Goal: Information Seeking & Learning: Learn about a topic

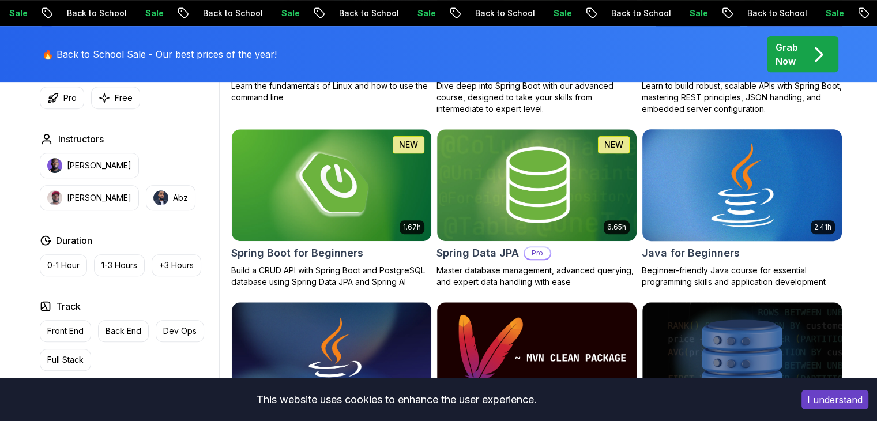
click at [707, 190] on img at bounding box center [741, 184] width 209 height 117
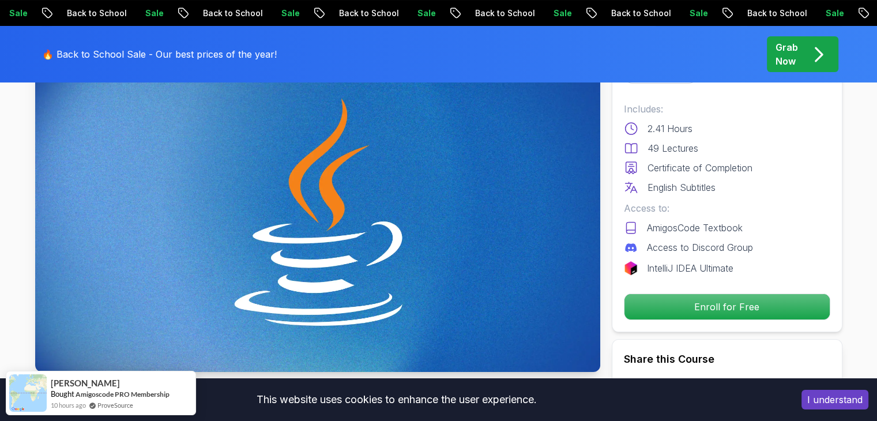
scroll to position [70, 0]
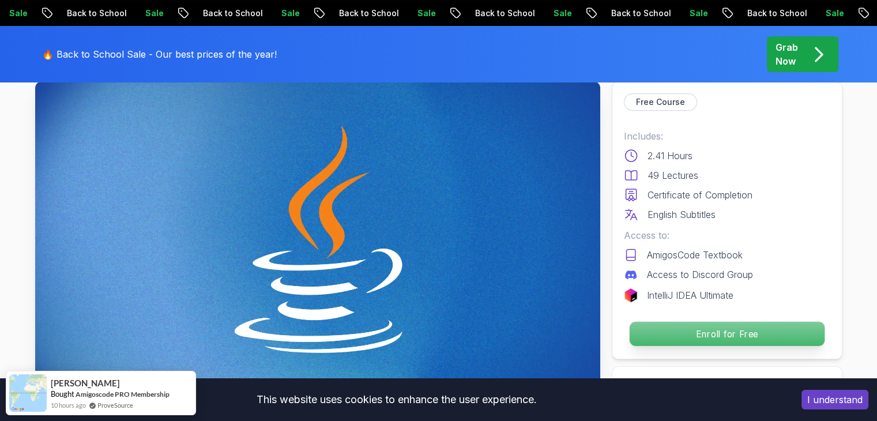
click at [685, 329] on p "Enroll for Free" at bounding box center [726, 334] width 195 height 24
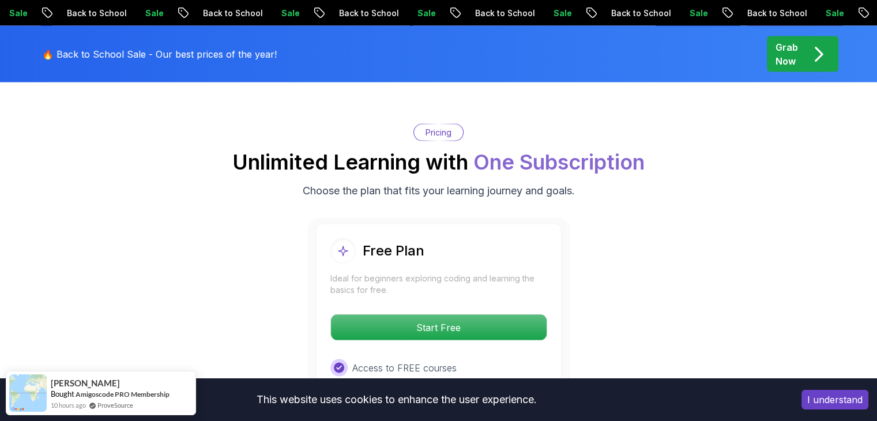
scroll to position [2297, 0]
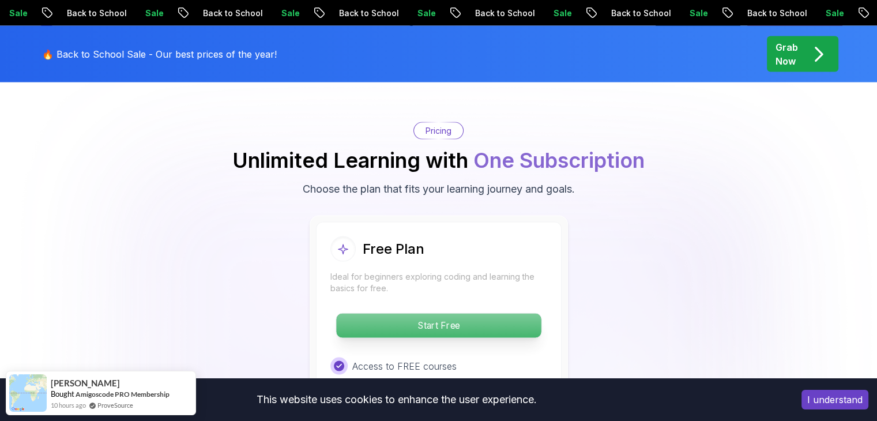
click at [470, 314] on p "Start Free" at bounding box center [438, 326] width 205 height 24
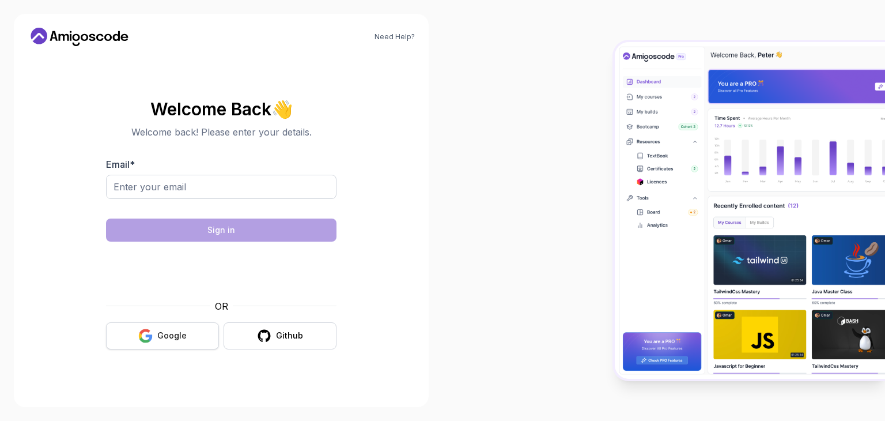
click at [172, 335] on div "Google" at bounding box center [171, 336] width 29 height 12
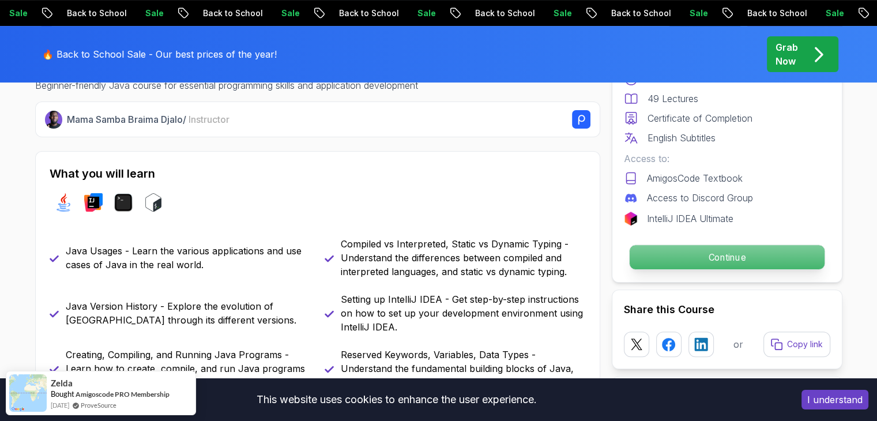
scroll to position [433, 0]
click at [702, 261] on p "Continue" at bounding box center [726, 257] width 195 height 24
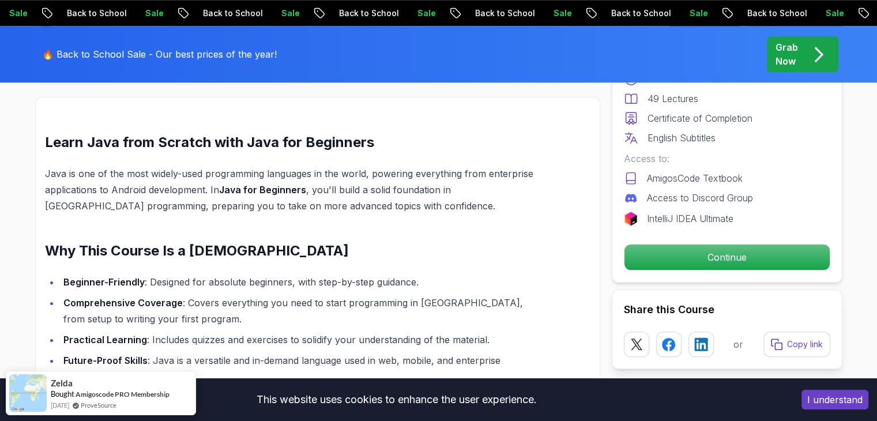
scroll to position [929, 0]
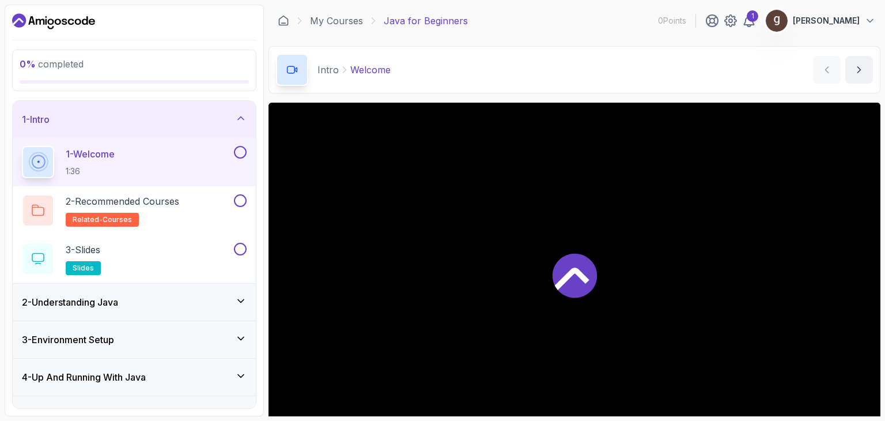
click at [237, 150] on button at bounding box center [240, 152] width 13 height 13
click at [240, 200] on button at bounding box center [240, 200] width 13 height 13
click at [240, 249] on button at bounding box center [240, 249] width 13 height 13
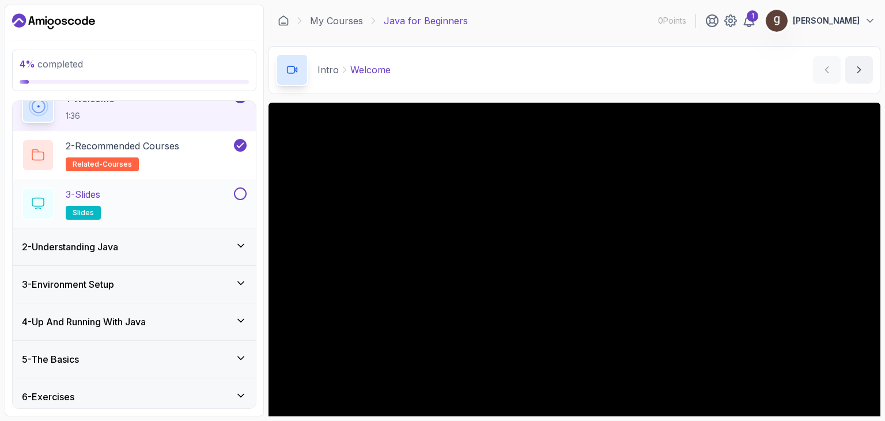
scroll to position [55, 0]
click at [239, 240] on icon at bounding box center [241, 246] width 12 height 12
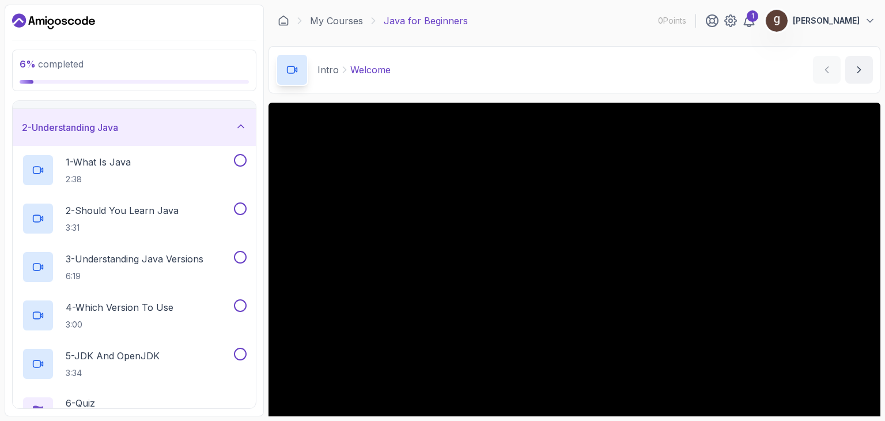
scroll to position [30, 0]
click at [238, 157] on button at bounding box center [240, 159] width 13 height 13
click at [242, 210] on button at bounding box center [240, 208] width 13 height 13
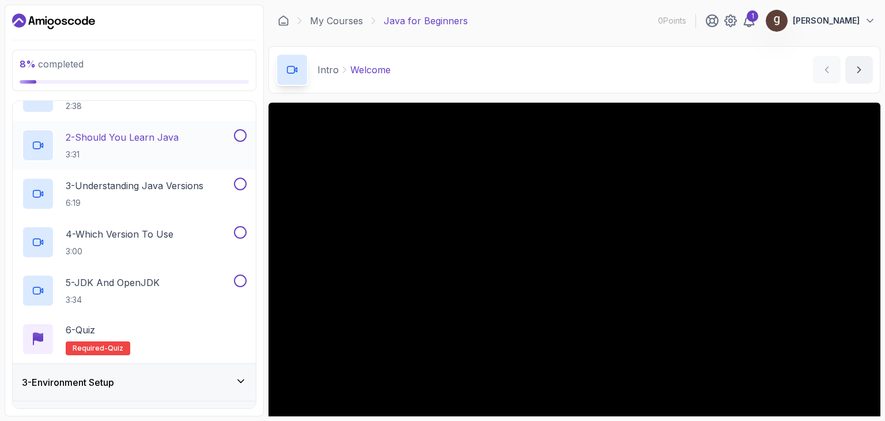
scroll to position [108, 0]
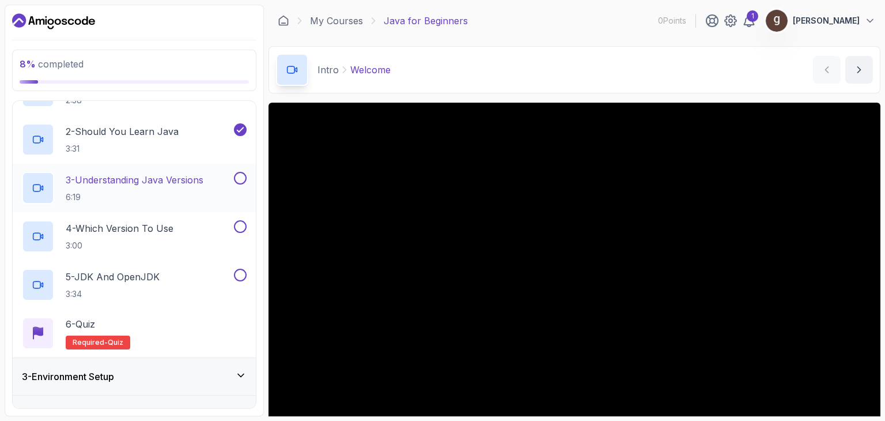
click at [239, 183] on button at bounding box center [240, 178] width 13 height 13
click at [239, 224] on button at bounding box center [240, 226] width 13 height 13
click at [241, 275] on button at bounding box center [240, 275] width 13 height 13
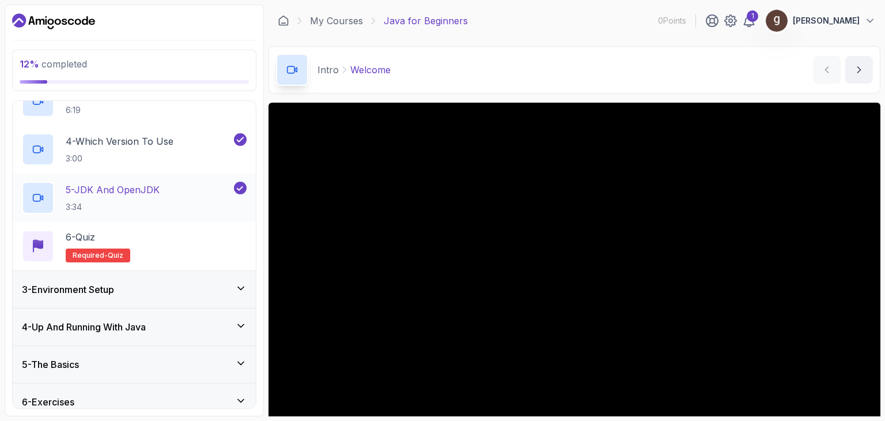
scroll to position [198, 0]
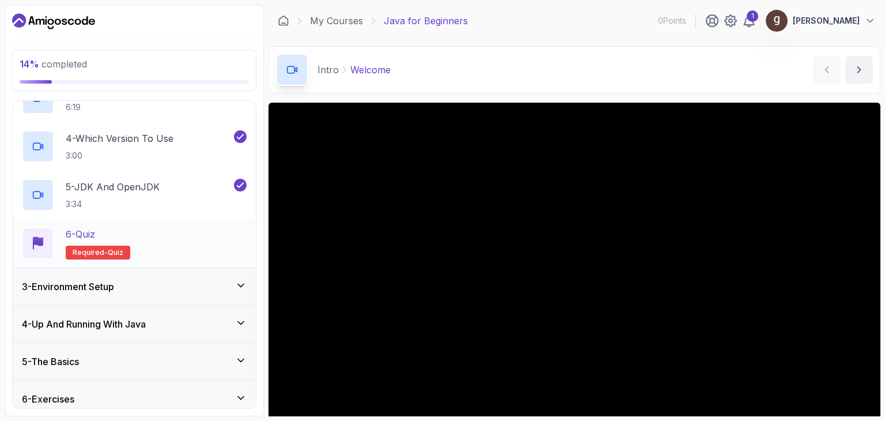
click at [228, 232] on div "6 - Quiz Required- quiz" at bounding box center [134, 243] width 225 height 32
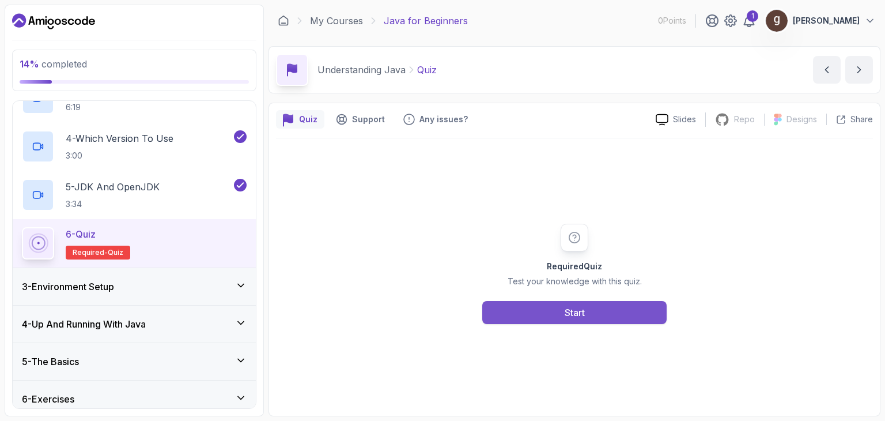
click at [608, 312] on button "Start" at bounding box center [574, 312] width 184 height 23
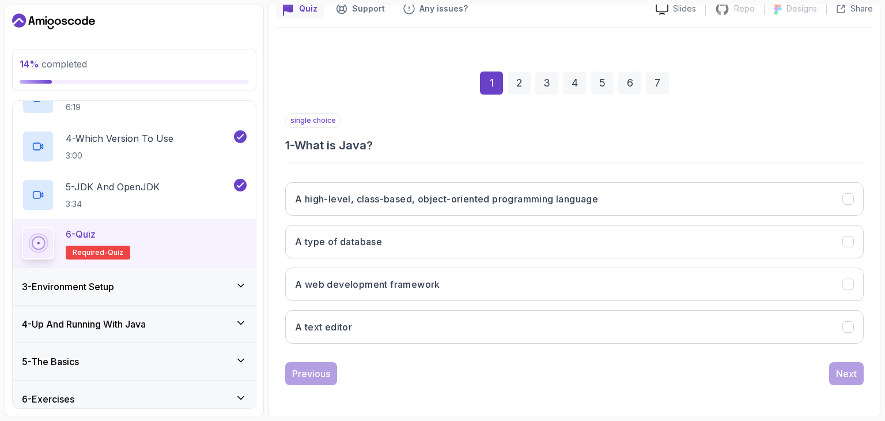
scroll to position [111, 0]
click at [570, 197] on h3 "A high-level, class-based, object-oriented programming language" at bounding box center [446, 199] width 303 height 14
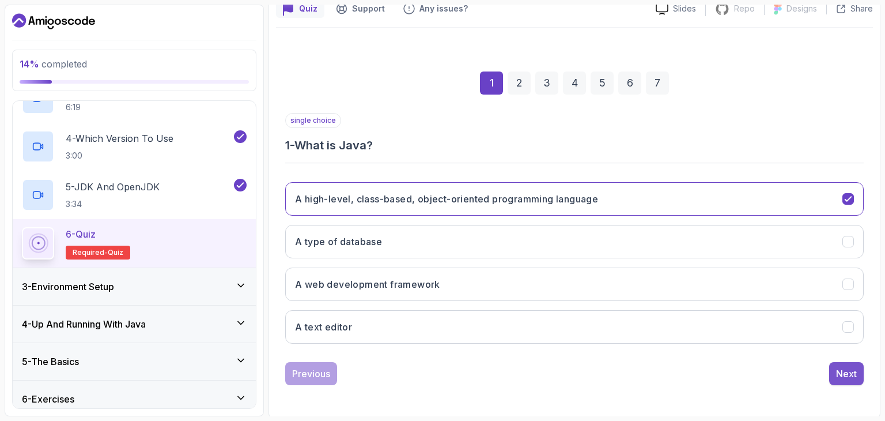
click at [846, 376] on div "Next" at bounding box center [846, 374] width 21 height 14
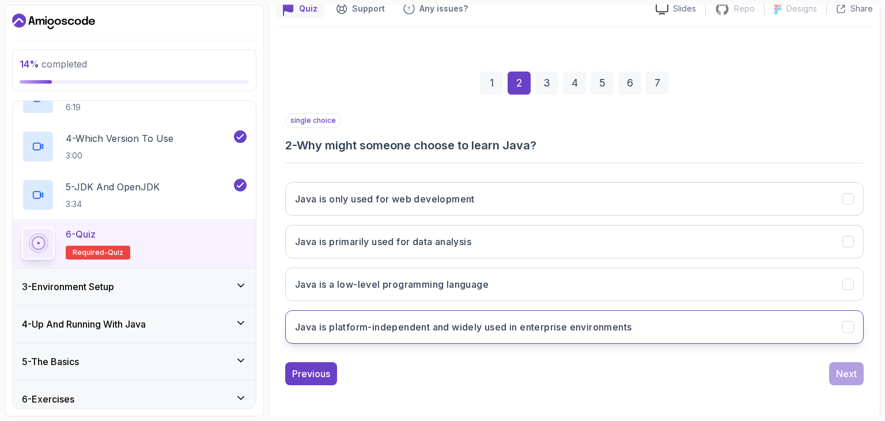
click at [636, 330] on button "Java is platform-independent and widely used in enterprise environments" at bounding box center [574, 326] width 579 height 33
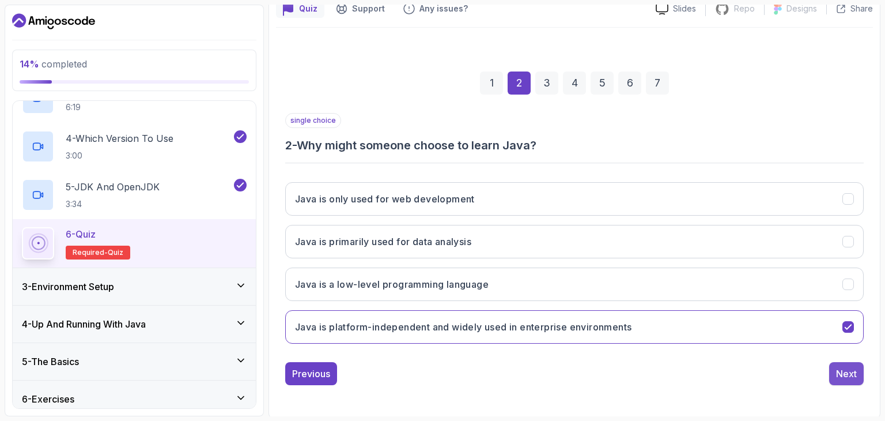
click at [853, 370] on div "Next" at bounding box center [846, 374] width 21 height 14
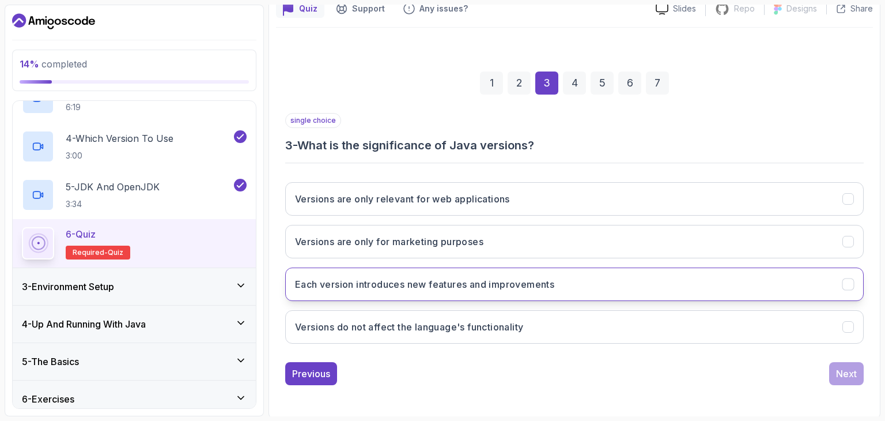
click at [566, 288] on button "Each version introduces new features and improvements" at bounding box center [574, 283] width 579 height 33
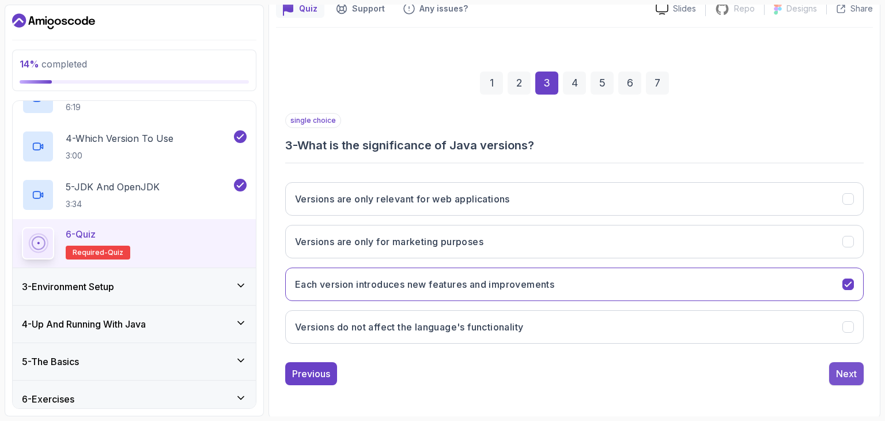
click at [847, 378] on div "Next" at bounding box center [846, 374] width 21 height 14
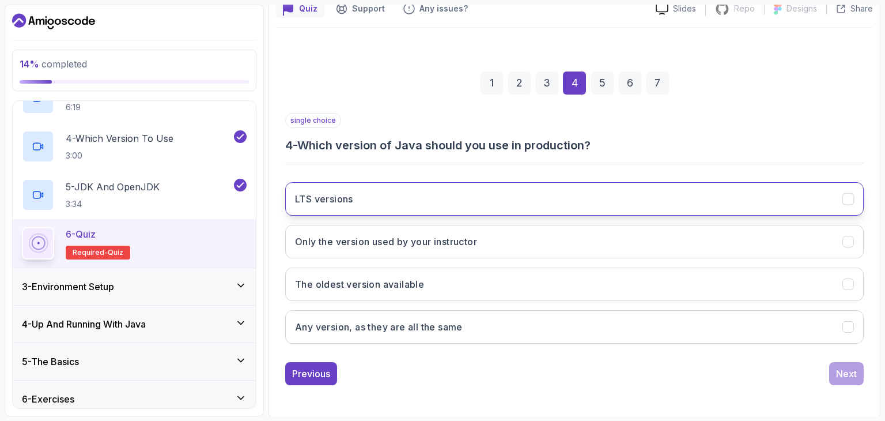
click at [678, 199] on button "LTS versions" at bounding box center [574, 198] width 579 height 33
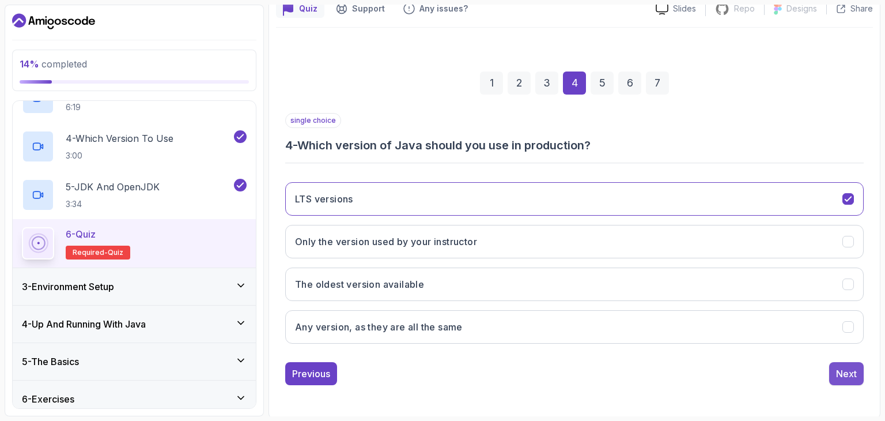
click at [851, 374] on div "Next" at bounding box center [846, 374] width 21 height 14
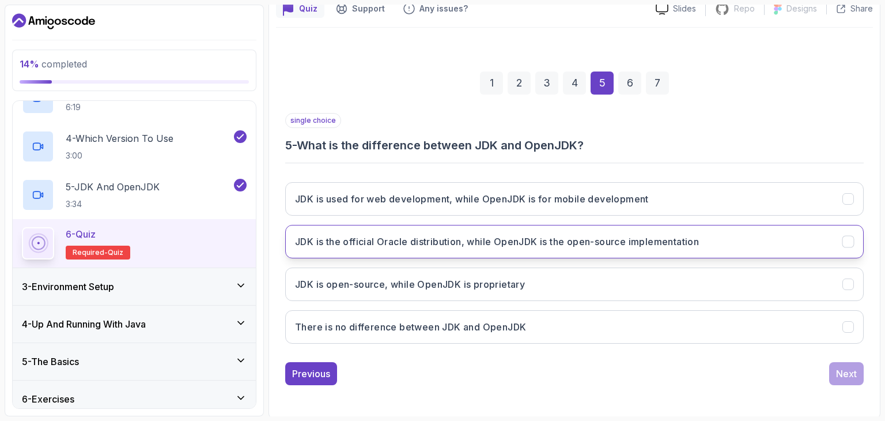
click at [668, 252] on button "JDK is the official Oracle distribution, while OpenJDK is the open-source imple…" at bounding box center [574, 241] width 579 height 33
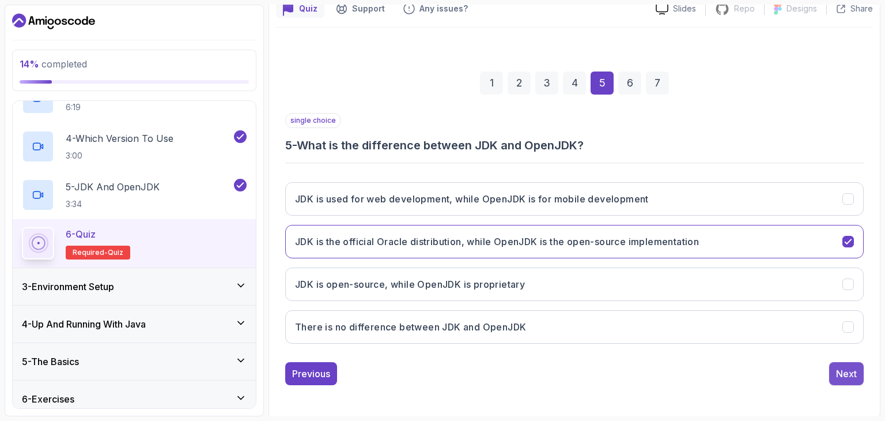
click at [852, 372] on div "Next" at bounding box center [846, 374] width 21 height 14
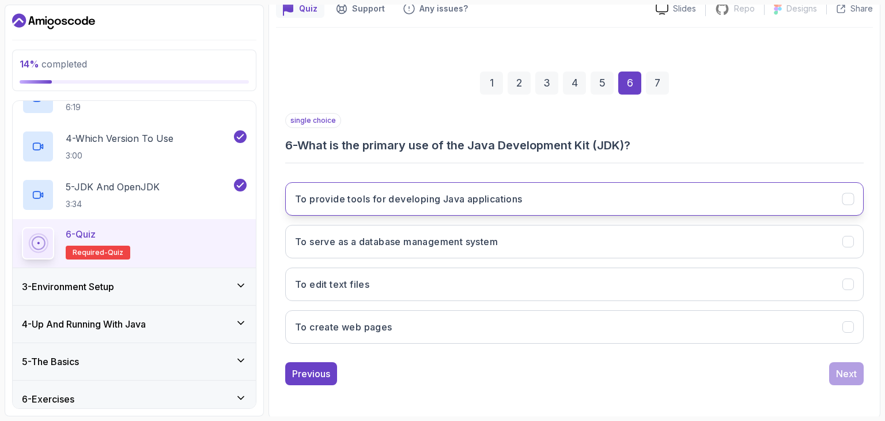
click at [722, 202] on button "To provide tools for developing Java applications" at bounding box center [574, 198] width 579 height 33
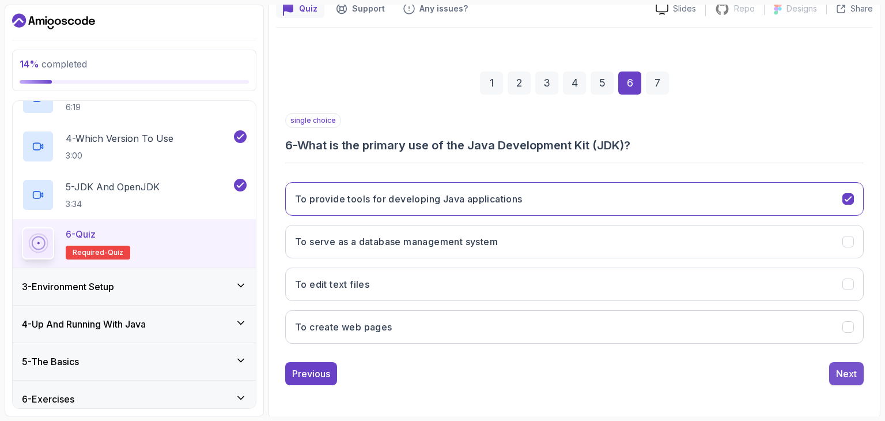
click at [853, 368] on div "Next" at bounding box center [846, 374] width 21 height 14
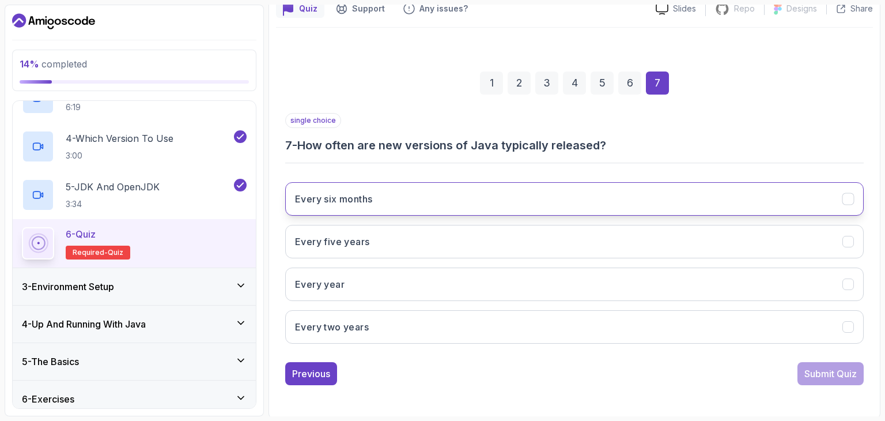
click at [759, 197] on button "Every six months" at bounding box center [574, 198] width 579 height 33
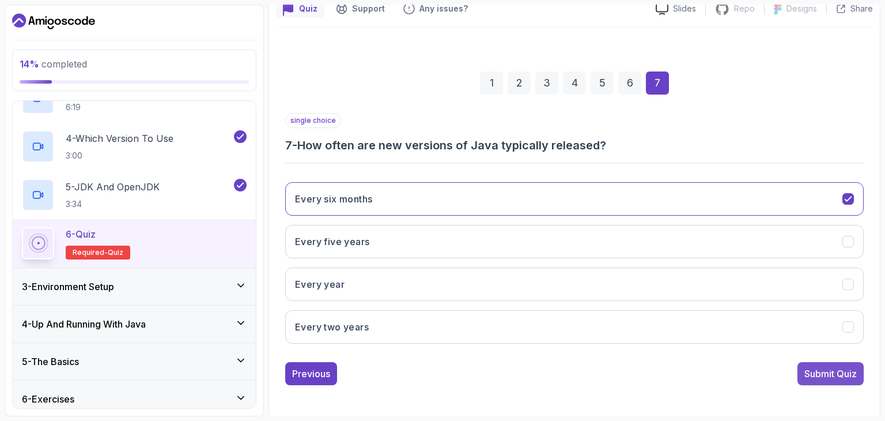
click at [841, 373] on div "Submit Quiz" at bounding box center [831, 374] width 52 height 14
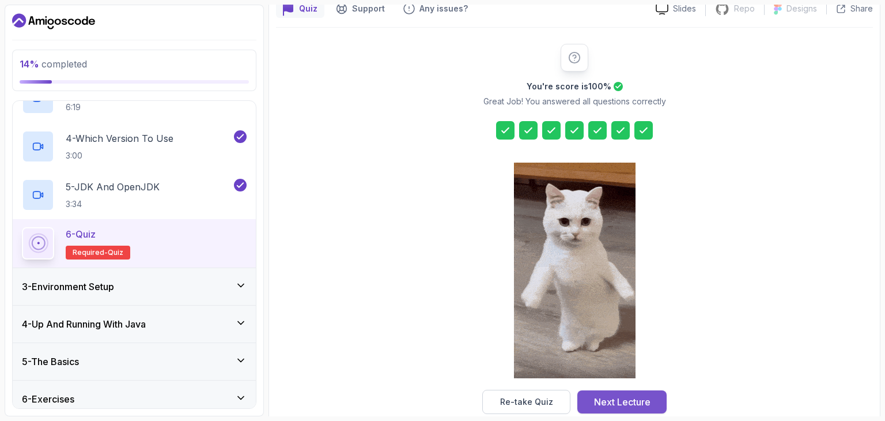
click at [649, 402] on div "Next Lecture" at bounding box center [622, 402] width 56 height 14
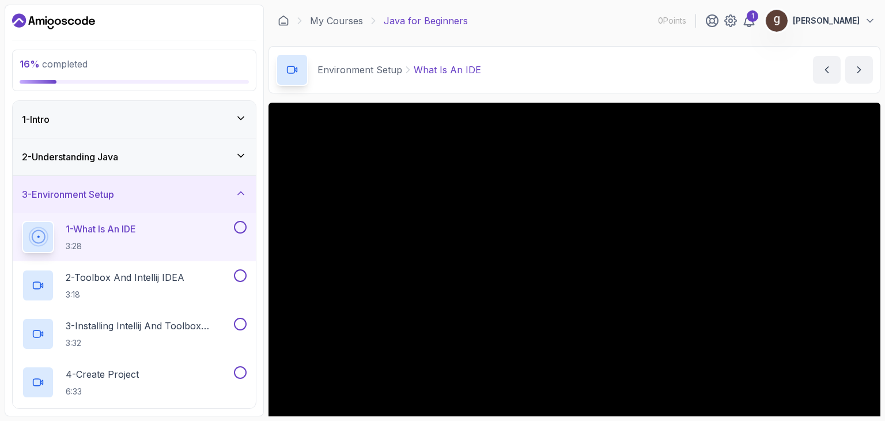
click at [242, 223] on button at bounding box center [240, 227] width 13 height 13
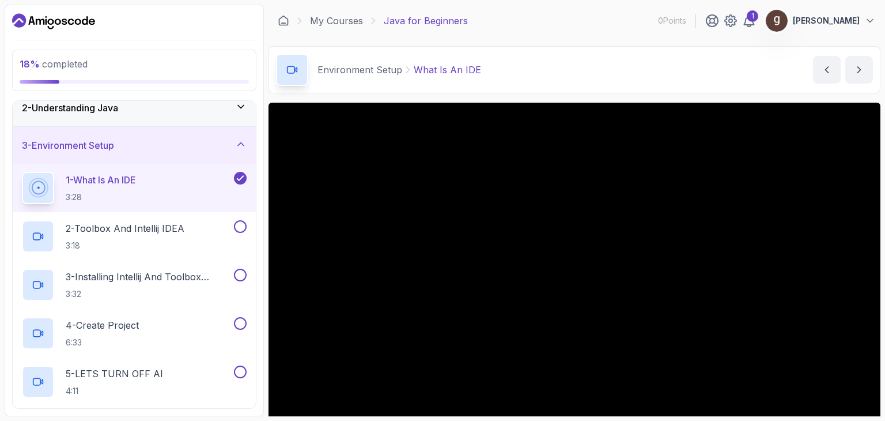
scroll to position [51, 0]
click at [242, 223] on button at bounding box center [240, 224] width 13 height 13
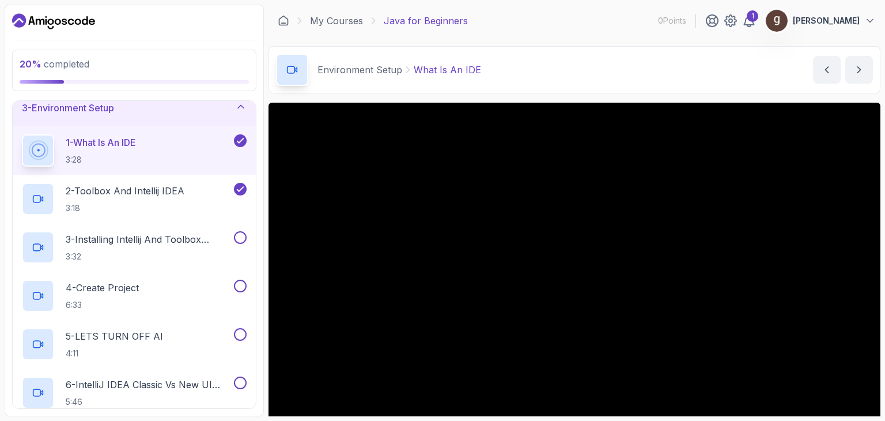
scroll to position [87, 0]
click at [243, 235] on button at bounding box center [240, 237] width 13 height 13
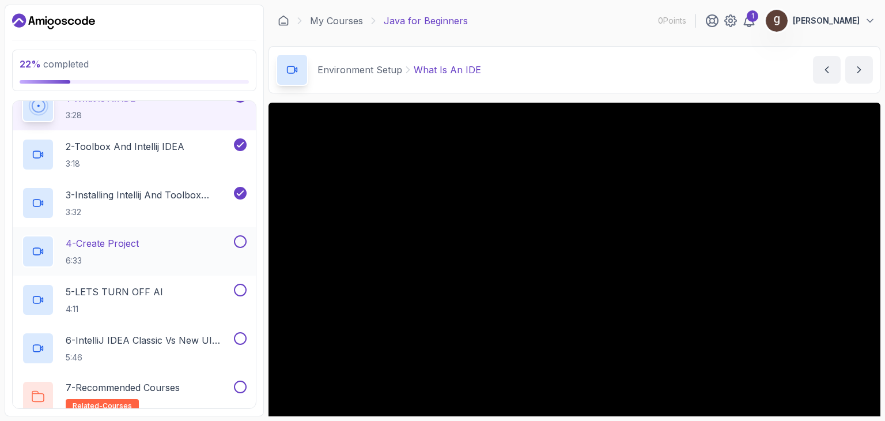
click at [240, 243] on button at bounding box center [240, 241] width 13 height 13
click at [240, 292] on button at bounding box center [240, 290] width 13 height 13
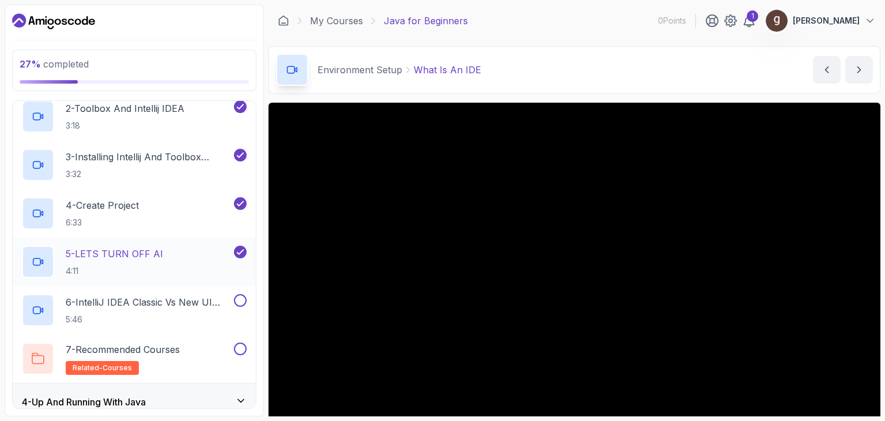
scroll to position [169, 0]
click at [240, 293] on button at bounding box center [240, 299] width 13 height 13
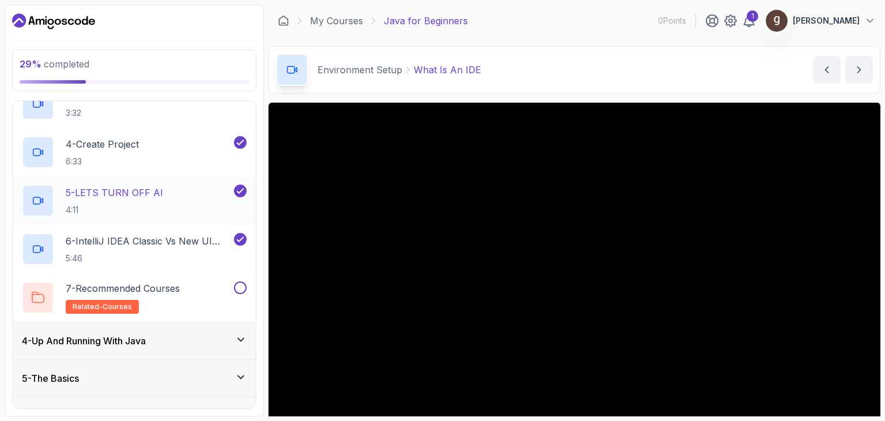
click at [240, 292] on button at bounding box center [240, 287] width 13 height 13
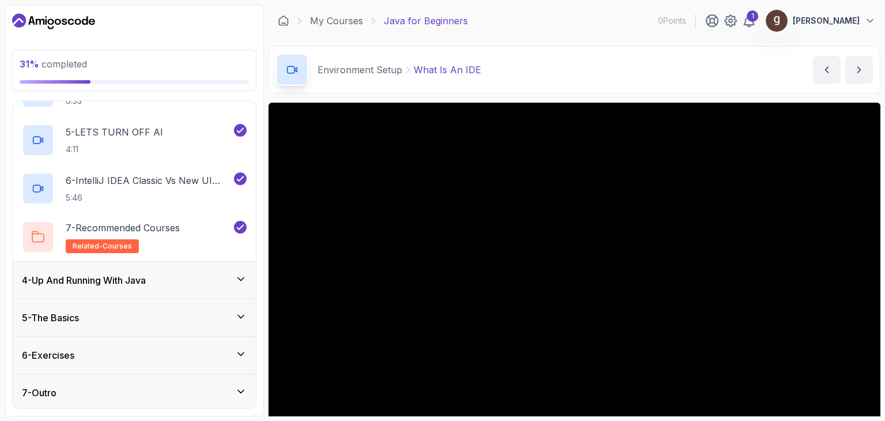
click at [235, 278] on div "4 - Up And Running With Java" at bounding box center [134, 280] width 225 height 14
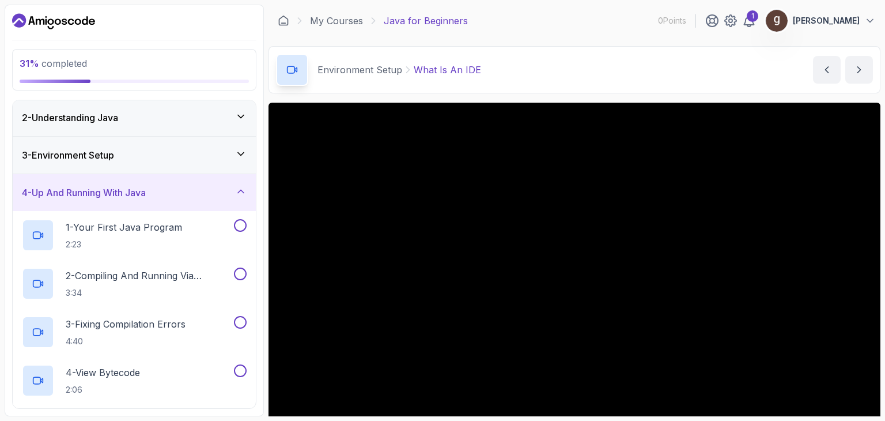
scroll to position [39, 0]
drag, startPoint x: 237, startPoint y: 225, endPoint x: 240, endPoint y: 288, distance: 62.9
click at [240, 288] on div "1 - Your First Java Program 2:23 2 - Compiling And Running Via Terminal 3:34 3 …" at bounding box center [134, 403] width 243 height 387
click at [242, 270] on button at bounding box center [240, 273] width 13 height 13
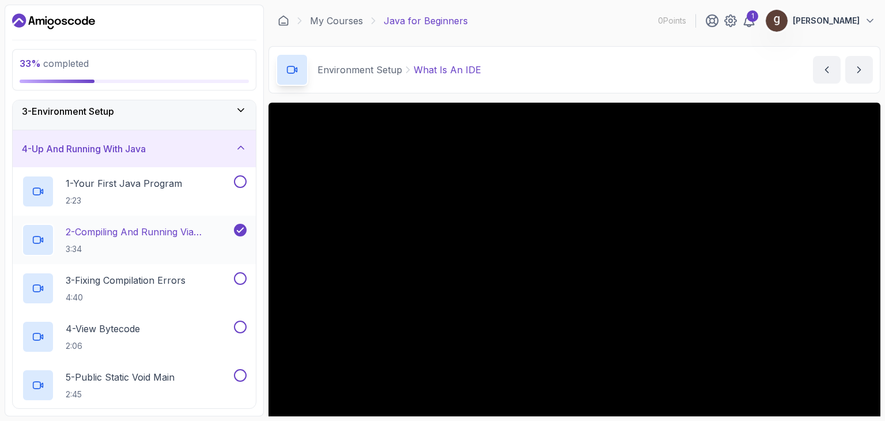
scroll to position [92, 0]
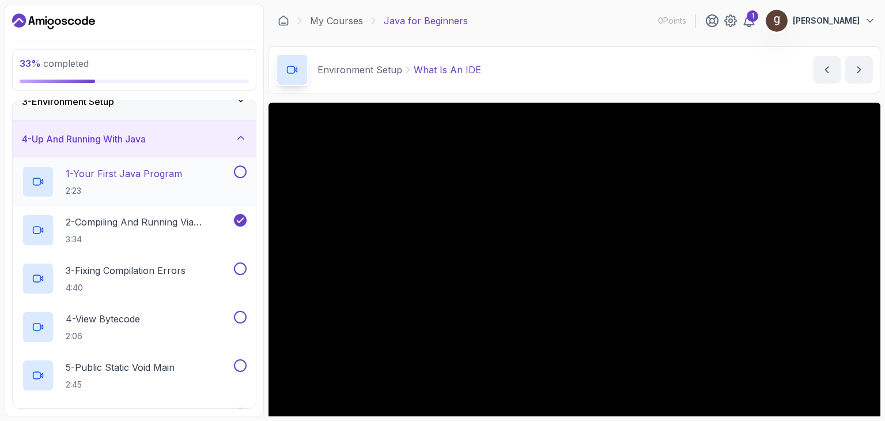
click at [241, 177] on button at bounding box center [240, 171] width 13 height 13
click at [238, 270] on button at bounding box center [240, 268] width 13 height 13
click at [235, 319] on button at bounding box center [240, 317] width 13 height 13
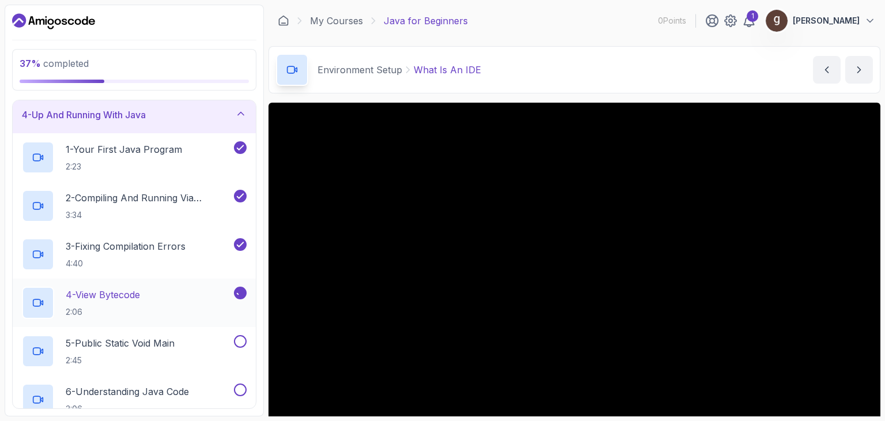
scroll to position [173, 0]
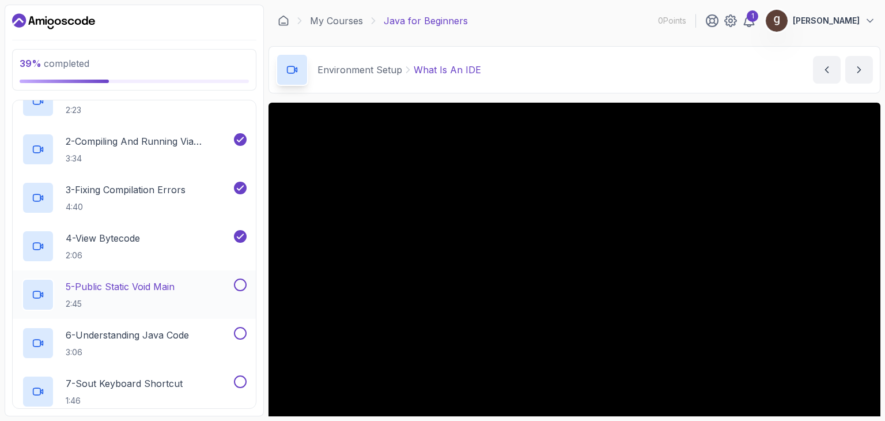
click at [242, 286] on button at bounding box center [240, 284] width 13 height 13
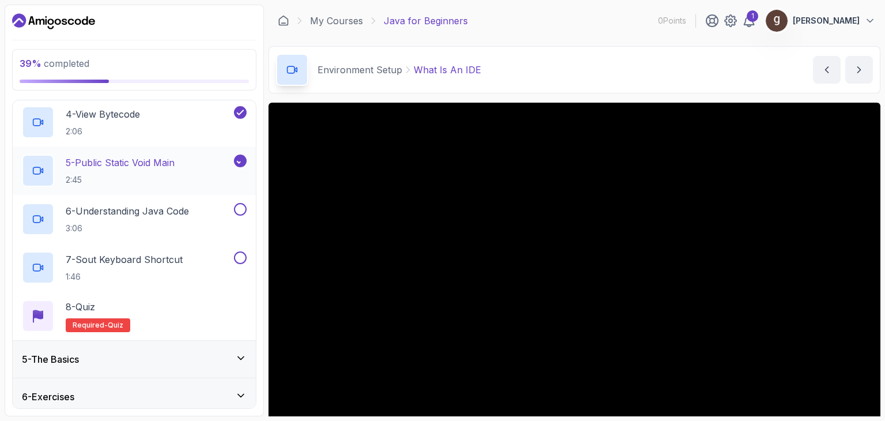
scroll to position [297, 0]
click at [241, 203] on button at bounding box center [240, 209] width 13 height 13
click at [237, 261] on button at bounding box center [240, 257] width 13 height 13
click at [168, 311] on div "8 - Quiz Required- quiz" at bounding box center [134, 316] width 225 height 32
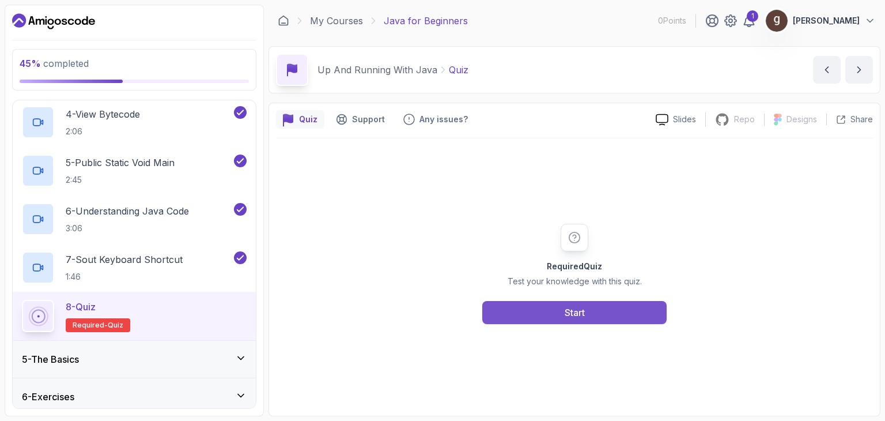
click at [585, 311] on div "Start" at bounding box center [575, 313] width 20 height 14
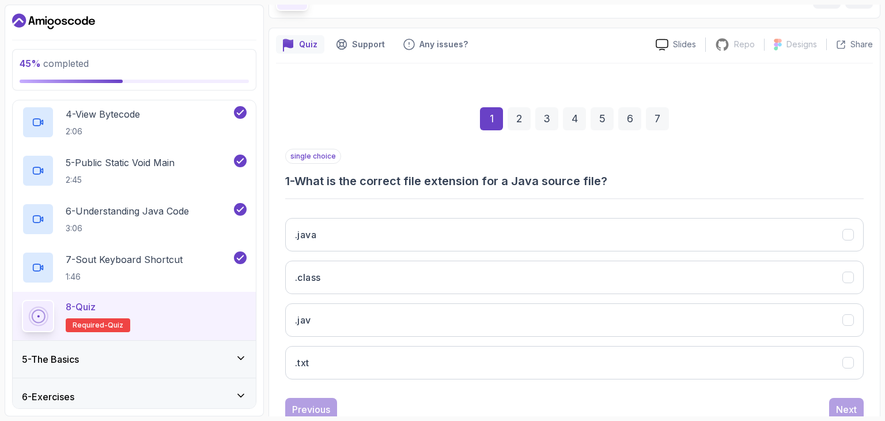
scroll to position [92, 0]
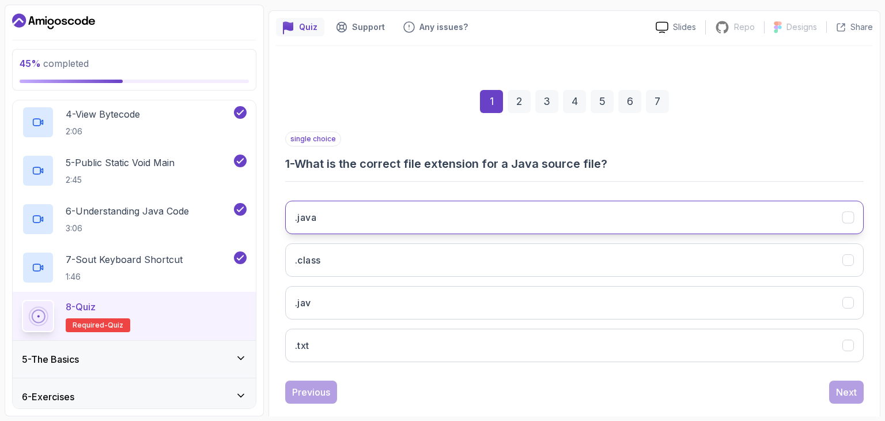
click at [603, 214] on button ".java" at bounding box center [574, 217] width 579 height 33
click at [856, 390] on div "Next" at bounding box center [846, 392] width 21 height 14
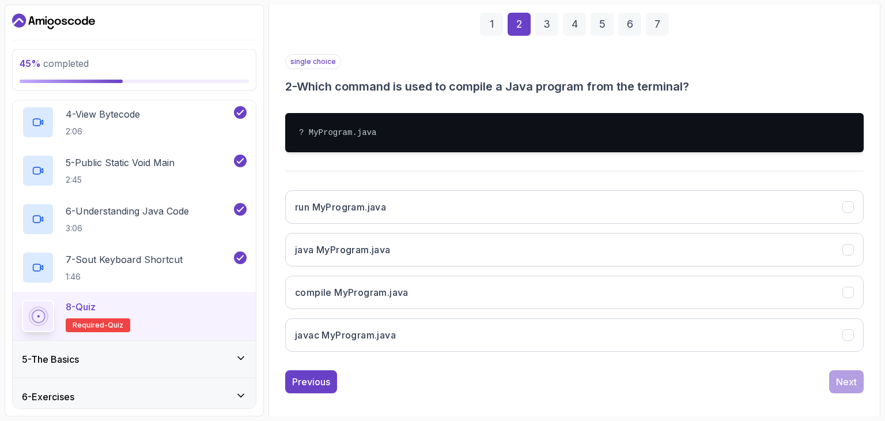
scroll to position [178, 0]
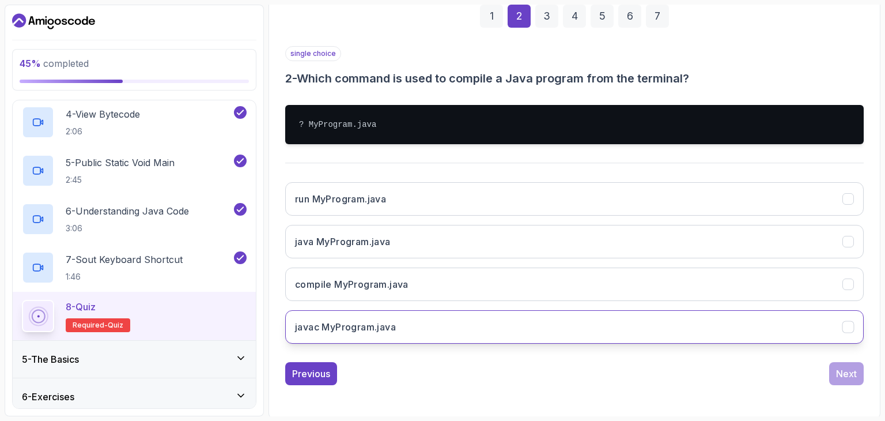
click at [497, 325] on button "javac MyProgram.java" at bounding box center [574, 326] width 579 height 33
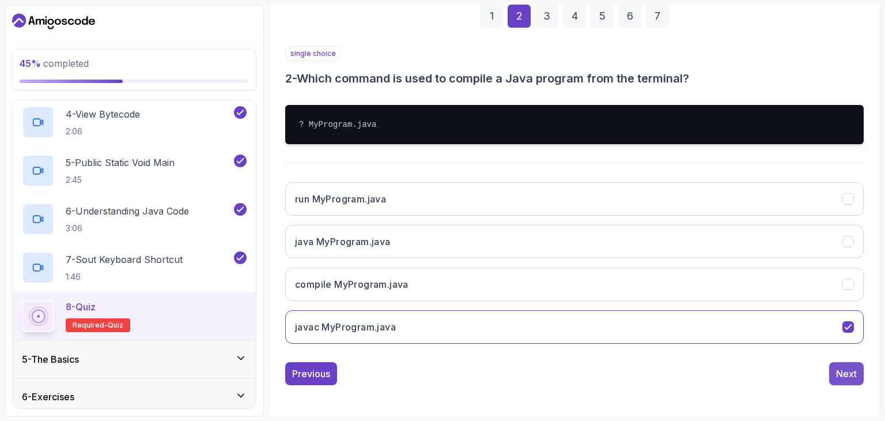
click at [842, 376] on div "Next" at bounding box center [846, 374] width 21 height 14
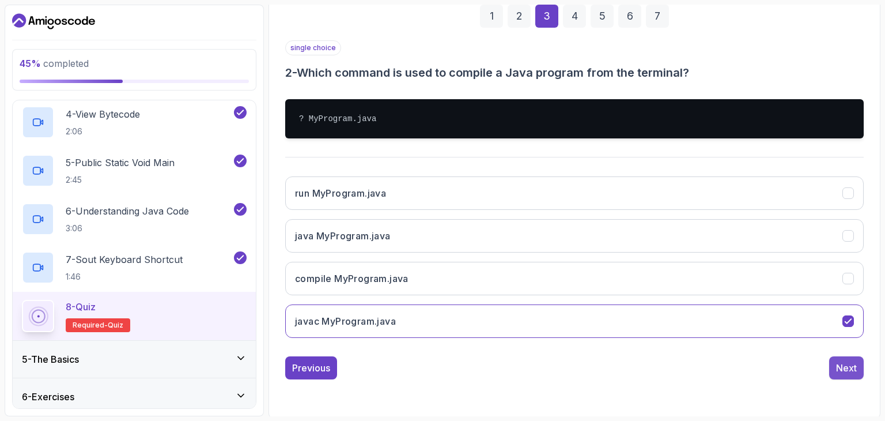
scroll to position [111, 0]
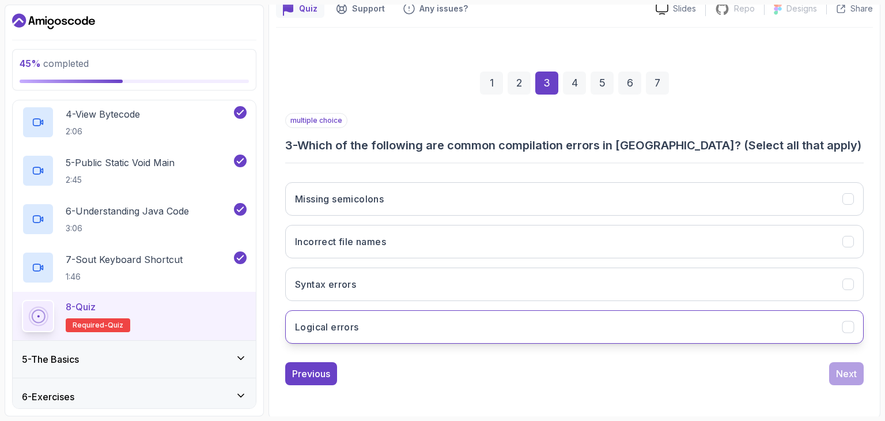
click at [600, 325] on button "Logical errors" at bounding box center [574, 326] width 579 height 33
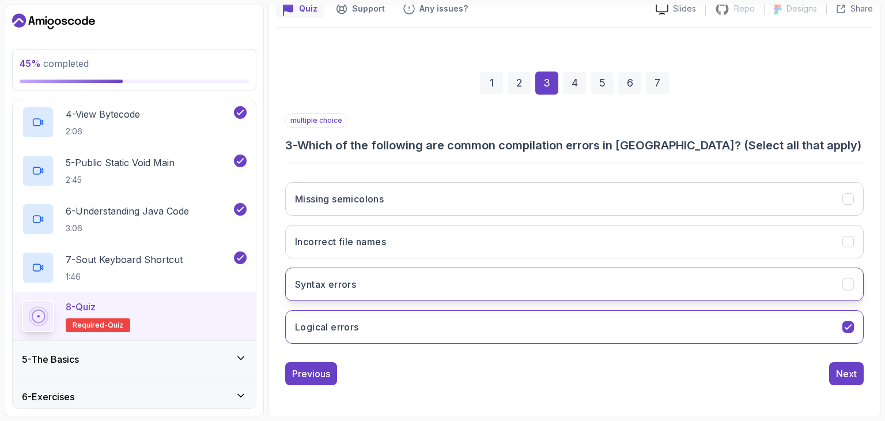
click at [613, 275] on button "Syntax errors" at bounding box center [574, 283] width 579 height 33
click at [653, 282] on button "Syntax errors" at bounding box center [574, 283] width 579 height 33
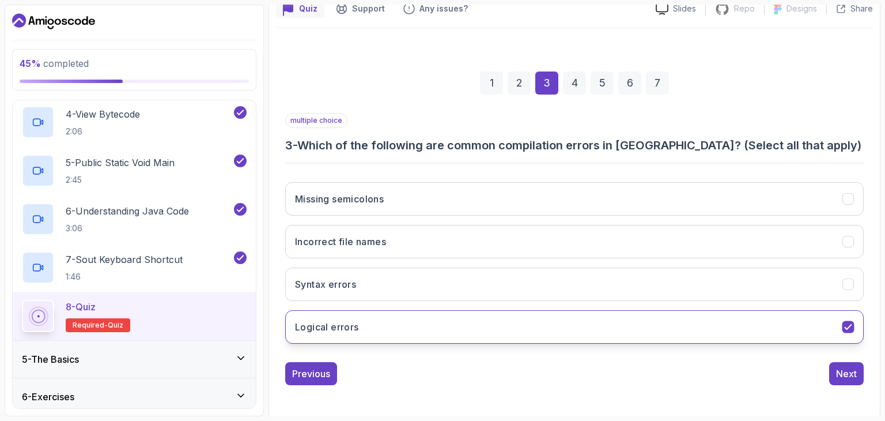
click at [657, 321] on button "Logical errors" at bounding box center [574, 326] width 579 height 33
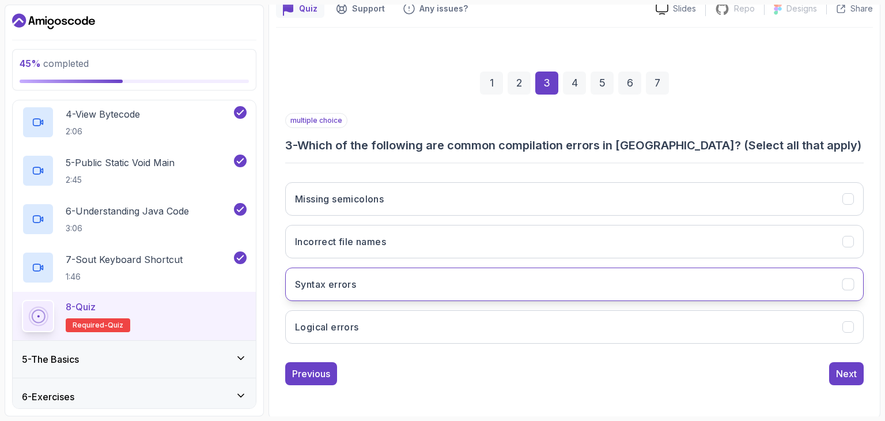
click at [649, 286] on button "Syntax errors" at bounding box center [574, 283] width 579 height 33
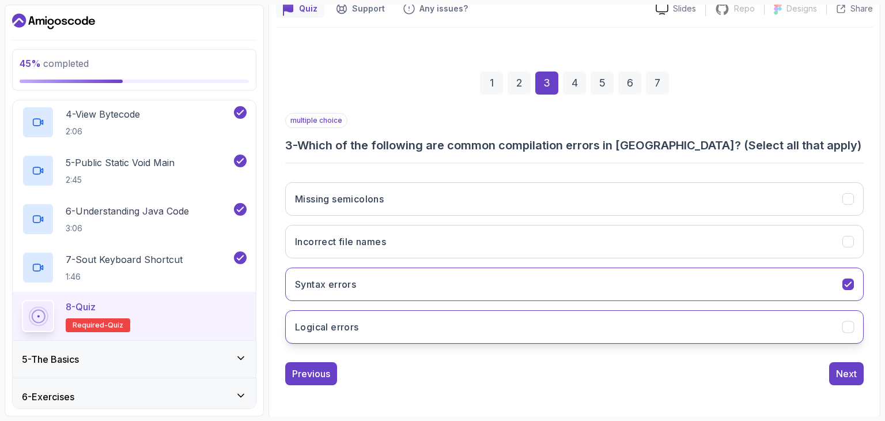
click at [658, 330] on button "Logical errors" at bounding box center [574, 326] width 579 height 33
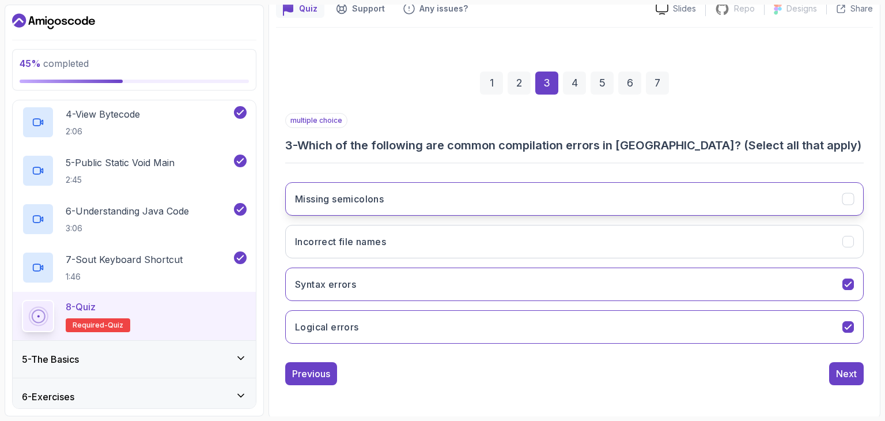
click at [693, 190] on button "Missing semicolons" at bounding box center [574, 198] width 579 height 33
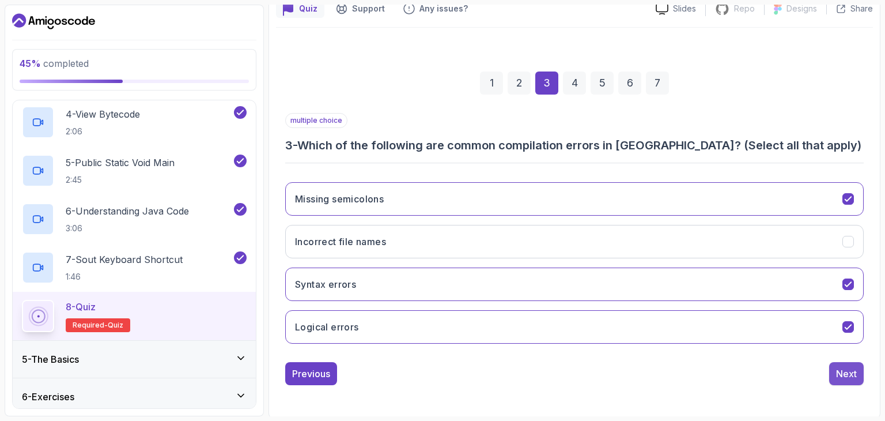
click at [845, 370] on div "Next" at bounding box center [846, 374] width 21 height 14
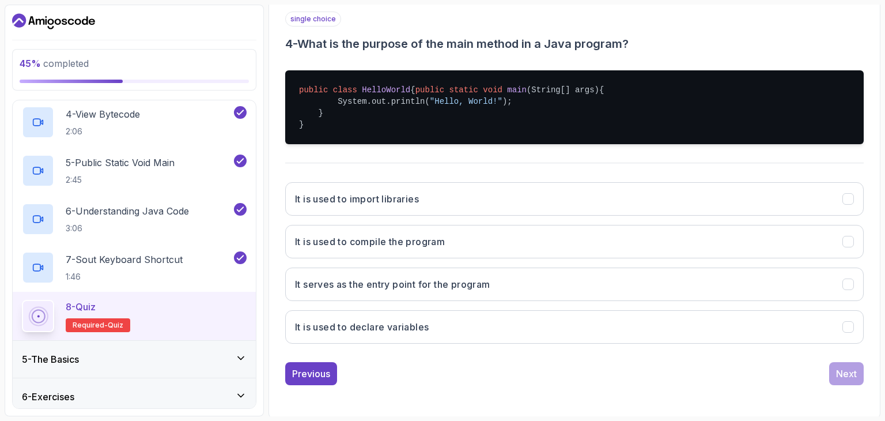
scroll to position [213, 0]
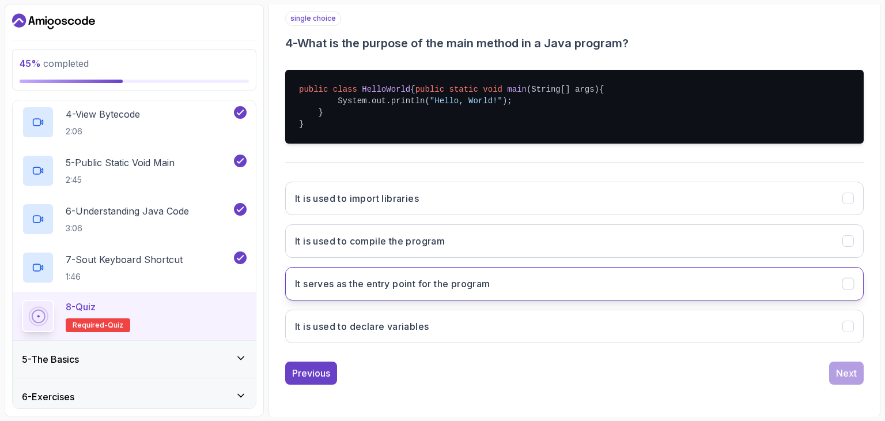
click at [647, 286] on button "It serves as the entry point for the program" at bounding box center [574, 283] width 579 height 33
click at [846, 380] on div "Next" at bounding box center [846, 373] width 21 height 14
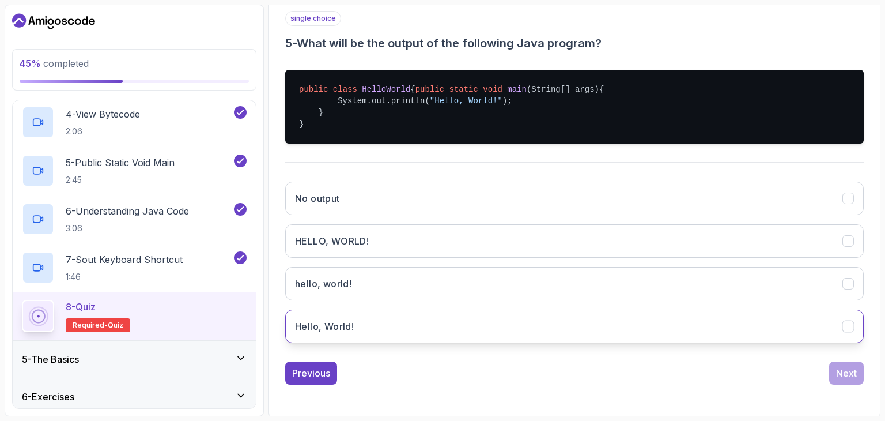
click at [388, 335] on button "Hello, World!" at bounding box center [574, 326] width 579 height 33
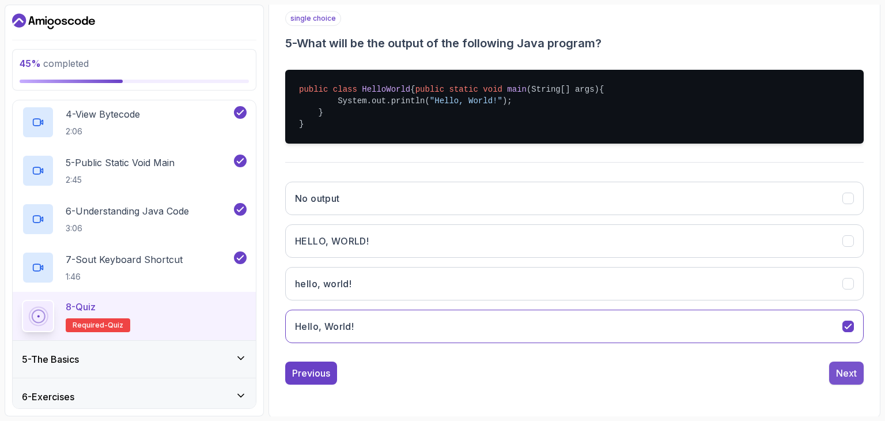
click at [847, 380] on div "Next" at bounding box center [846, 373] width 21 height 14
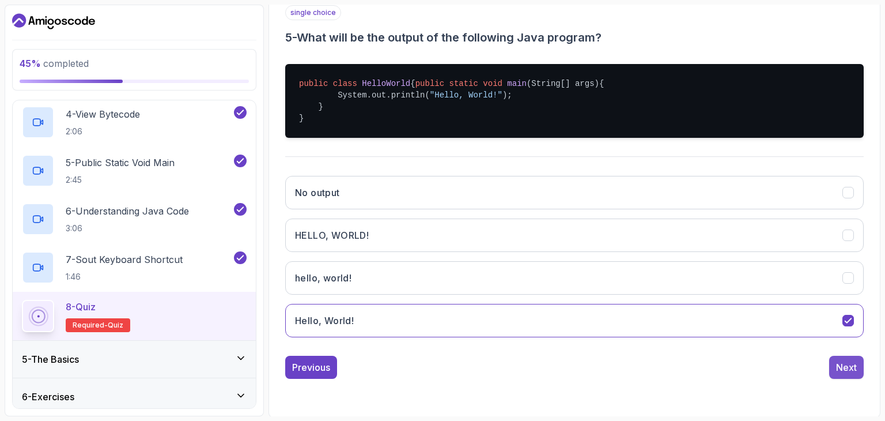
scroll to position [111, 0]
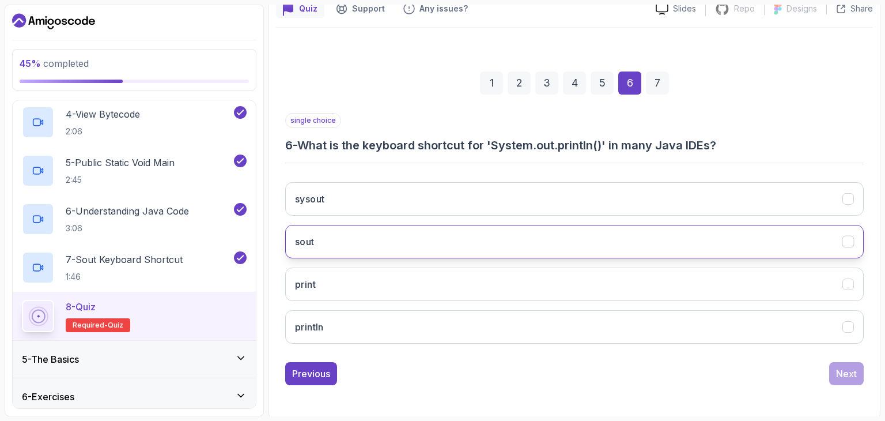
click at [782, 252] on button "sout" at bounding box center [574, 241] width 579 height 33
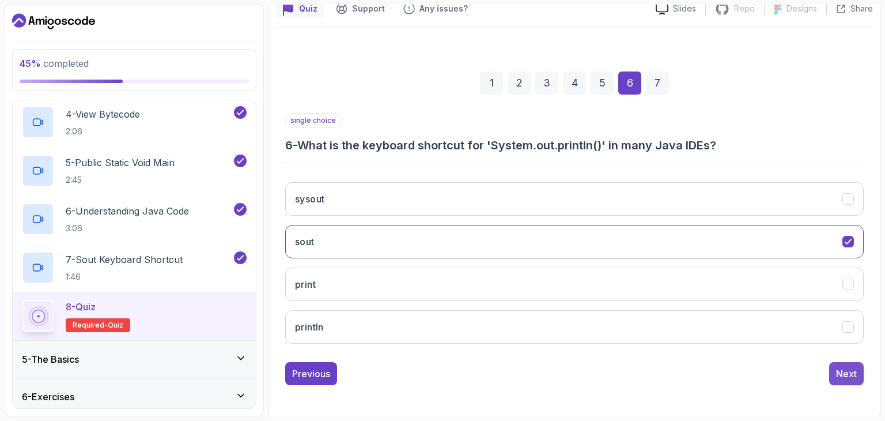
click at [844, 370] on div "Next" at bounding box center [846, 374] width 21 height 14
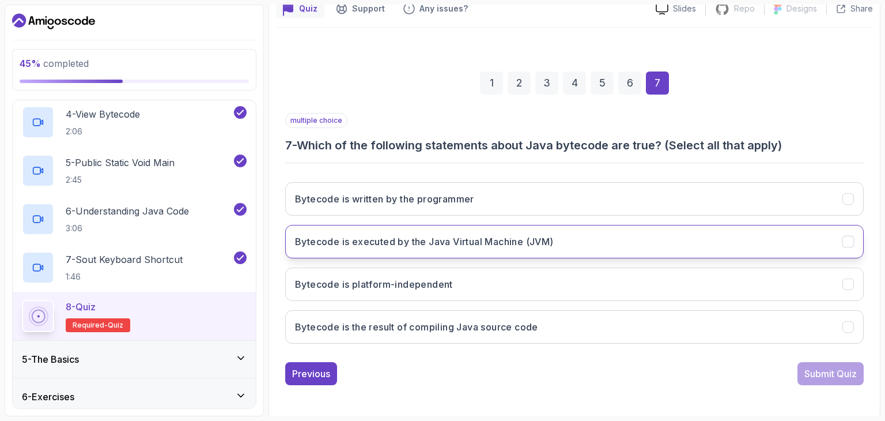
click at [858, 243] on button "Bytecode is executed by the Java Virtual Machine (JVM)" at bounding box center [574, 241] width 579 height 33
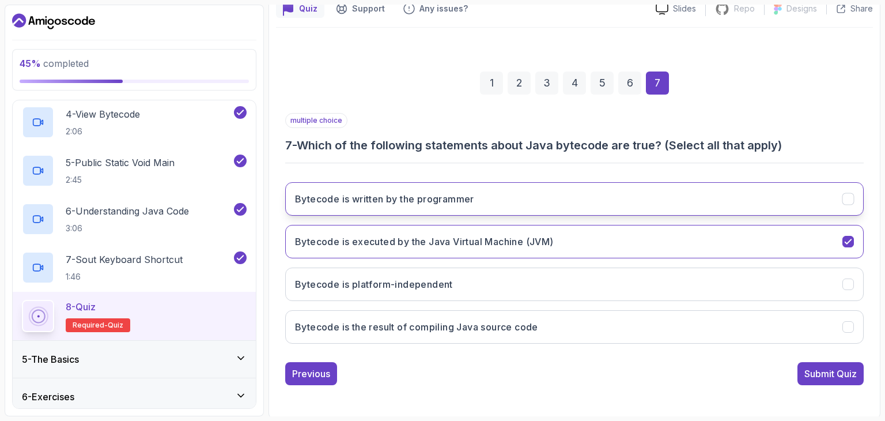
click at [850, 194] on icon "Bytecode is written by the programmer" at bounding box center [848, 199] width 11 height 11
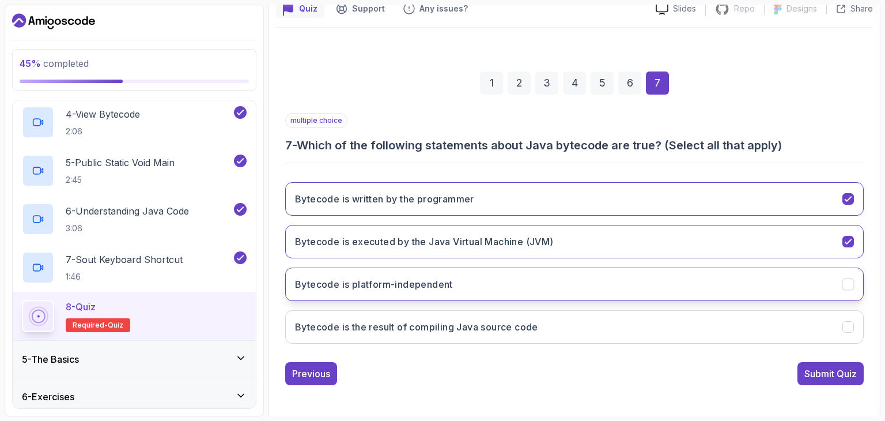
click at [852, 296] on button "Bytecode is platform-independent" at bounding box center [574, 283] width 579 height 33
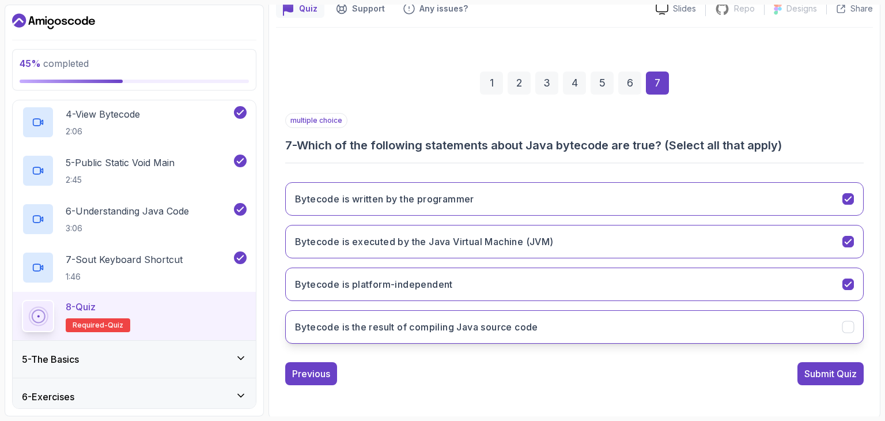
click at [850, 312] on button "Bytecode is the result of compiling Java source code" at bounding box center [574, 326] width 579 height 33
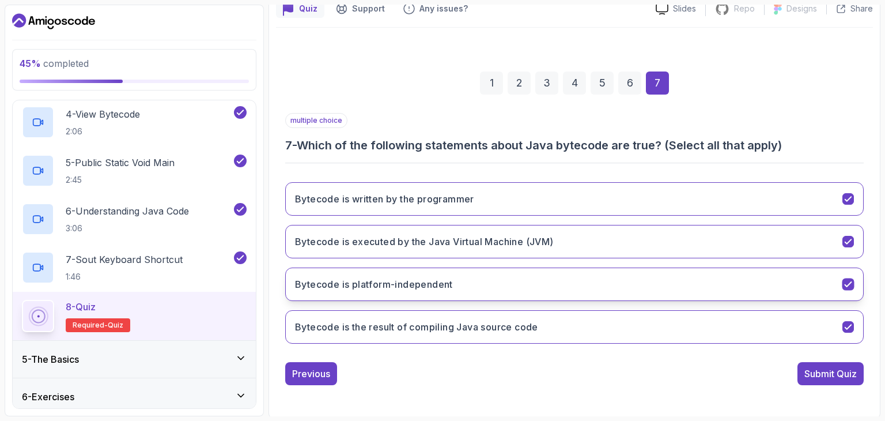
click at [851, 273] on button "Bytecode is platform-independent" at bounding box center [574, 283] width 579 height 33
click at [851, 282] on icon "Bytecode is platform-independent" at bounding box center [848, 284] width 6 height 5
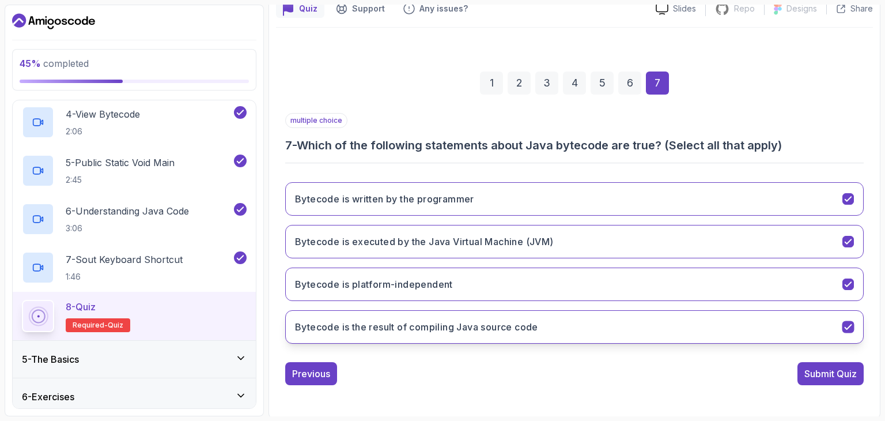
click at [846, 322] on icon "Bytecode is the result of compiling Java source code" at bounding box center [848, 327] width 11 height 11
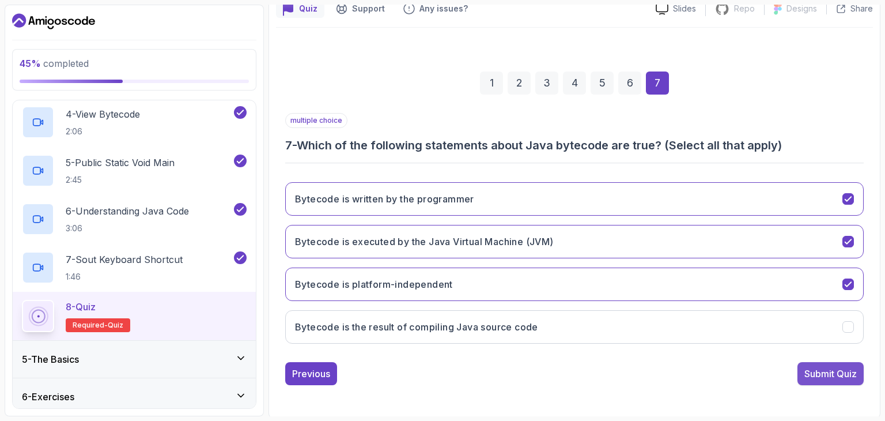
click at [825, 376] on div "Submit Quiz" at bounding box center [831, 374] width 52 height 14
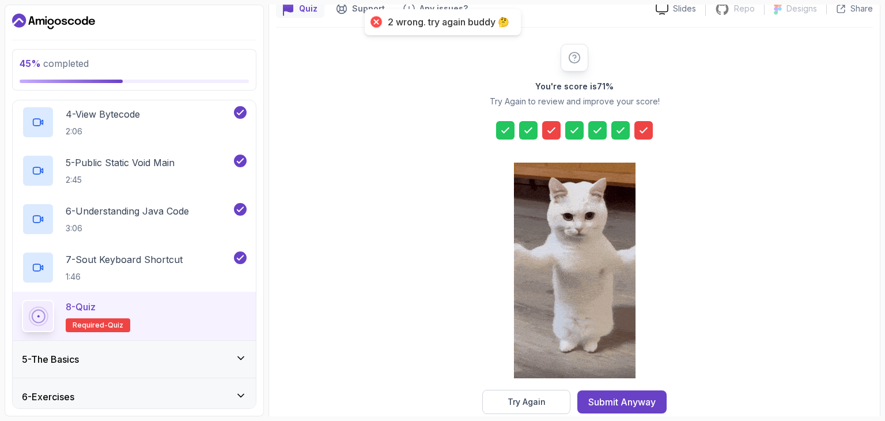
click at [646, 130] on icon at bounding box center [644, 131] width 12 height 12
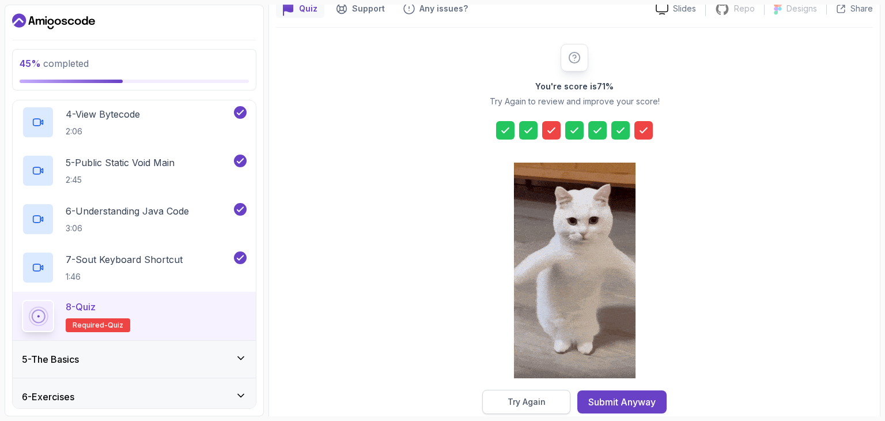
click at [538, 404] on div "Try Again" at bounding box center [527, 402] width 38 height 12
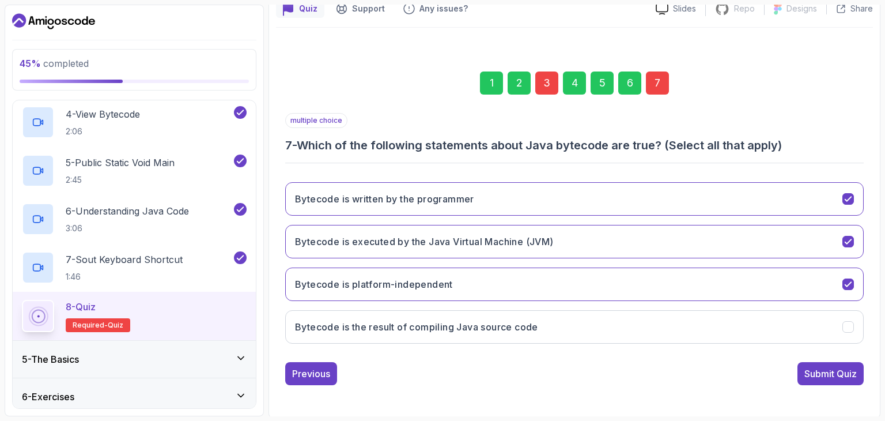
click at [546, 76] on div "3" at bounding box center [547, 82] width 23 height 23
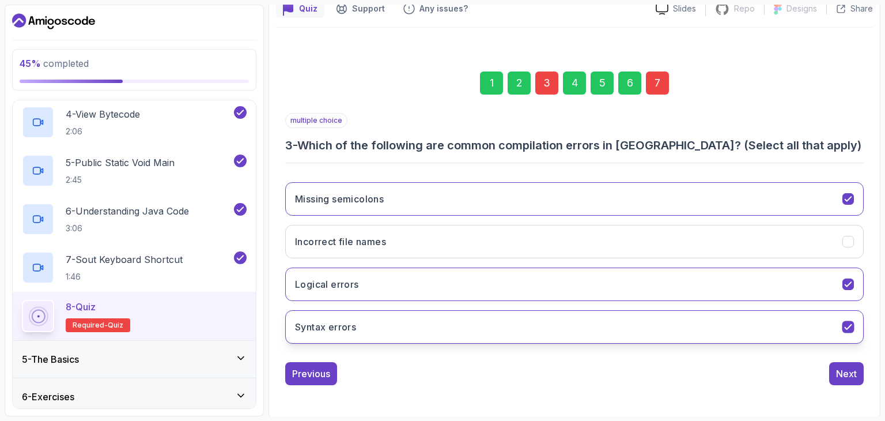
click at [846, 326] on icon "Syntax errors" at bounding box center [848, 327] width 6 height 5
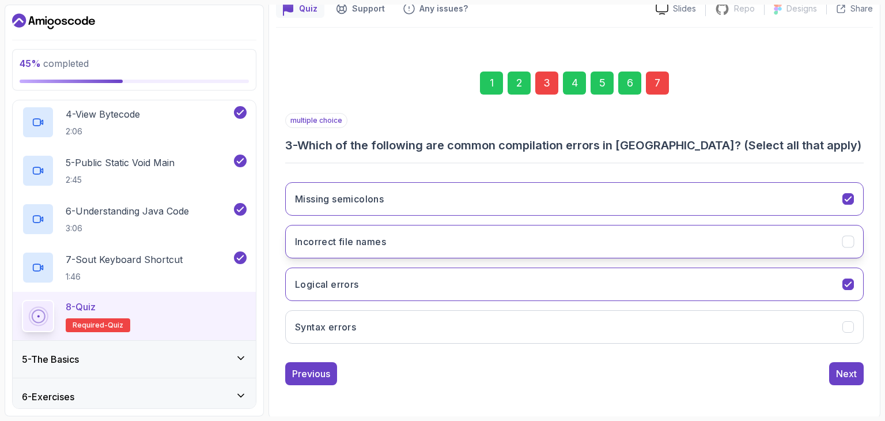
click at [848, 225] on button "Incorrect file names" at bounding box center [574, 241] width 579 height 33
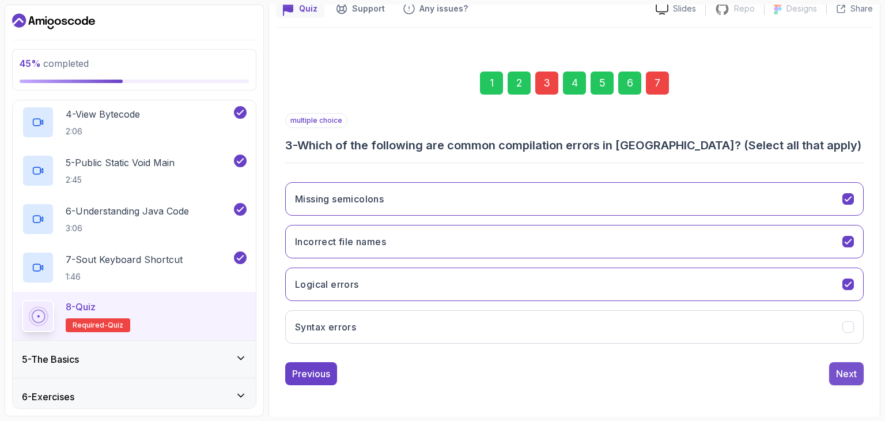
click at [842, 371] on div "Next" at bounding box center [846, 374] width 21 height 14
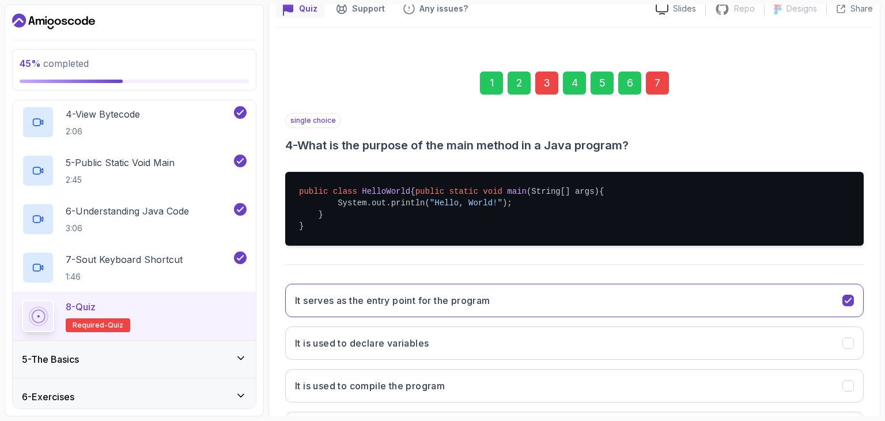
click at [664, 87] on div "7" at bounding box center [657, 82] width 23 height 23
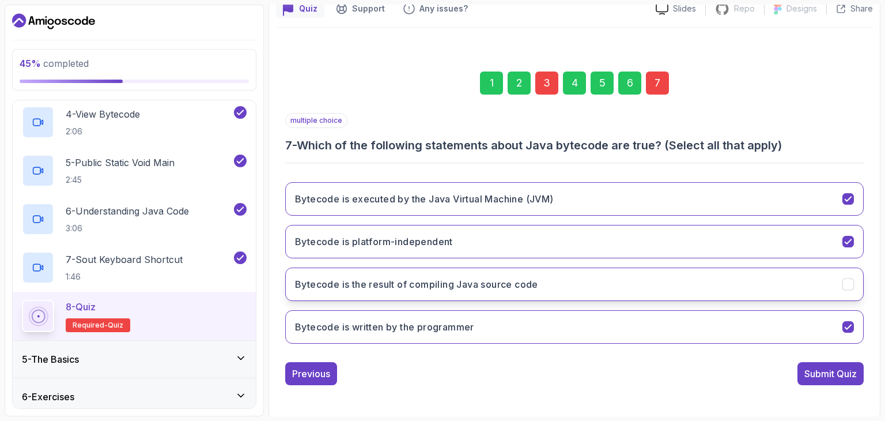
click at [847, 285] on icon "Bytecode is the result of compiling Java source code" at bounding box center [848, 284] width 6 height 5
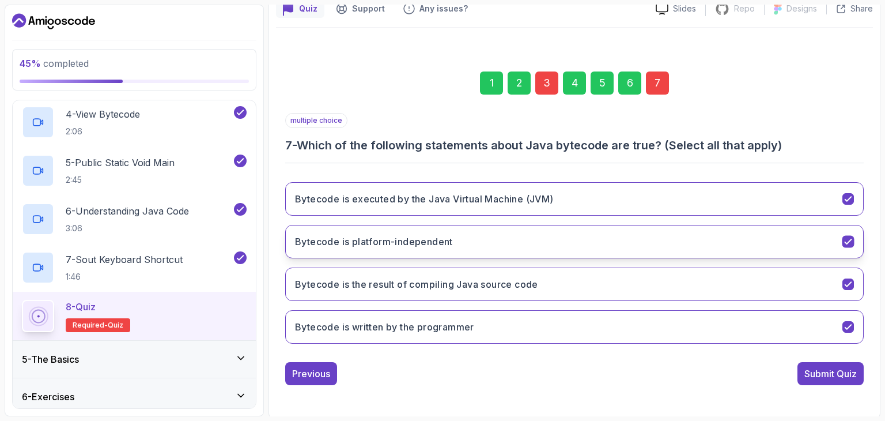
click at [851, 240] on icon "Bytecode is platform-independent" at bounding box center [848, 241] width 11 height 11
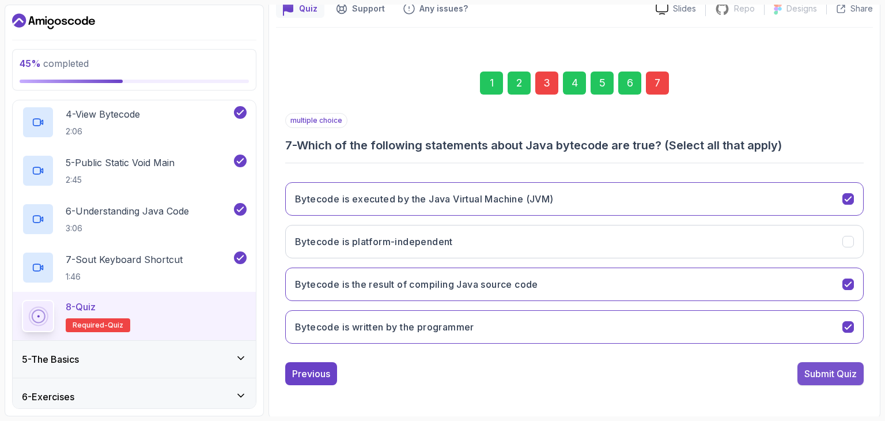
click at [831, 378] on div "Submit Quiz" at bounding box center [831, 374] width 52 height 14
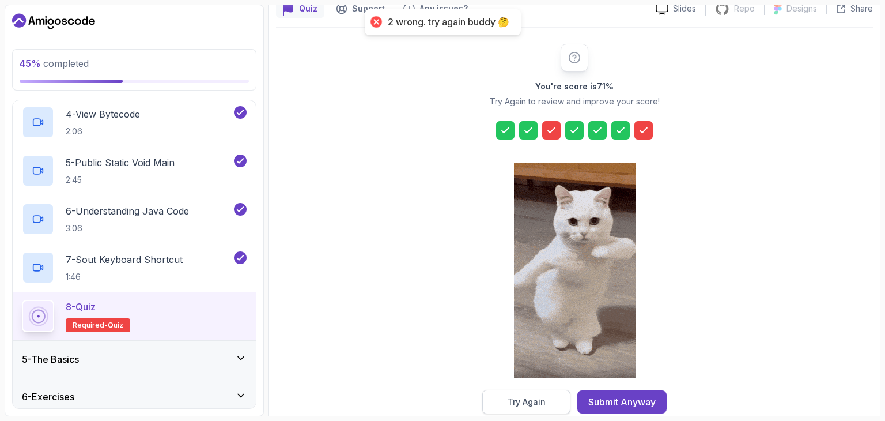
click at [551, 404] on button "Try Again" at bounding box center [526, 402] width 88 height 24
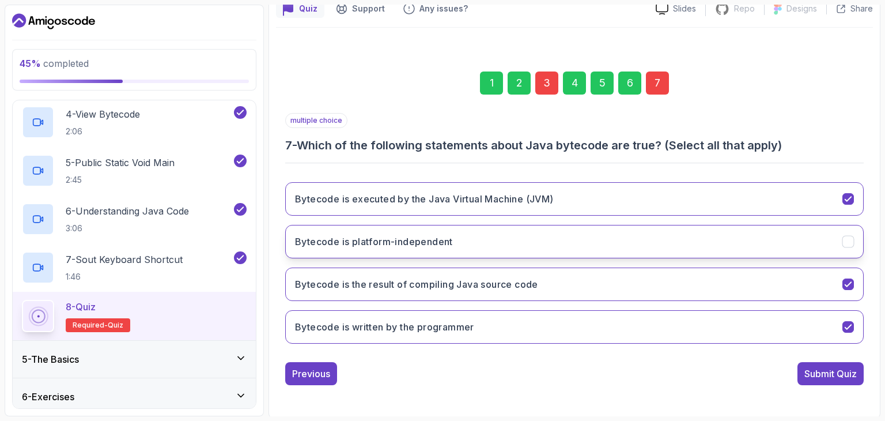
click at [842, 238] on button "Bytecode is platform-independent" at bounding box center [574, 241] width 579 height 33
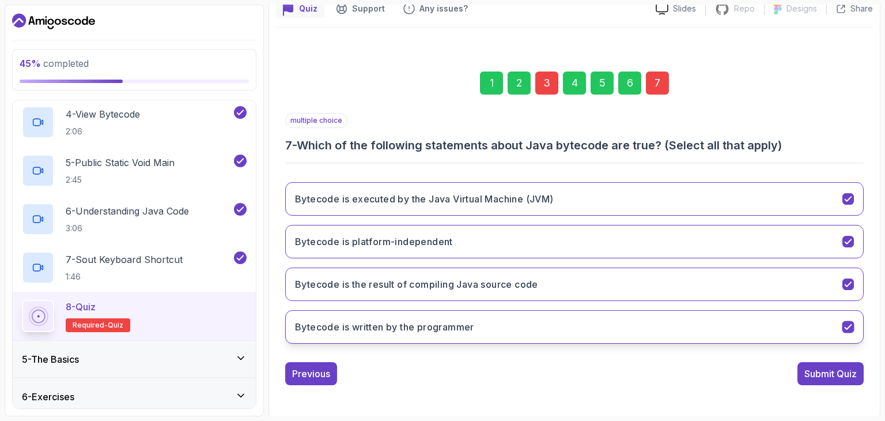
click at [846, 325] on icon "Bytecode is written by the programmer" at bounding box center [848, 327] width 11 height 11
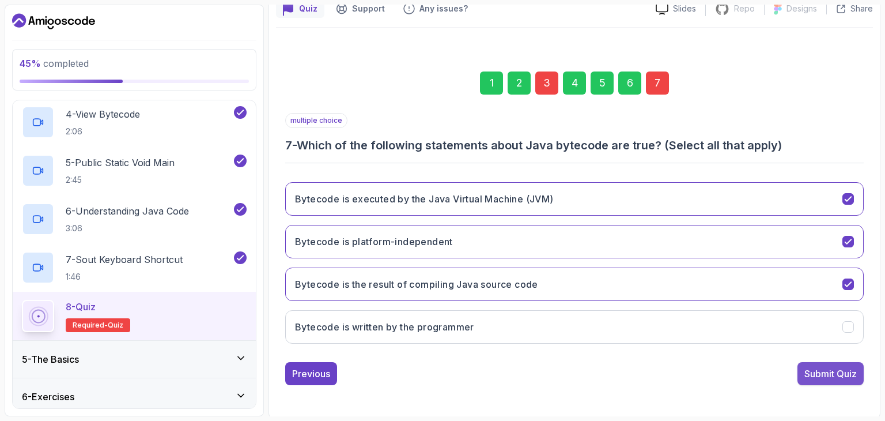
click at [830, 374] on div "Submit Quiz" at bounding box center [831, 374] width 52 height 14
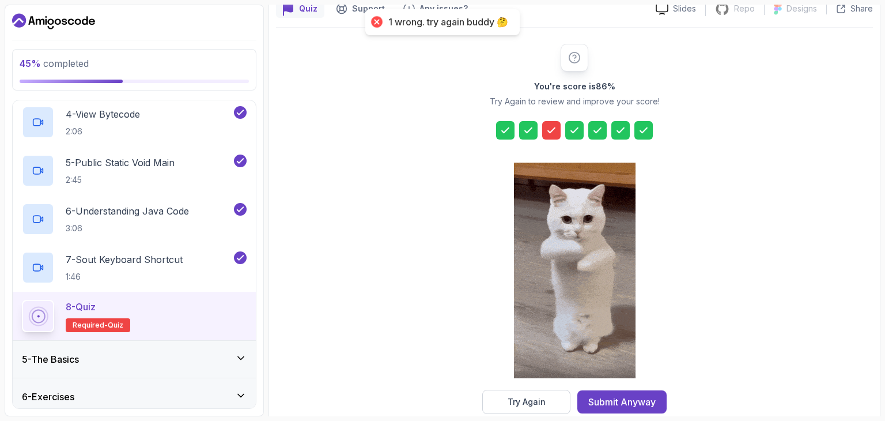
click at [645, 126] on icon at bounding box center [644, 131] width 12 height 12
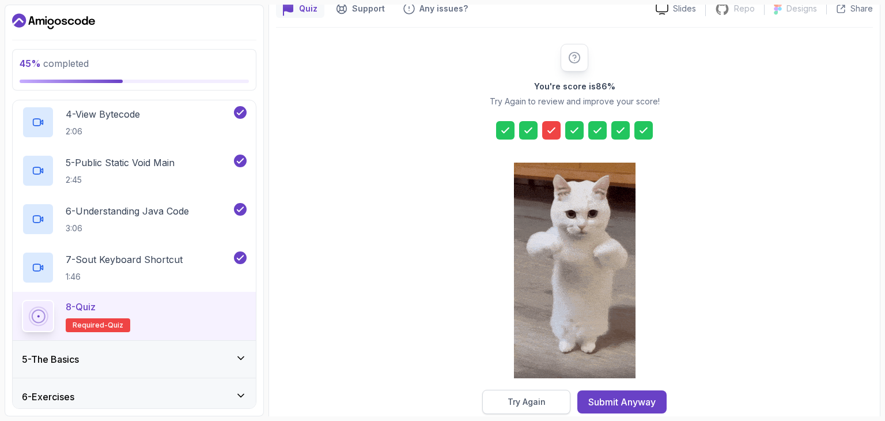
click at [522, 409] on button "Try Again" at bounding box center [526, 402] width 88 height 24
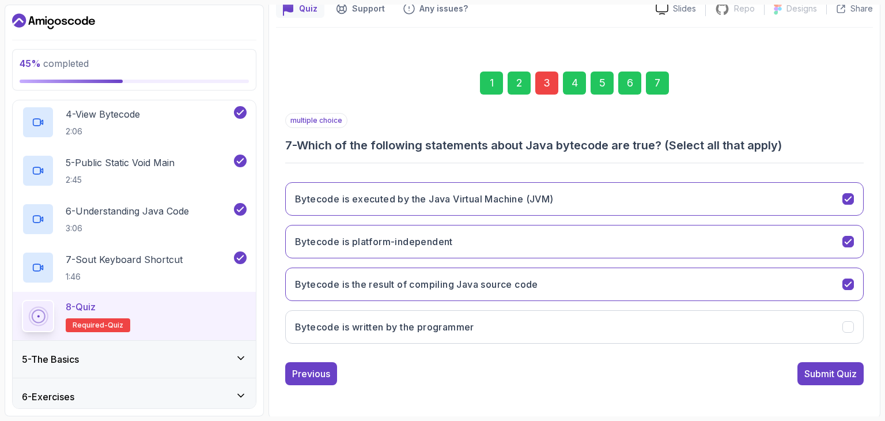
click at [657, 73] on div "7" at bounding box center [657, 82] width 23 height 23
click at [550, 81] on div "3" at bounding box center [547, 82] width 23 height 23
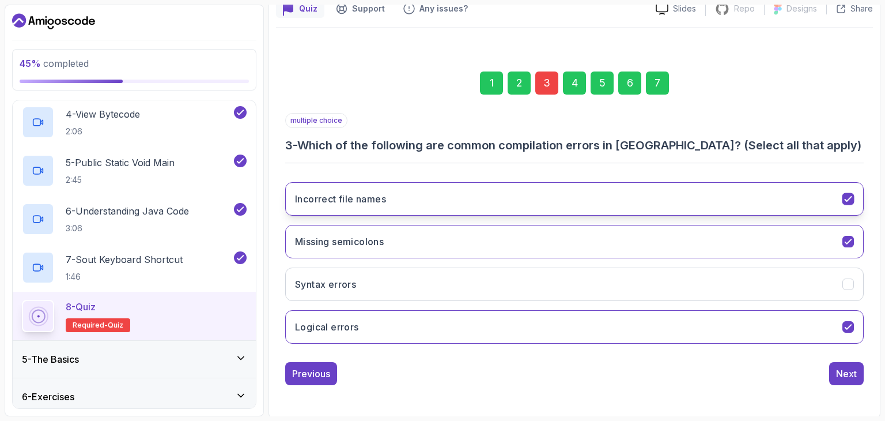
click at [854, 194] on icon "Incorrect file names" at bounding box center [848, 199] width 11 height 11
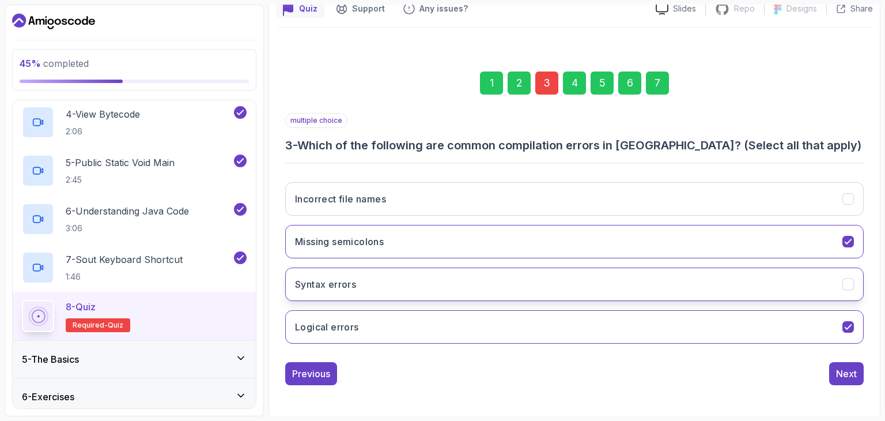
click at [842, 277] on button "Syntax errors" at bounding box center [574, 283] width 579 height 33
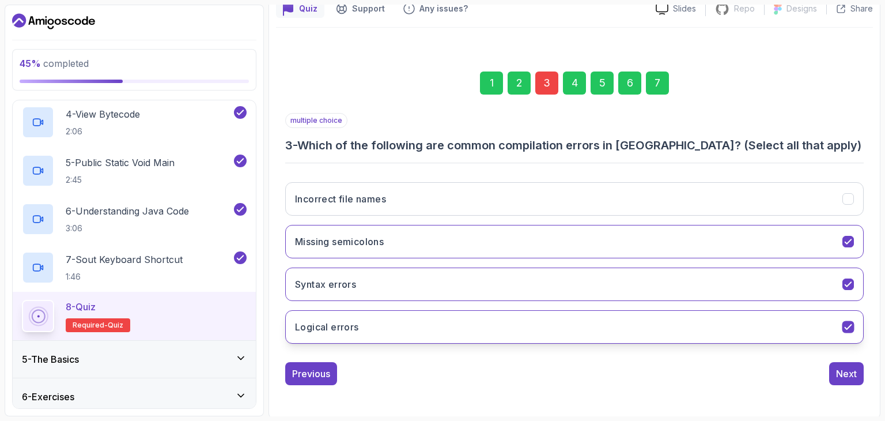
click at [844, 324] on icon "Logical errors" at bounding box center [848, 327] width 11 height 11
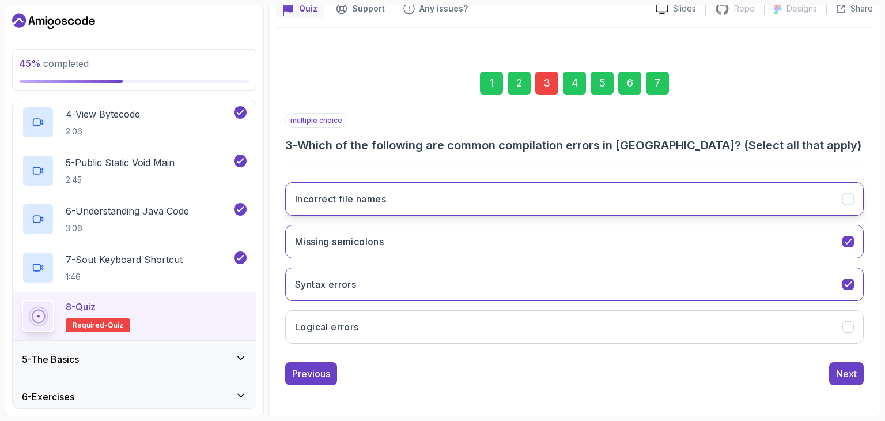
click at [844, 206] on button "Incorrect file names" at bounding box center [574, 198] width 579 height 33
click at [658, 84] on div "7" at bounding box center [657, 82] width 23 height 23
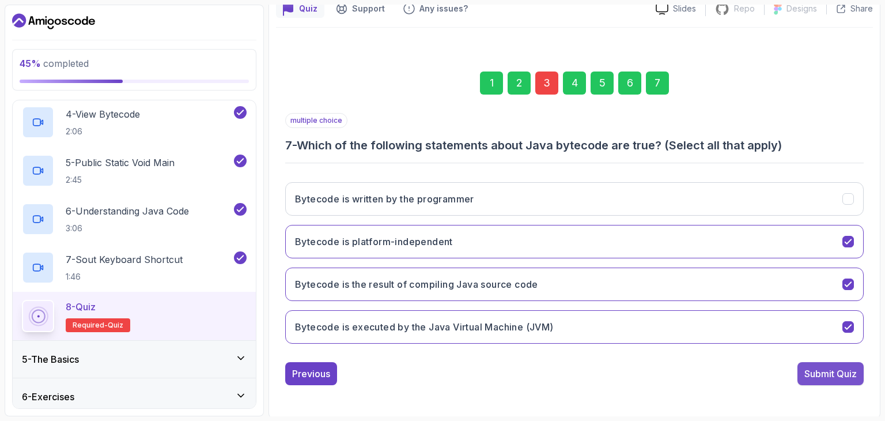
click at [839, 372] on div "Submit Quiz" at bounding box center [831, 374] width 52 height 14
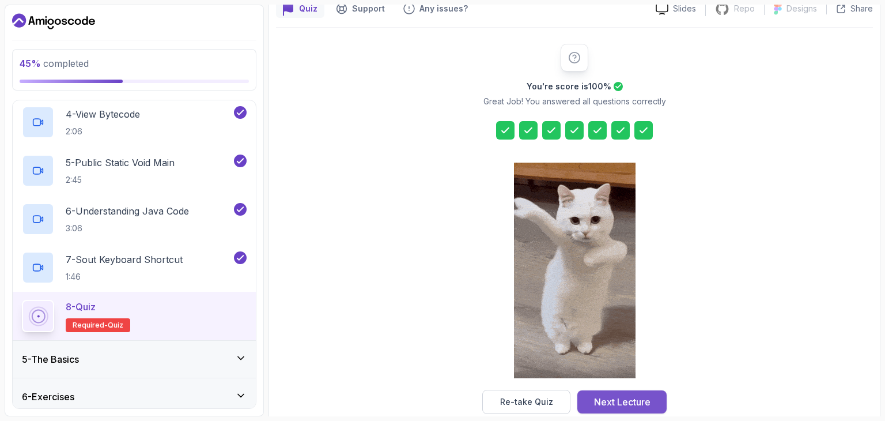
click at [616, 398] on div "Next Lecture" at bounding box center [622, 402] width 56 height 14
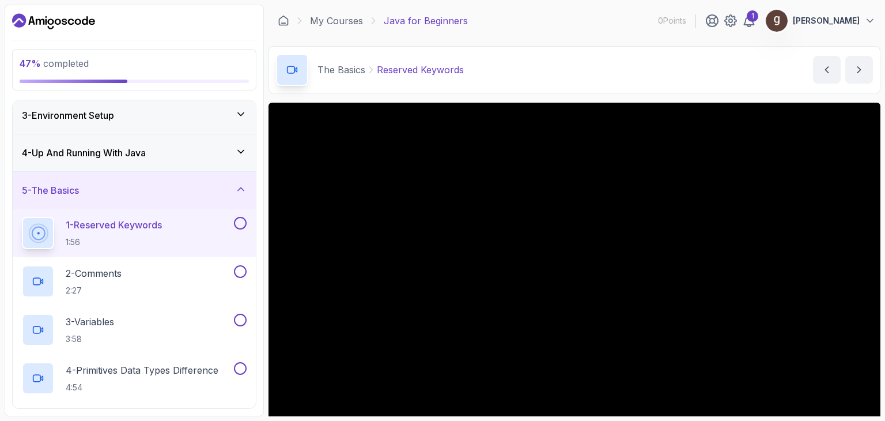
scroll to position [84, 0]
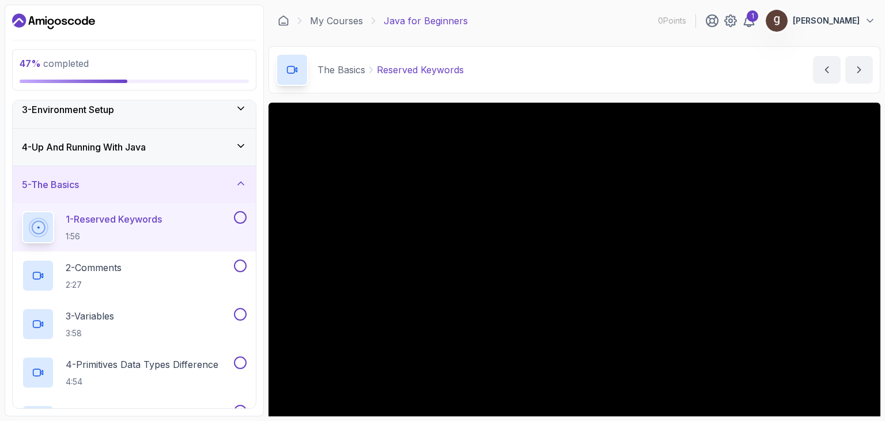
click at [240, 217] on button at bounding box center [240, 217] width 13 height 13
click at [243, 266] on button at bounding box center [240, 265] width 13 height 13
click at [240, 315] on button at bounding box center [240, 314] width 13 height 13
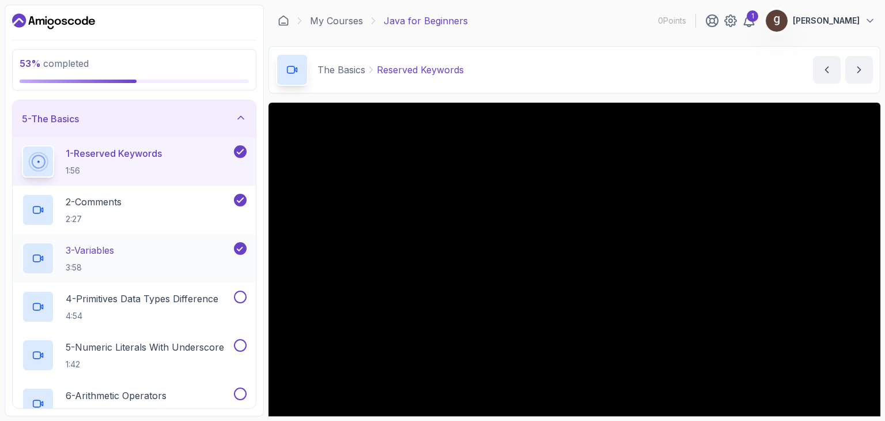
scroll to position [165, 0]
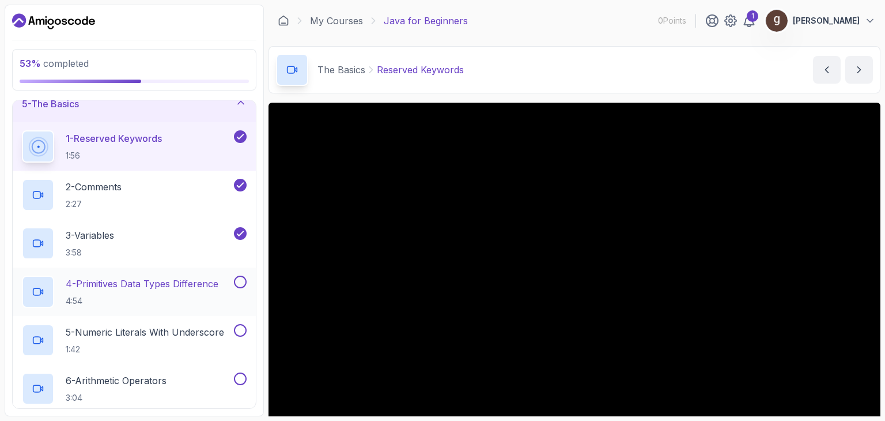
click at [239, 277] on button at bounding box center [240, 282] width 13 height 13
click at [242, 333] on button at bounding box center [240, 330] width 13 height 13
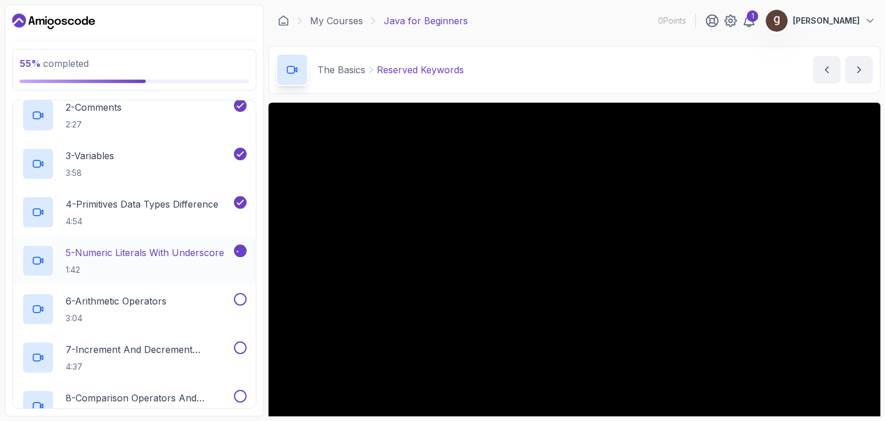
scroll to position [246, 0]
click at [240, 297] on button at bounding box center [240, 298] width 13 height 13
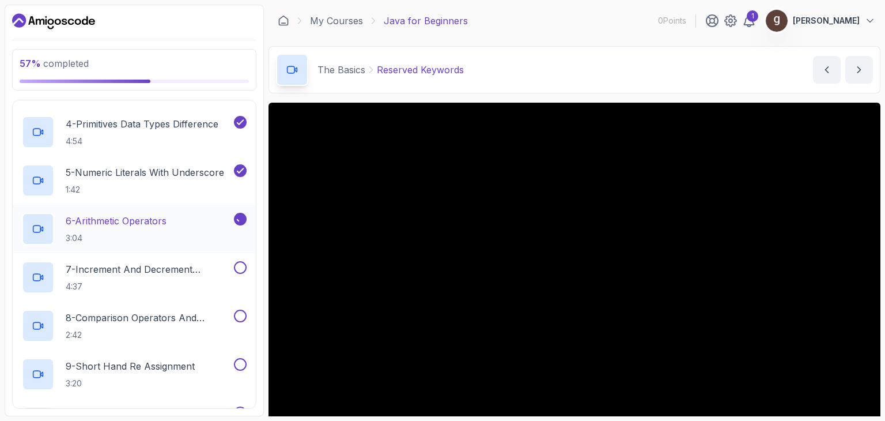
scroll to position [334, 0]
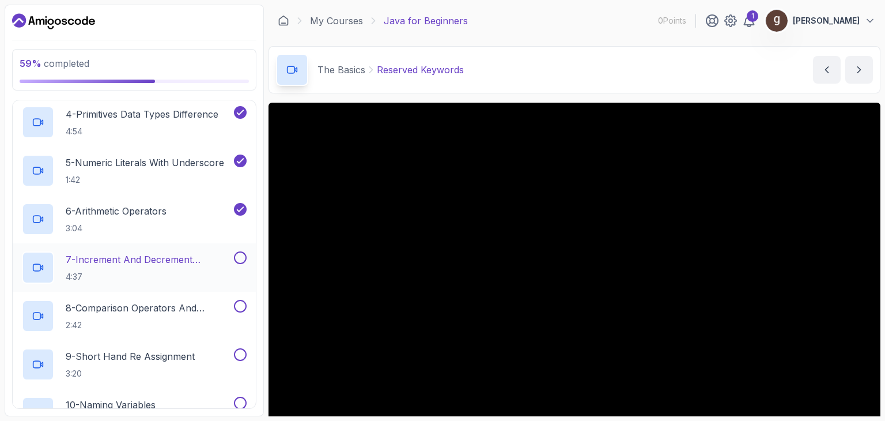
click at [240, 258] on button at bounding box center [240, 257] width 13 height 13
click at [242, 310] on button at bounding box center [240, 306] width 13 height 13
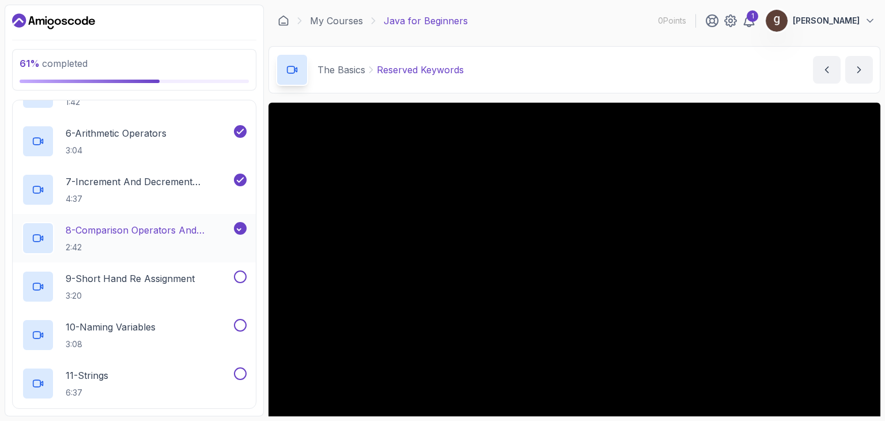
scroll to position [413, 0]
click at [236, 270] on div at bounding box center [239, 276] width 15 height 13
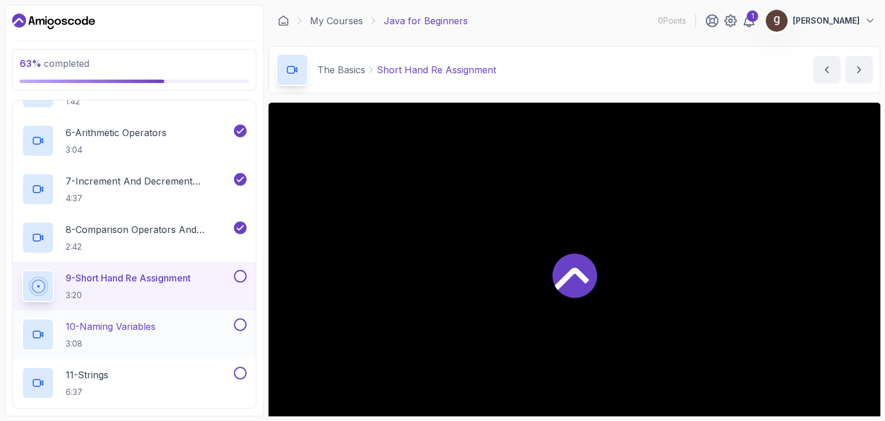
click at [240, 324] on button at bounding box center [240, 324] width 13 height 13
click at [240, 274] on button at bounding box center [240, 276] width 13 height 13
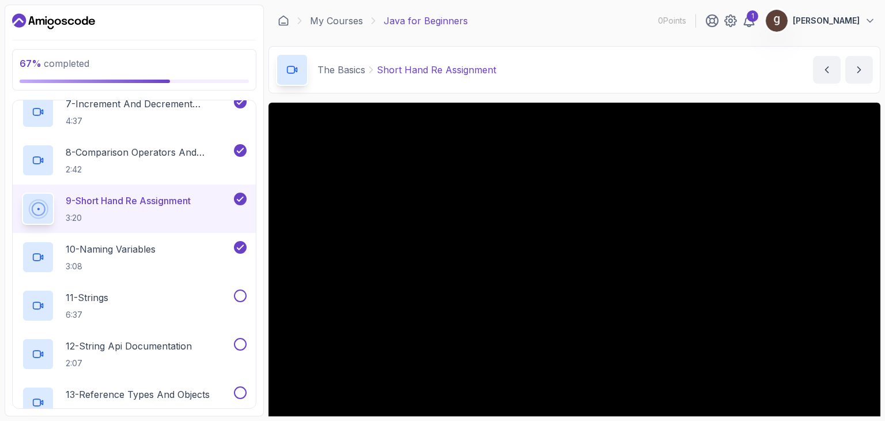
scroll to position [491, 0]
click at [240, 289] on button at bounding box center [240, 295] width 13 height 13
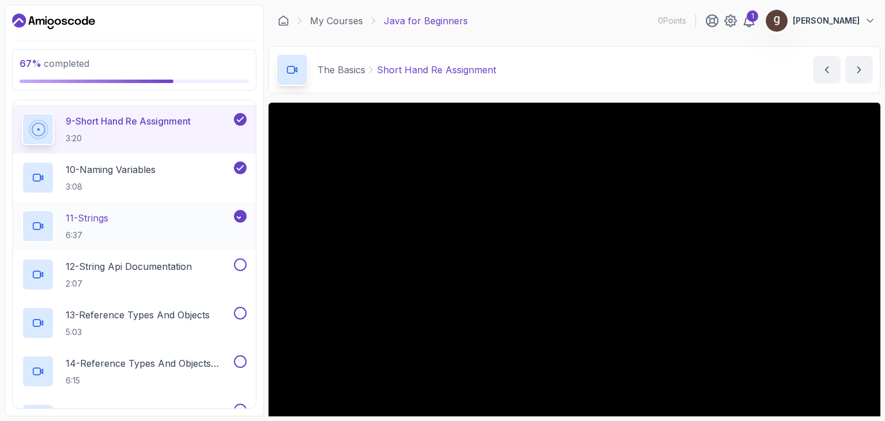
scroll to position [569, 0]
click at [240, 266] on button at bounding box center [240, 265] width 13 height 13
click at [237, 310] on button at bounding box center [240, 313] width 13 height 13
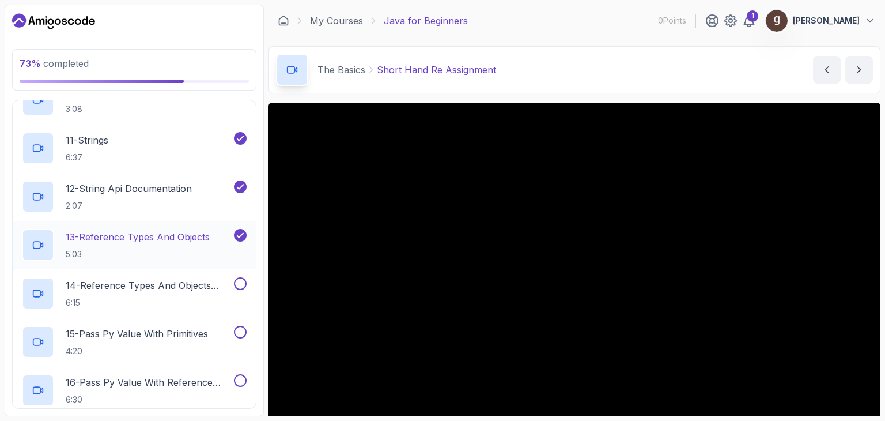
scroll to position [650, 0]
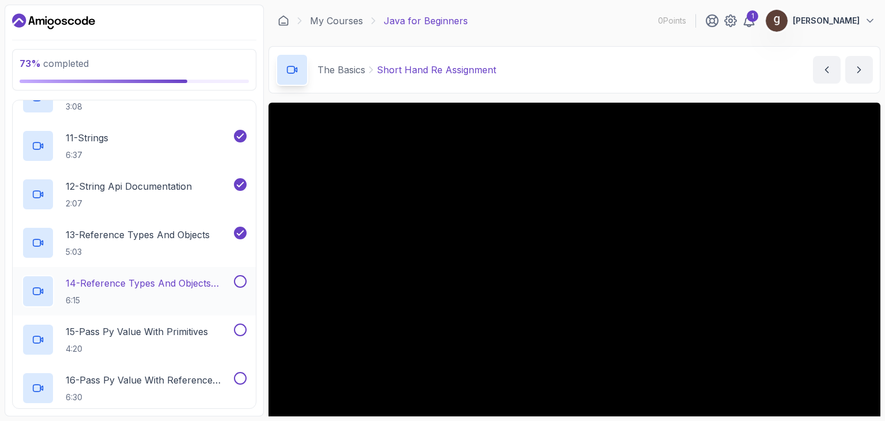
click at [240, 285] on button at bounding box center [240, 281] width 13 height 13
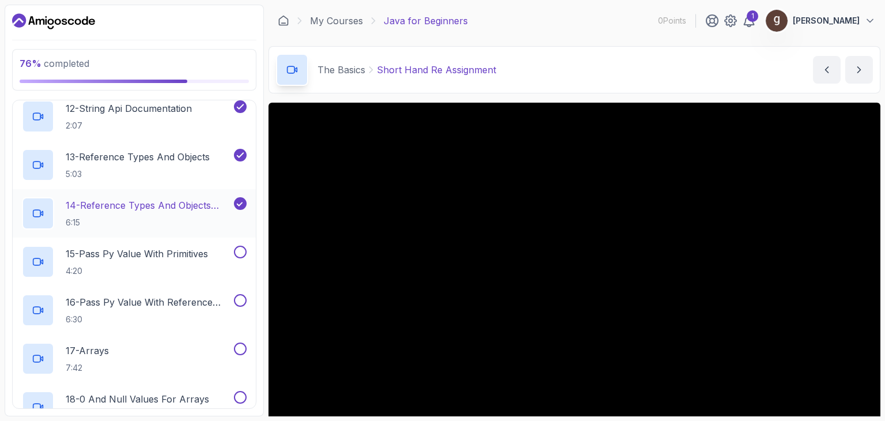
scroll to position [728, 0]
click at [237, 245] on button at bounding box center [240, 251] width 13 height 13
click at [239, 295] on button at bounding box center [240, 299] width 13 height 13
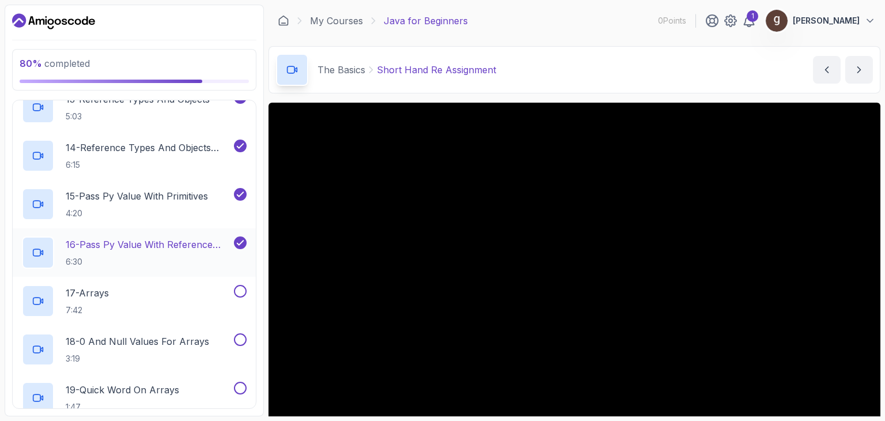
scroll to position [786, 0]
click at [239, 289] on button at bounding box center [240, 290] width 13 height 13
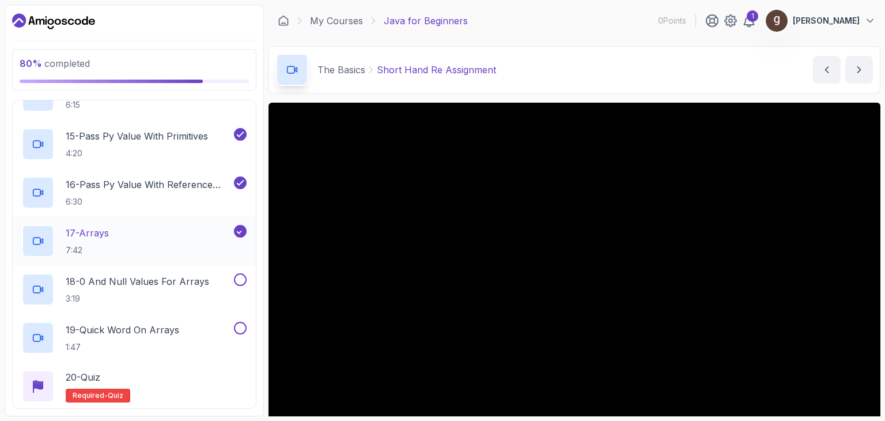
scroll to position [846, 0]
click at [235, 281] on button at bounding box center [240, 279] width 13 height 13
click at [240, 331] on button at bounding box center [240, 327] width 13 height 13
click at [201, 379] on div "20 - Quiz Required- quiz" at bounding box center [134, 386] width 225 height 32
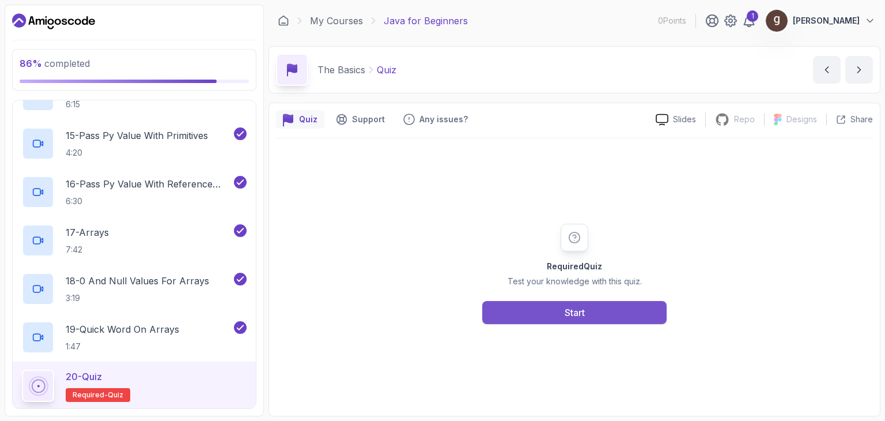
click at [508, 315] on button "Start" at bounding box center [574, 312] width 184 height 23
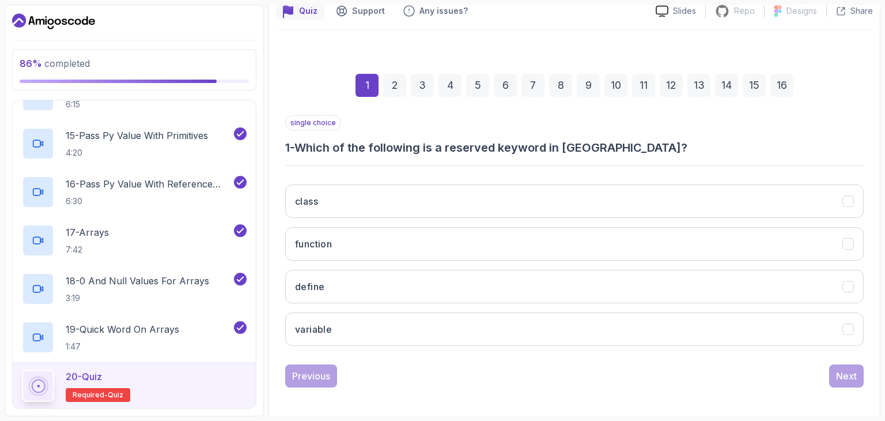
scroll to position [108, 0]
click at [527, 206] on button "class" at bounding box center [574, 201] width 579 height 33
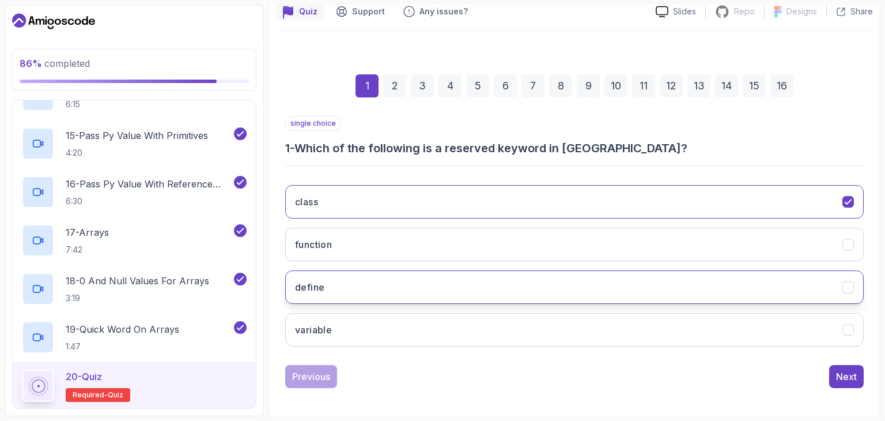
click at [851, 276] on button "define" at bounding box center [574, 286] width 579 height 33
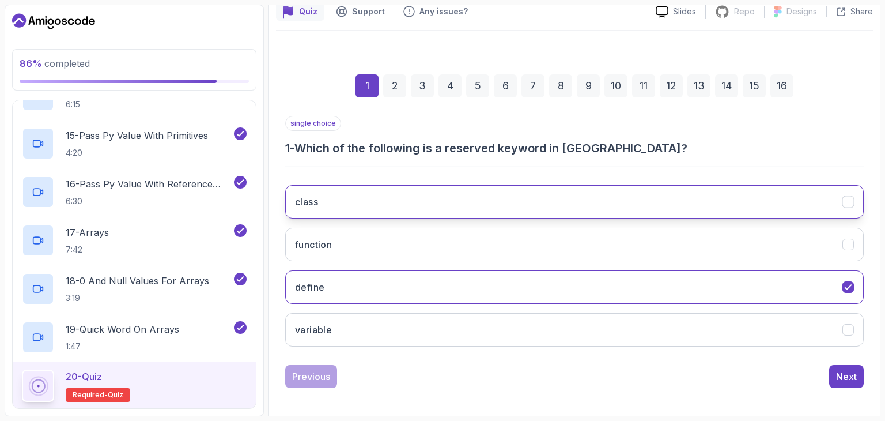
click at [850, 202] on icon "class" at bounding box center [848, 202] width 11 height 11
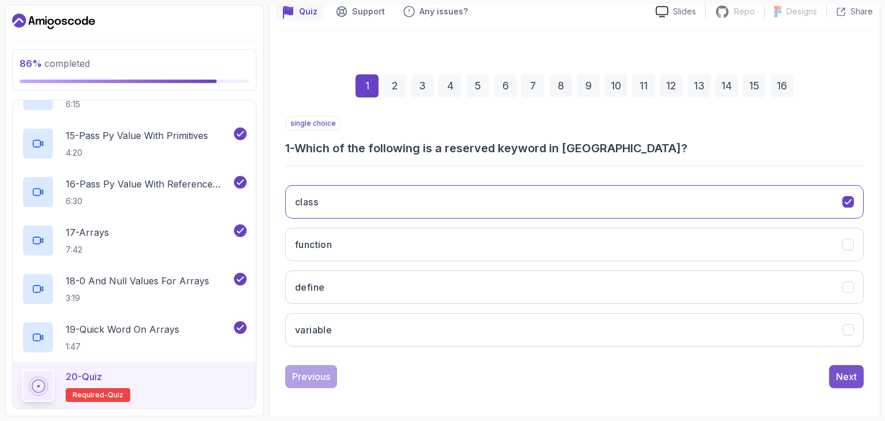
click at [846, 374] on div "Next" at bounding box center [846, 377] width 21 height 14
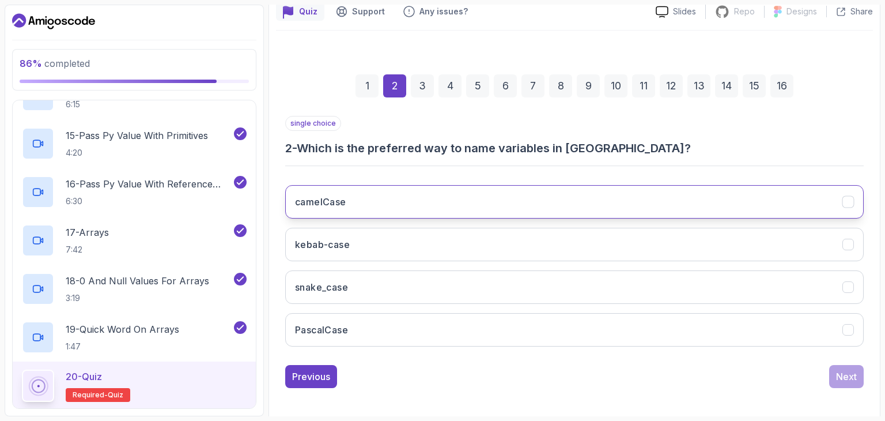
click at [794, 209] on button "camelCase" at bounding box center [574, 201] width 579 height 33
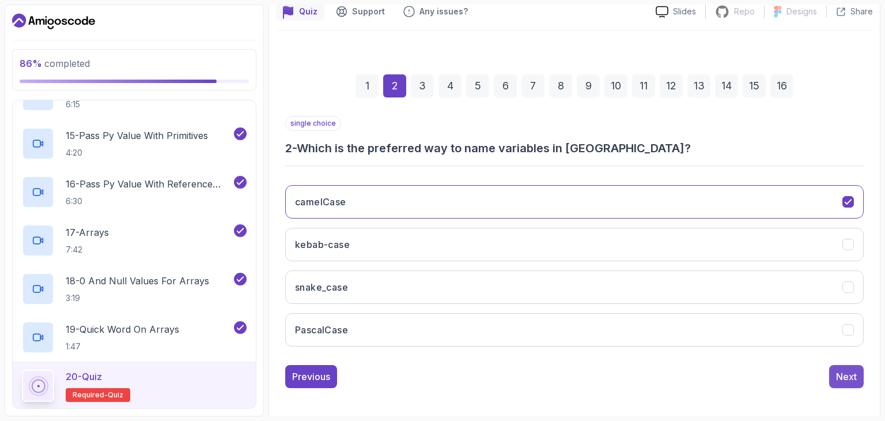
click at [845, 377] on div "Next" at bounding box center [846, 377] width 21 height 14
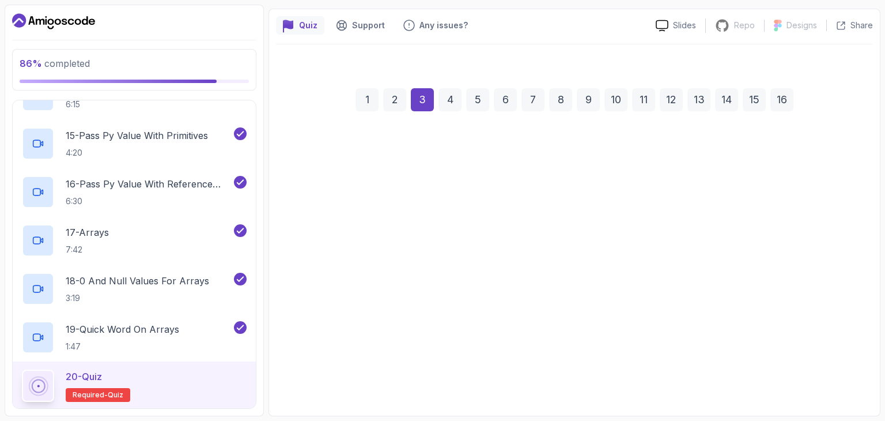
scroll to position [93, 0]
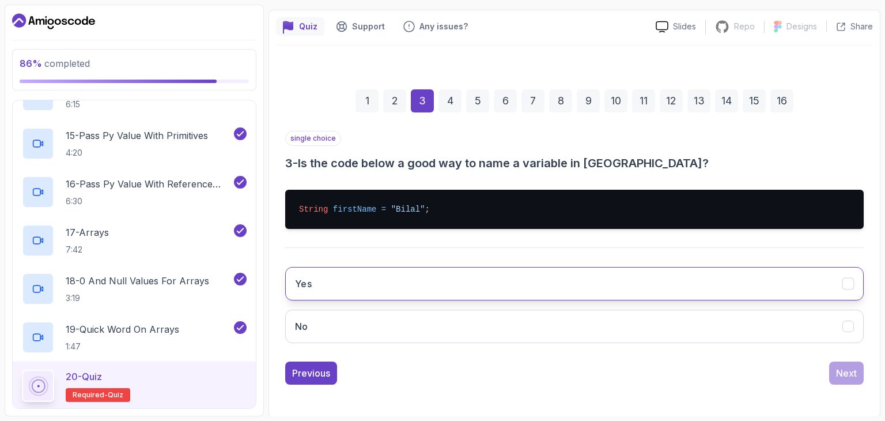
click at [433, 275] on button "Yes" at bounding box center [574, 283] width 579 height 33
click at [847, 373] on div "Next" at bounding box center [846, 373] width 21 height 14
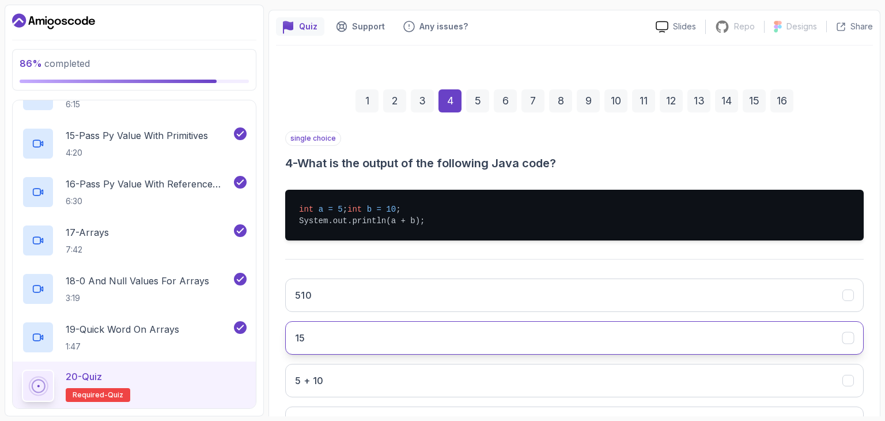
click at [457, 355] on button "15" at bounding box center [574, 337] width 579 height 33
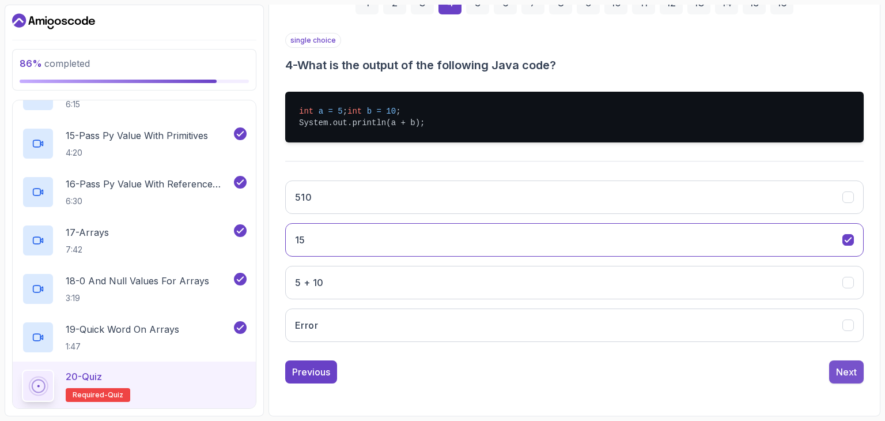
click at [863, 367] on button "Next" at bounding box center [847, 371] width 35 height 23
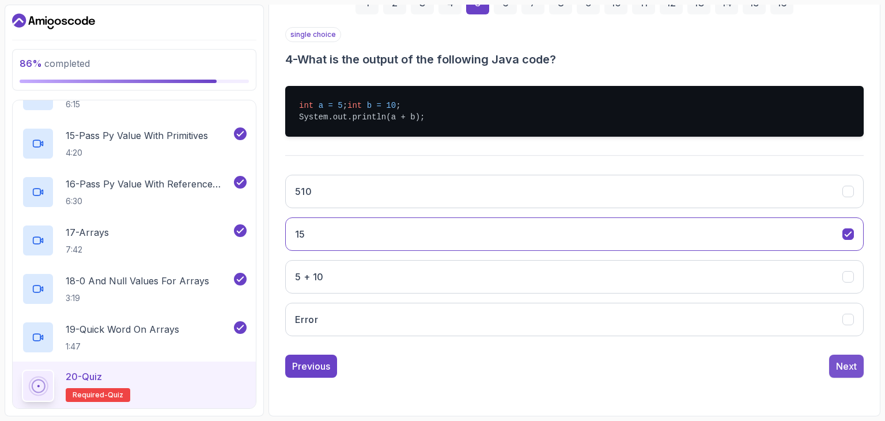
scroll to position [111, 0]
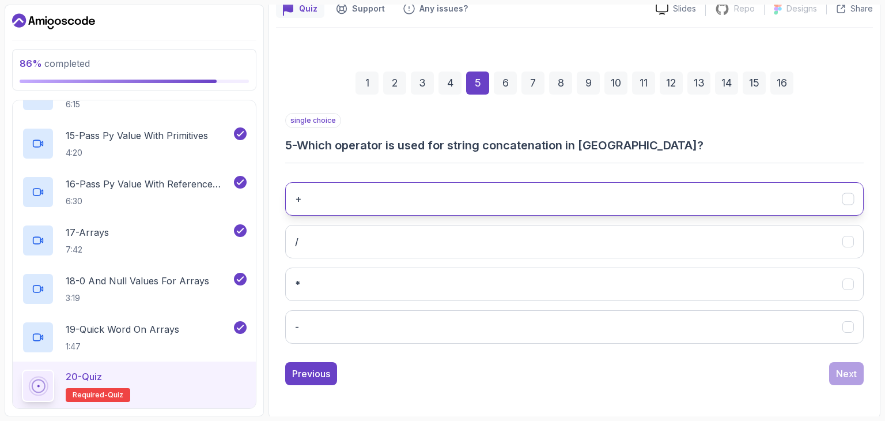
click at [597, 194] on button "+" at bounding box center [574, 198] width 579 height 33
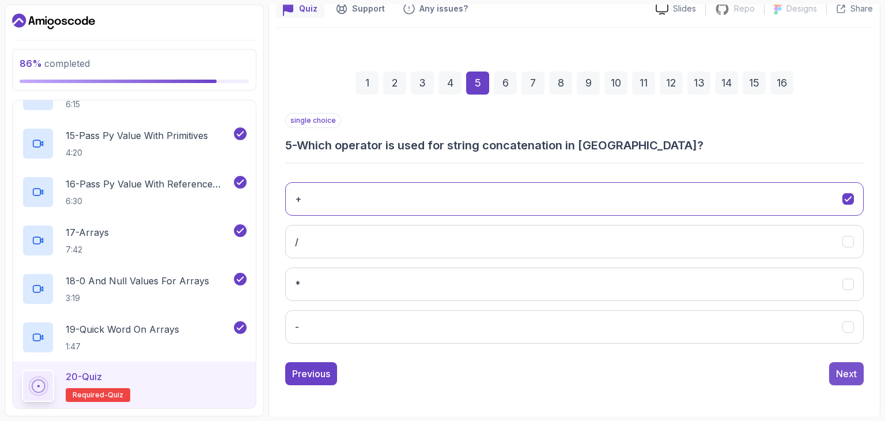
click at [842, 367] on div "Next" at bounding box center [846, 374] width 21 height 14
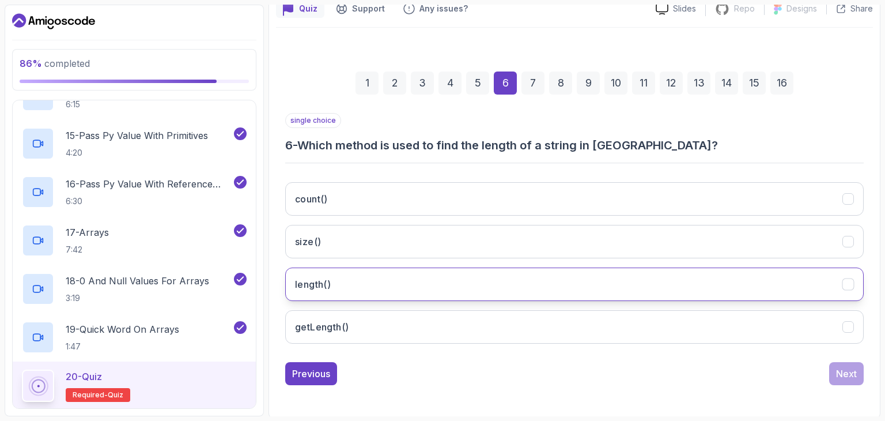
click at [544, 295] on button "length()" at bounding box center [574, 283] width 579 height 33
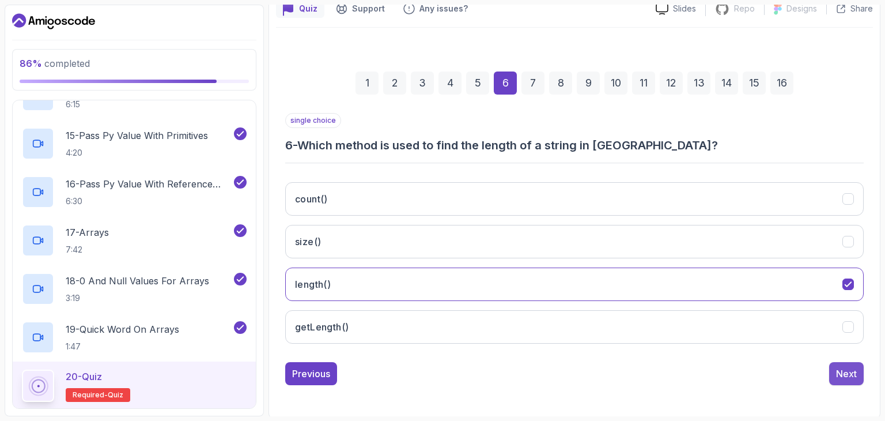
click at [851, 375] on div "Next" at bounding box center [846, 374] width 21 height 14
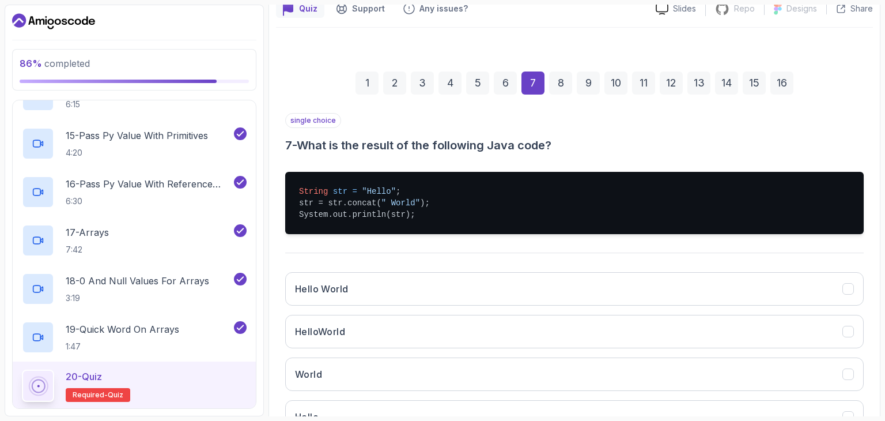
scroll to position [127, 0]
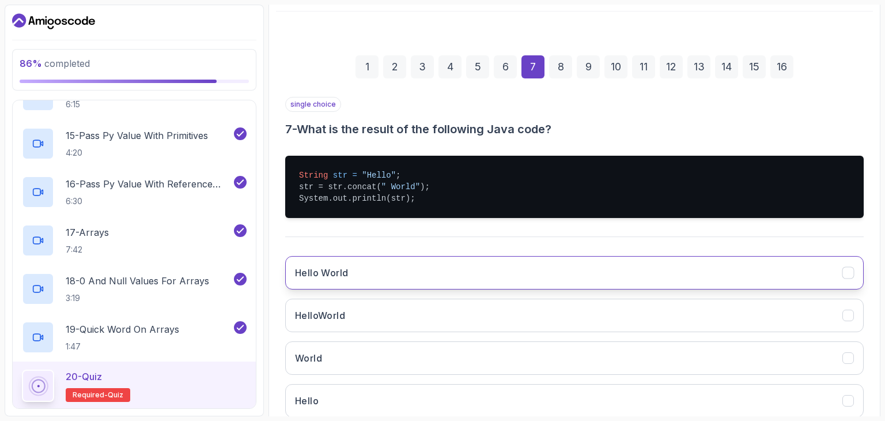
click at [426, 269] on button "Hello World" at bounding box center [574, 272] width 579 height 33
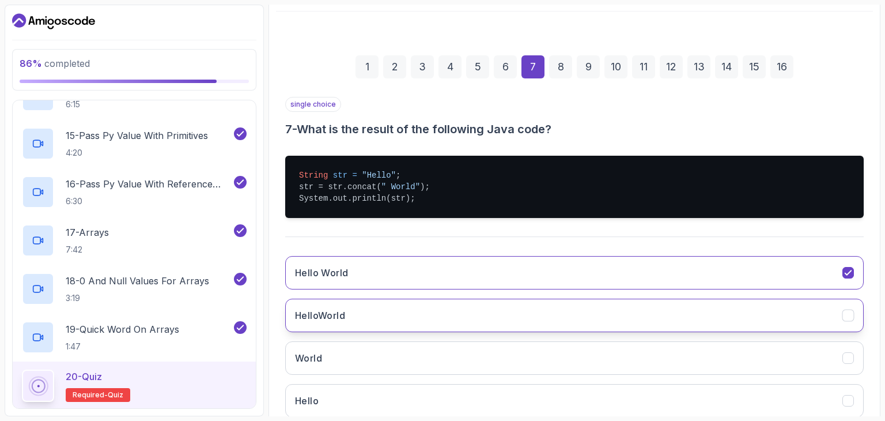
scroll to position [201, 0]
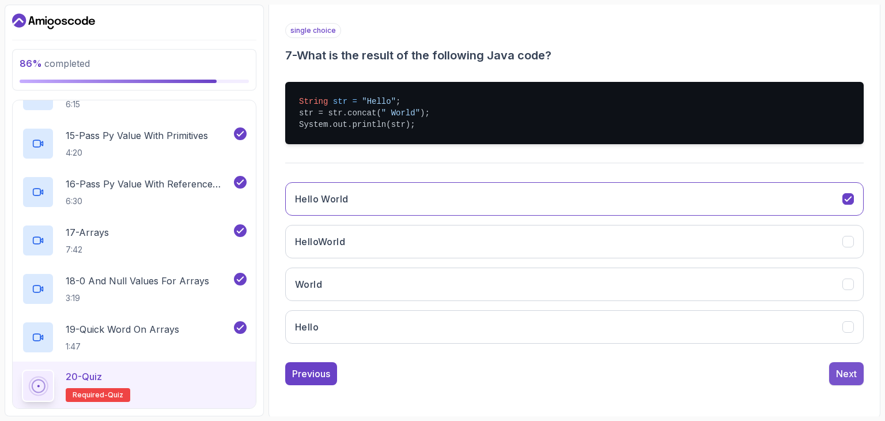
click at [849, 377] on div "Next" at bounding box center [846, 374] width 21 height 14
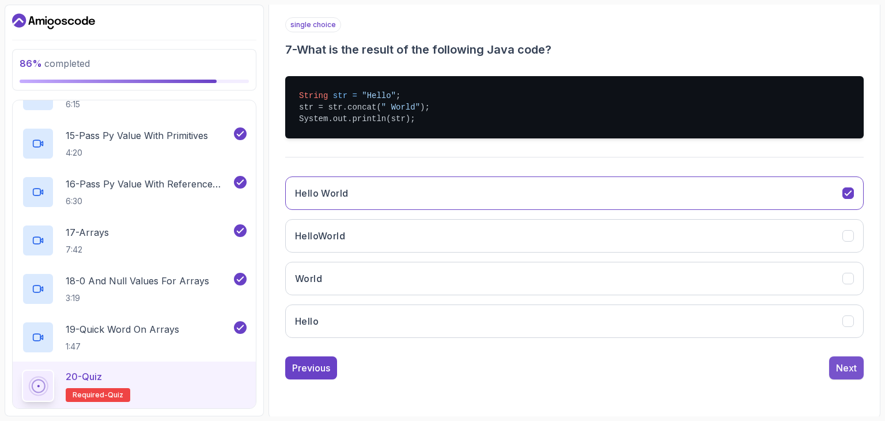
scroll to position [111, 0]
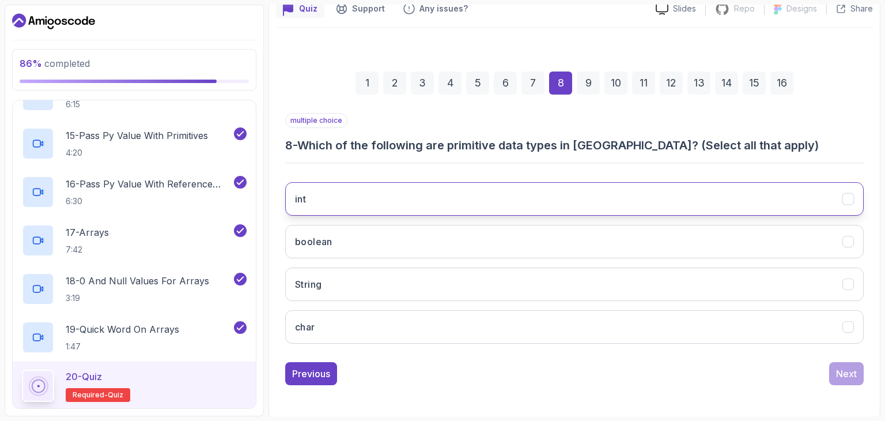
click at [586, 188] on button "int" at bounding box center [574, 198] width 579 height 33
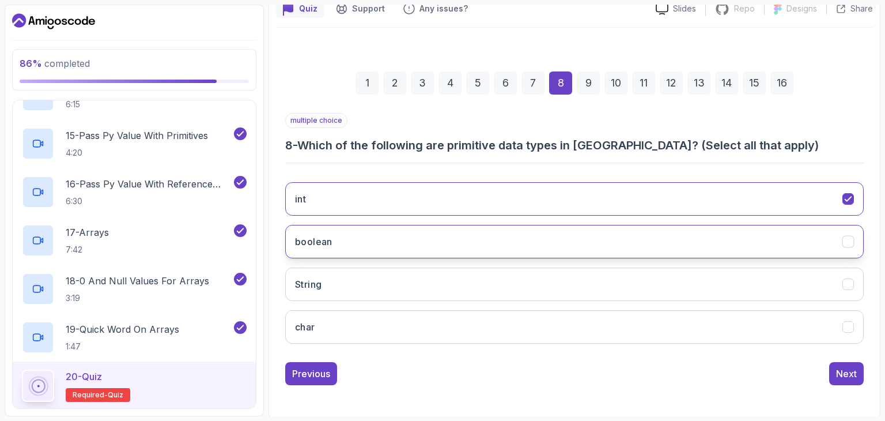
click at [608, 234] on button "boolean" at bounding box center [574, 241] width 579 height 33
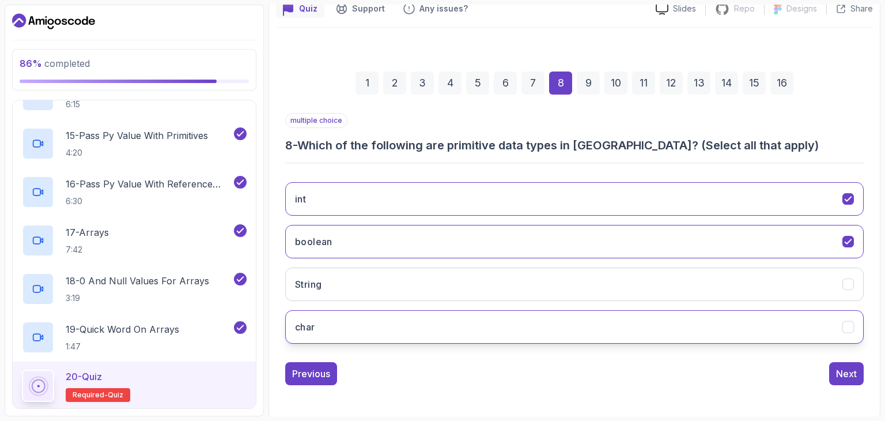
click at [647, 338] on button "char" at bounding box center [574, 326] width 579 height 33
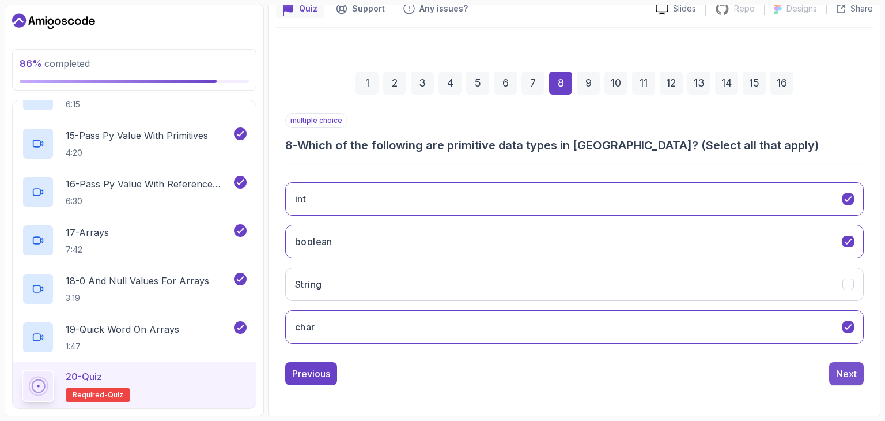
click at [848, 363] on button "Next" at bounding box center [847, 373] width 35 height 23
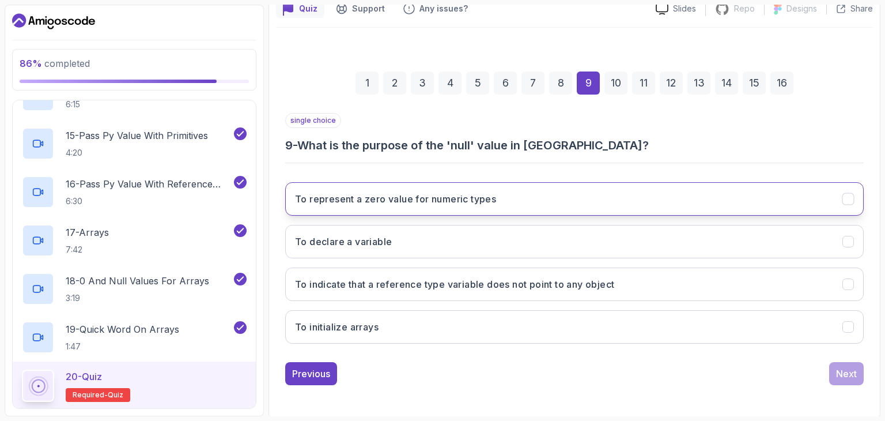
click at [518, 197] on button "To represent a zero value for numeric types" at bounding box center [574, 198] width 579 height 33
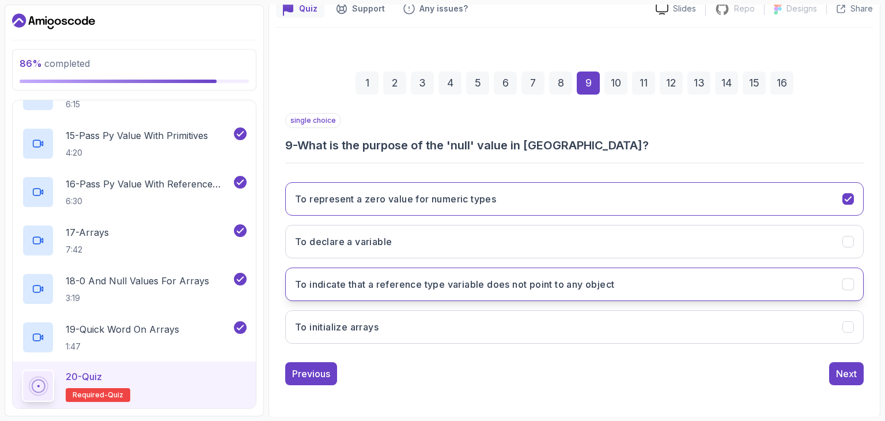
click at [612, 270] on button "To indicate that a reference type variable does not point to any object" at bounding box center [574, 283] width 579 height 33
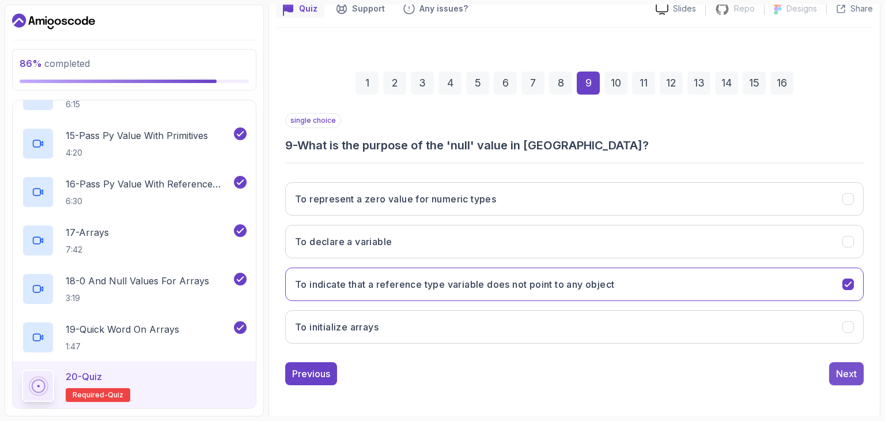
click at [849, 371] on div "Next" at bounding box center [846, 374] width 21 height 14
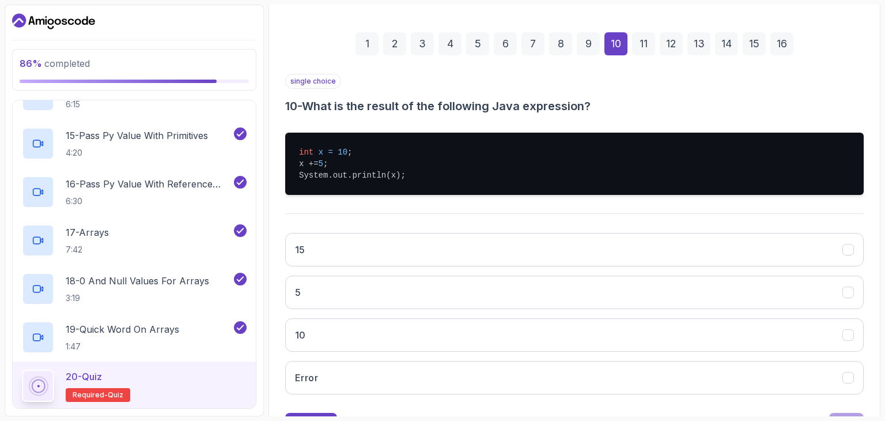
scroll to position [150, 0]
click at [517, 254] on button "15" at bounding box center [574, 249] width 579 height 33
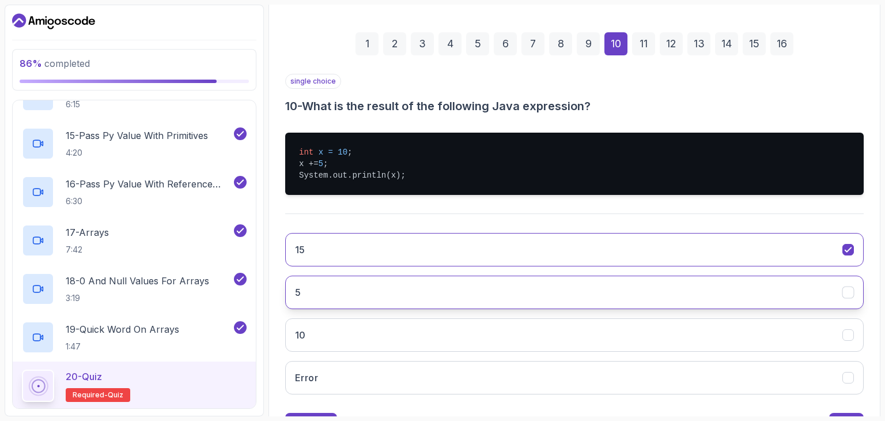
scroll to position [201, 0]
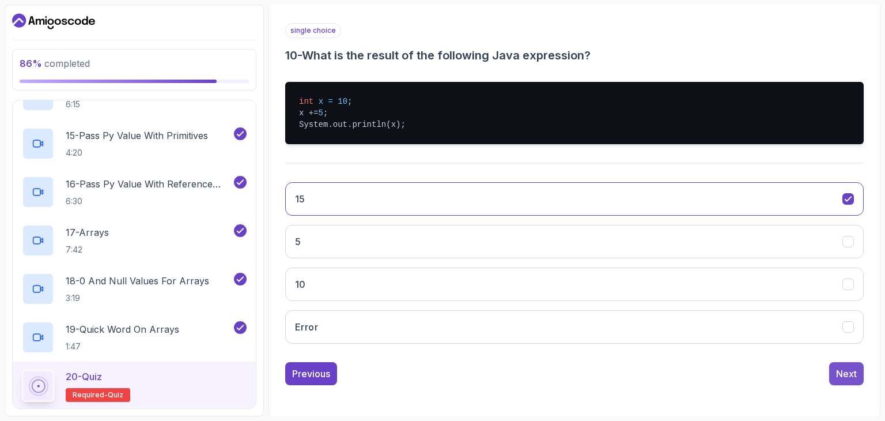
click at [850, 367] on div "Next" at bounding box center [846, 374] width 21 height 14
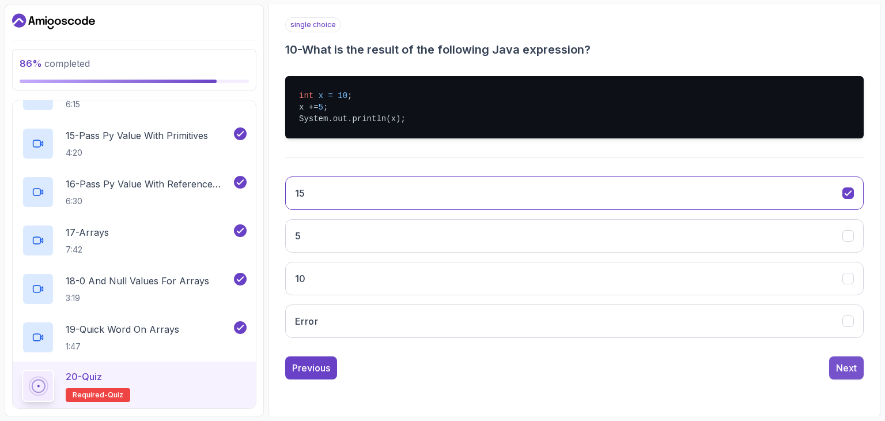
scroll to position [153, 0]
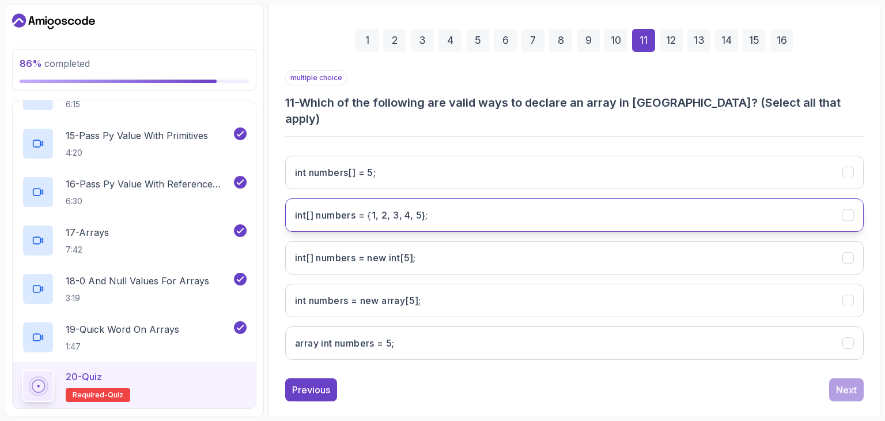
click at [620, 200] on 5};"] "int[] numbers = {1, 2, 3, 4, 5};" at bounding box center [574, 214] width 579 height 33
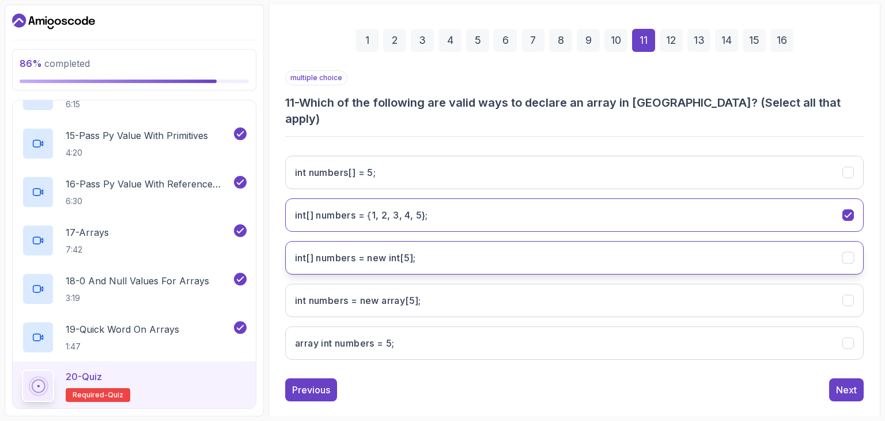
click at [628, 241] on int;"] "int[] numbers = new int[5];" at bounding box center [574, 257] width 579 height 33
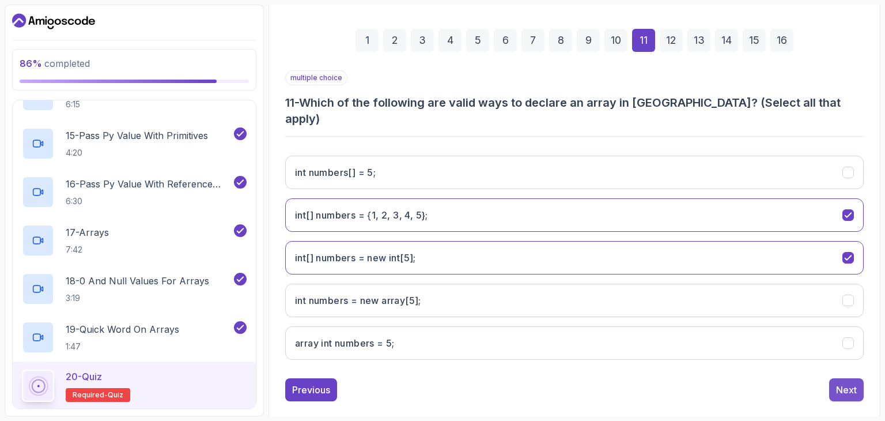
click at [842, 383] on div "Next" at bounding box center [846, 390] width 21 height 14
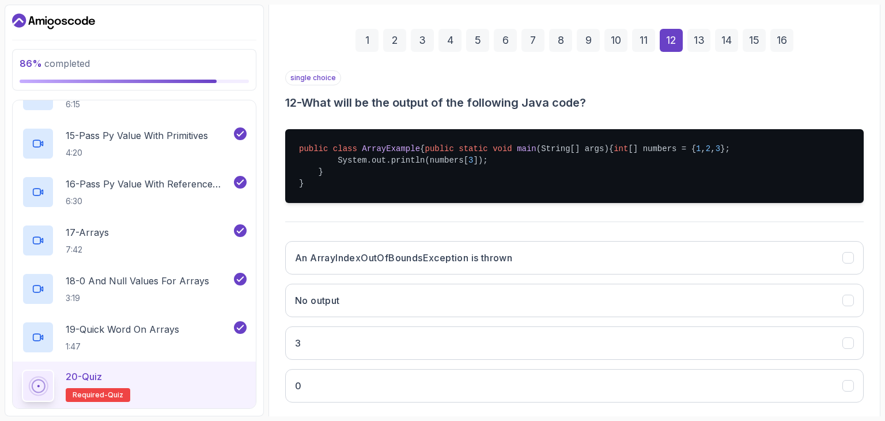
scroll to position [235, 0]
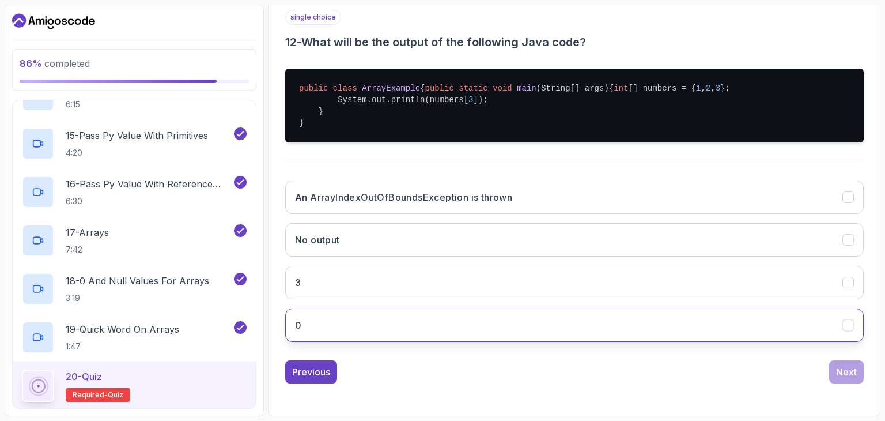
click at [654, 322] on button "0" at bounding box center [574, 324] width 579 height 33
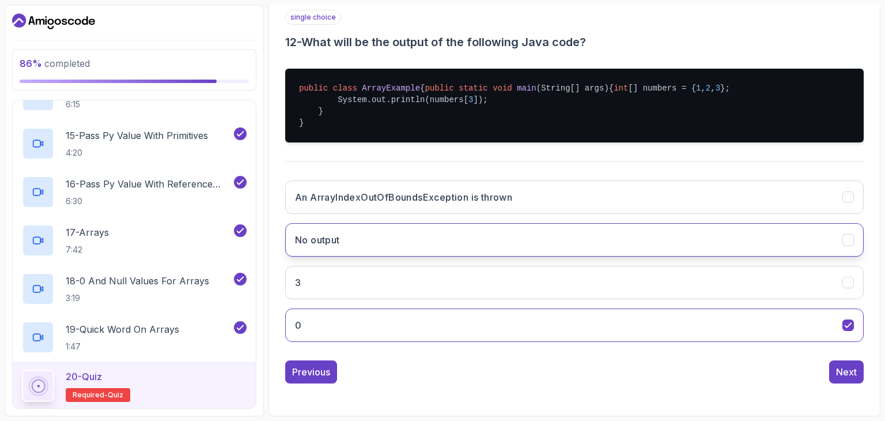
click at [530, 233] on button "No output" at bounding box center [574, 239] width 579 height 33
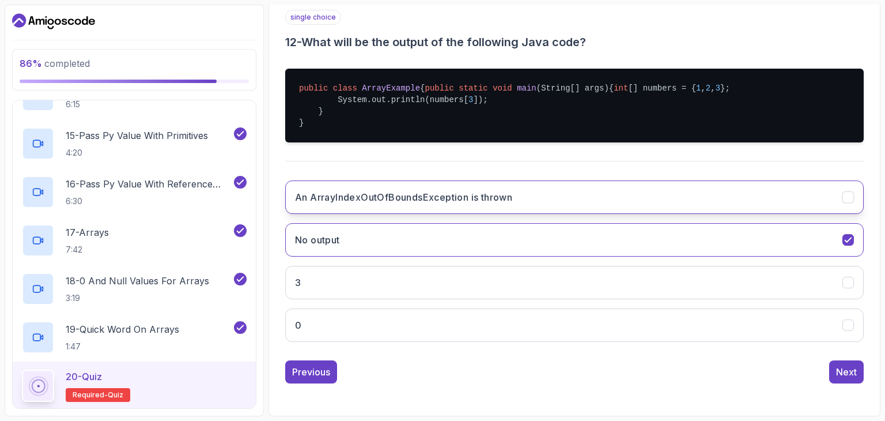
click at [576, 195] on button "An ArrayIndexOutOfBoundsException is thrown" at bounding box center [574, 196] width 579 height 33
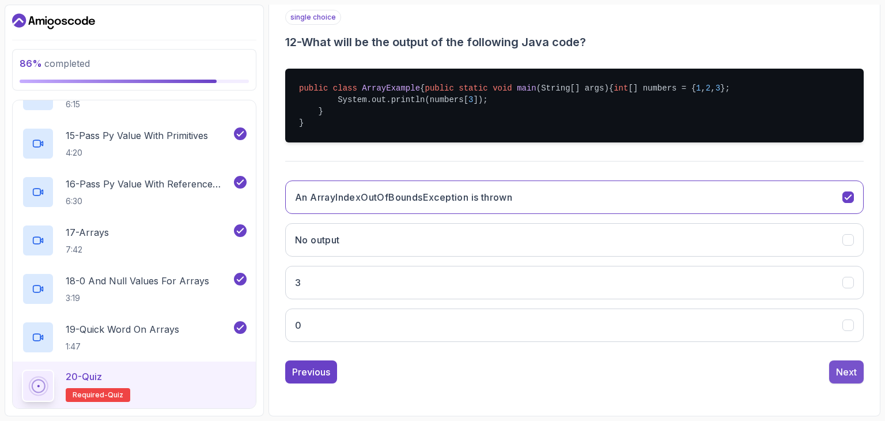
click at [844, 377] on div "Next" at bounding box center [846, 372] width 21 height 14
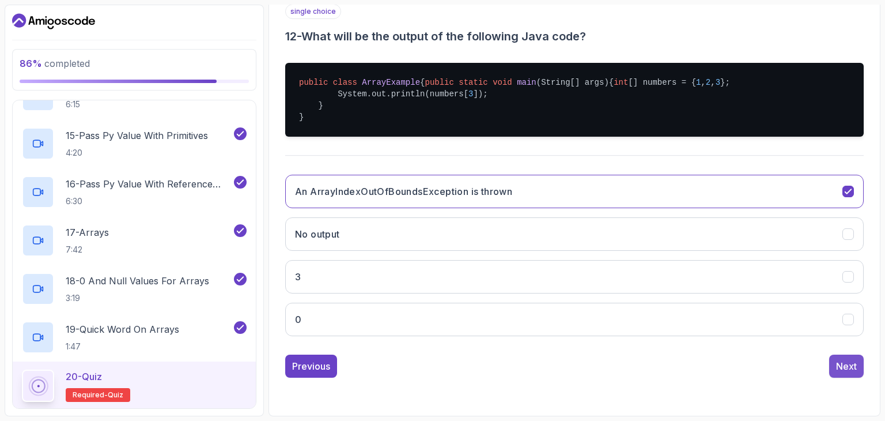
scroll to position [111, 0]
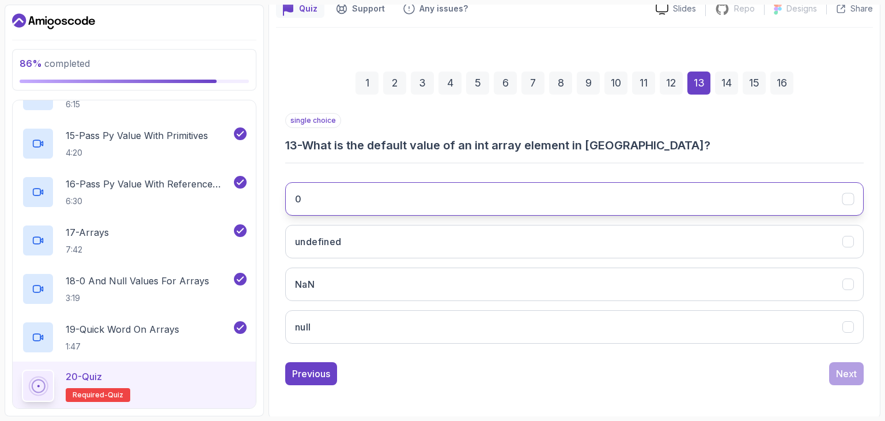
click at [457, 209] on button "0" at bounding box center [574, 198] width 579 height 33
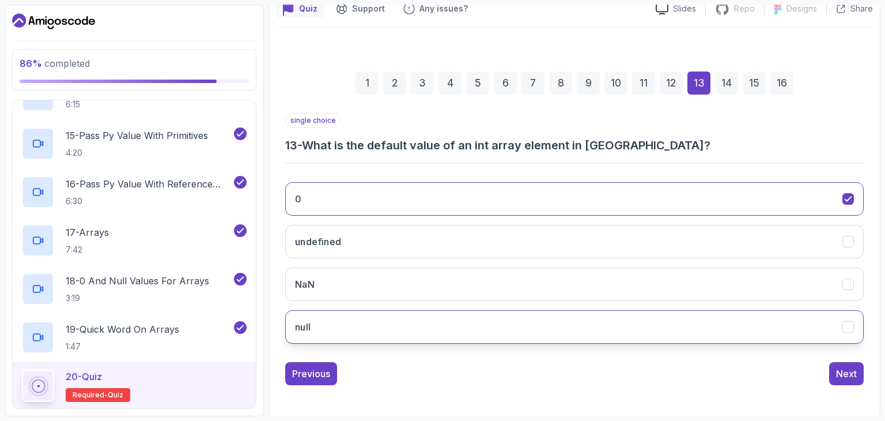
click at [855, 326] on button "null" at bounding box center [574, 326] width 579 height 33
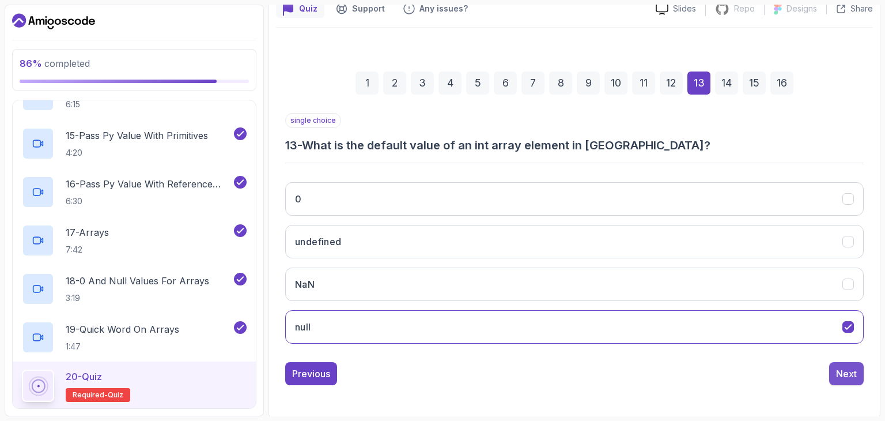
click at [837, 370] on div "Next" at bounding box center [846, 374] width 21 height 14
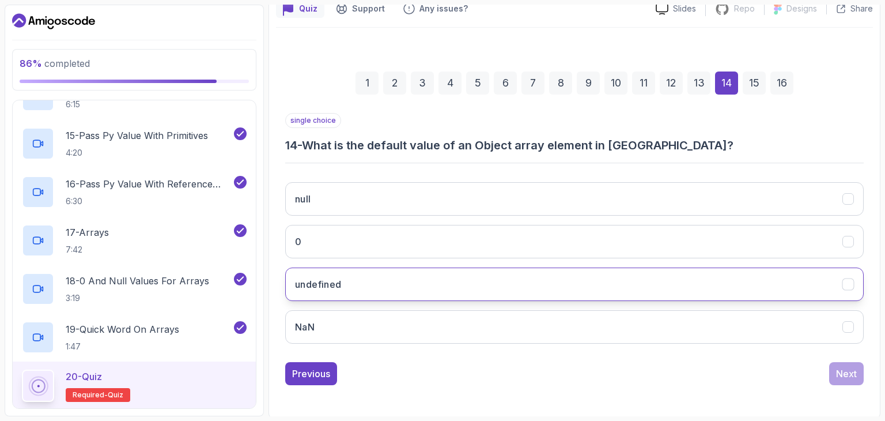
click at [394, 292] on button "undefined" at bounding box center [574, 283] width 579 height 33
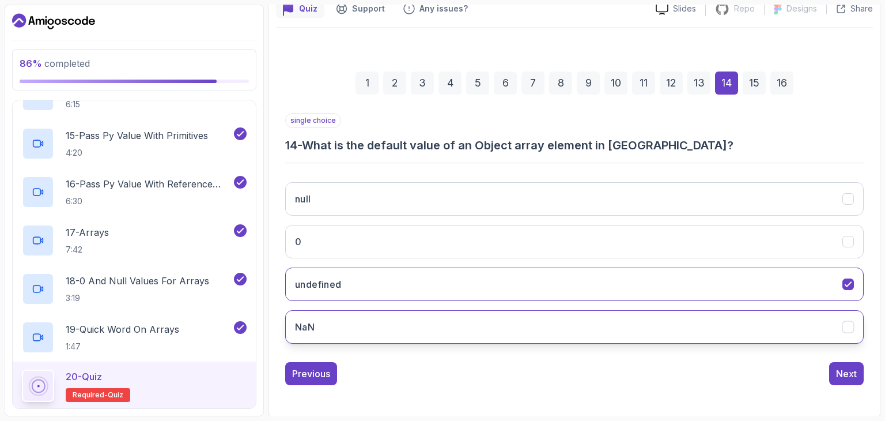
click at [842, 330] on button "NaN" at bounding box center [574, 326] width 579 height 33
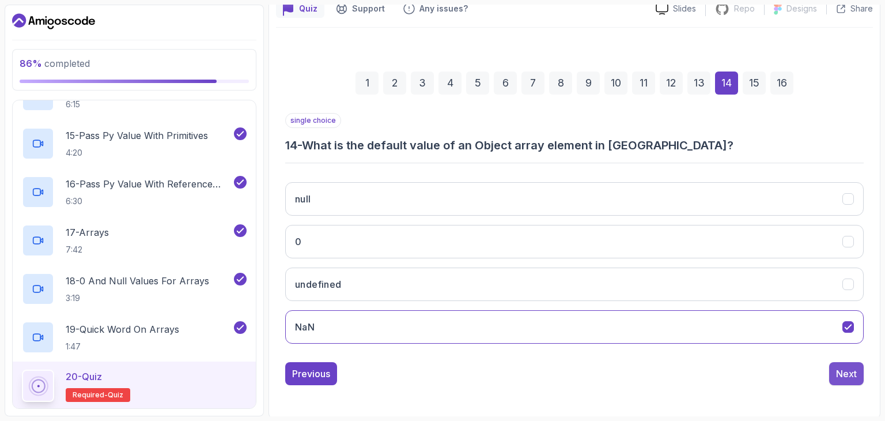
click at [859, 373] on button "Next" at bounding box center [847, 373] width 35 height 23
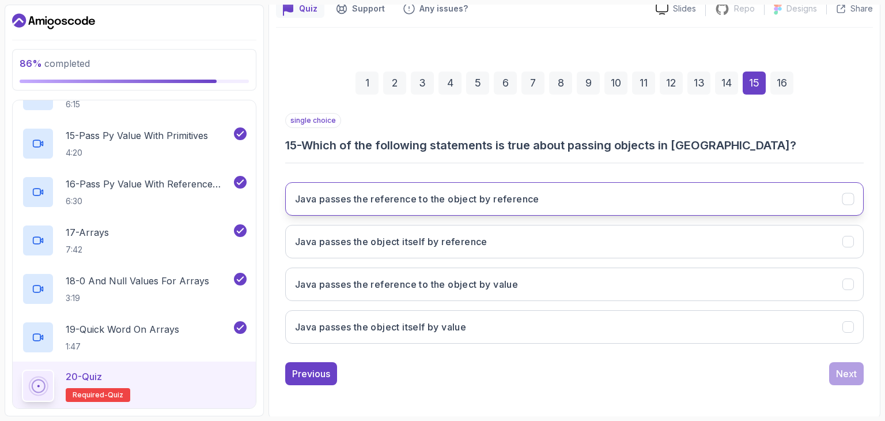
click at [599, 196] on button "Java passes the reference to the object by reference" at bounding box center [574, 198] width 579 height 33
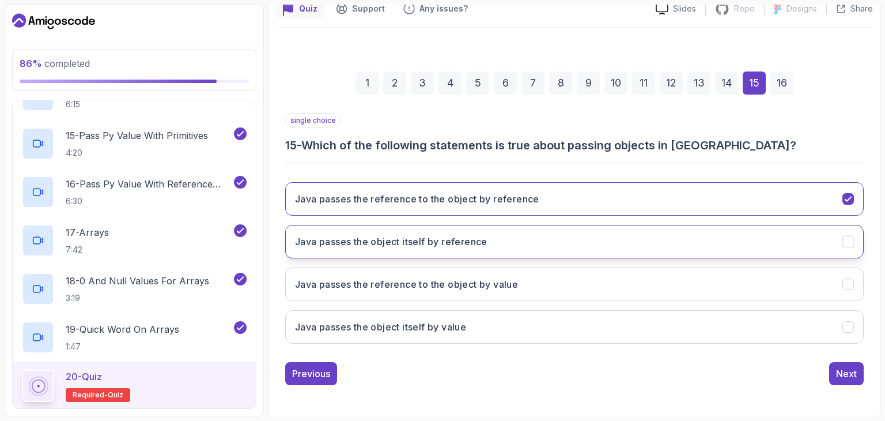
click at [555, 239] on button "Java passes the object itself by reference" at bounding box center [574, 241] width 579 height 33
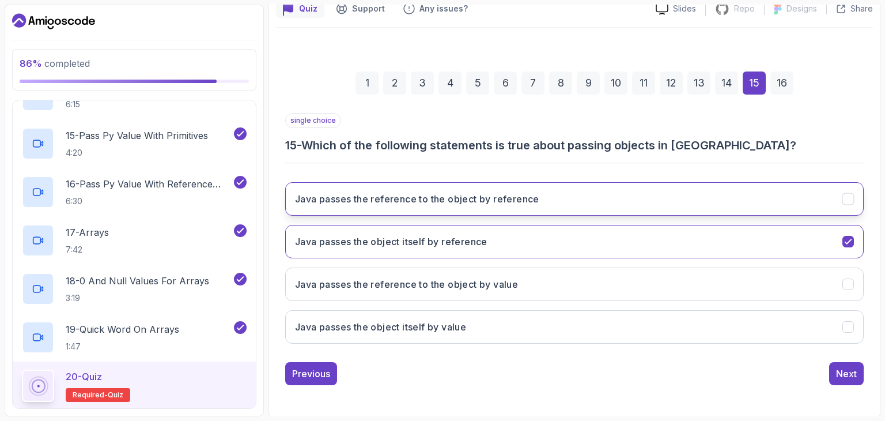
click at [696, 210] on button "Java passes the reference to the object by reference" at bounding box center [574, 198] width 579 height 33
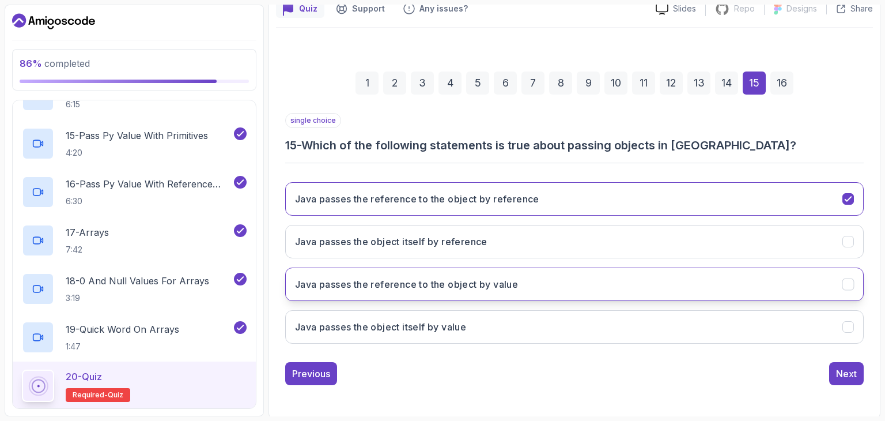
click at [575, 278] on button "Java passes the reference to the object by value" at bounding box center [574, 283] width 579 height 33
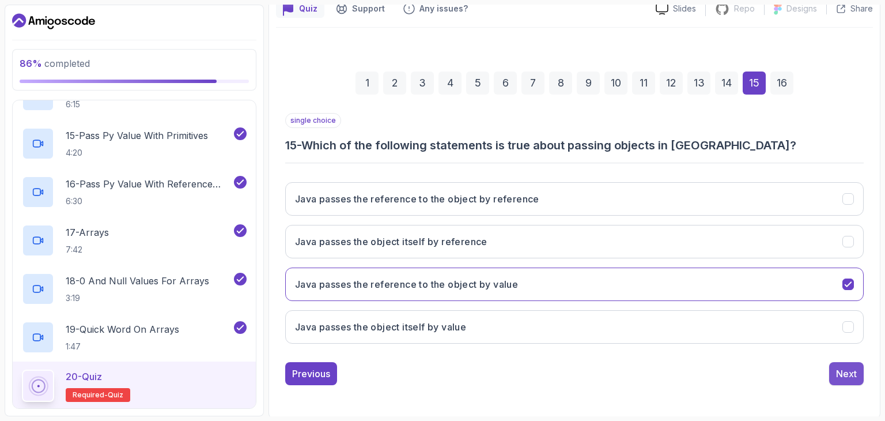
click at [851, 370] on div "Next" at bounding box center [846, 374] width 21 height 14
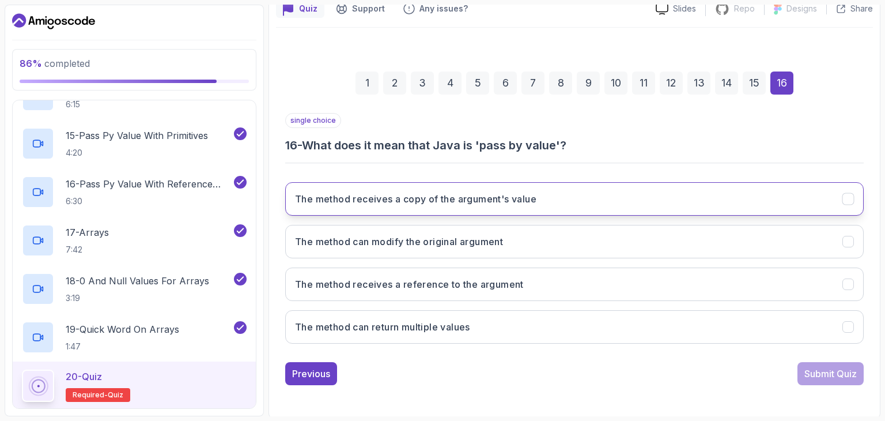
click at [464, 197] on h3 "The method receives a copy of the argument's value" at bounding box center [416, 199] width 242 height 14
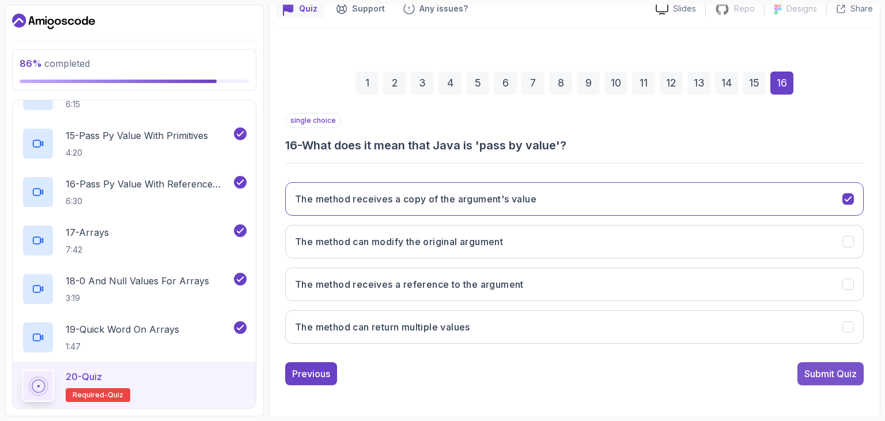
click at [814, 364] on button "Submit Quiz" at bounding box center [831, 373] width 66 height 23
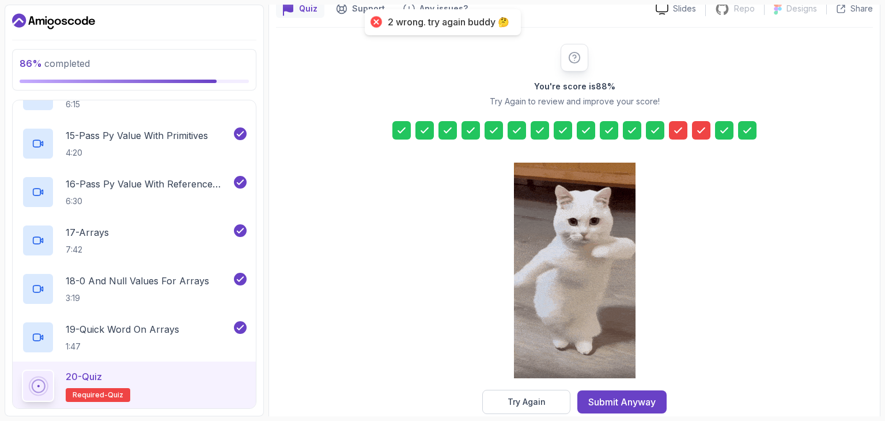
click at [673, 133] on icon at bounding box center [679, 131] width 12 height 12
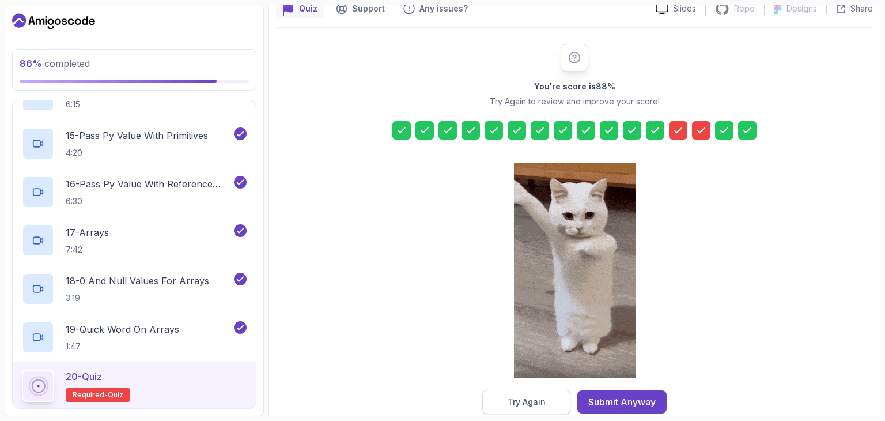
click at [519, 394] on button "Try Again" at bounding box center [526, 402] width 88 height 24
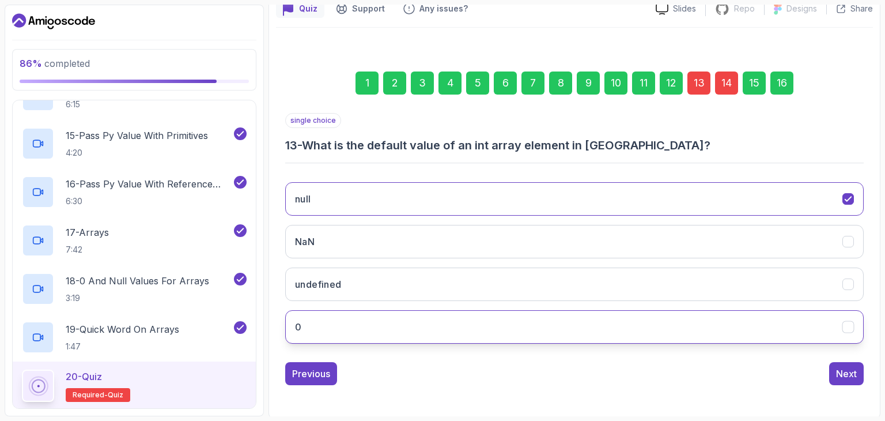
click at [470, 314] on button "0" at bounding box center [574, 326] width 579 height 33
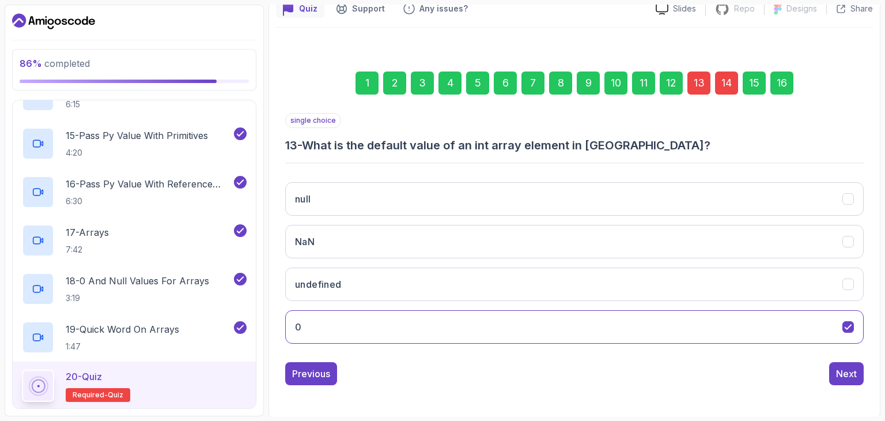
click at [726, 85] on div "14" at bounding box center [726, 82] width 23 height 23
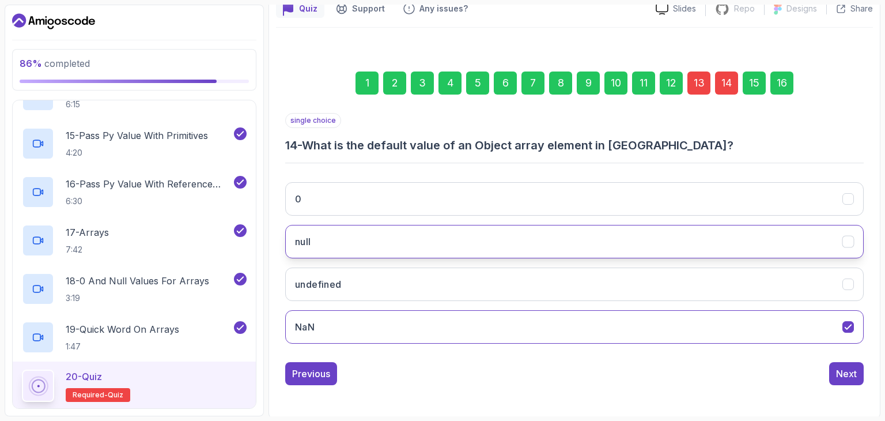
click at [530, 251] on button "null" at bounding box center [574, 241] width 579 height 33
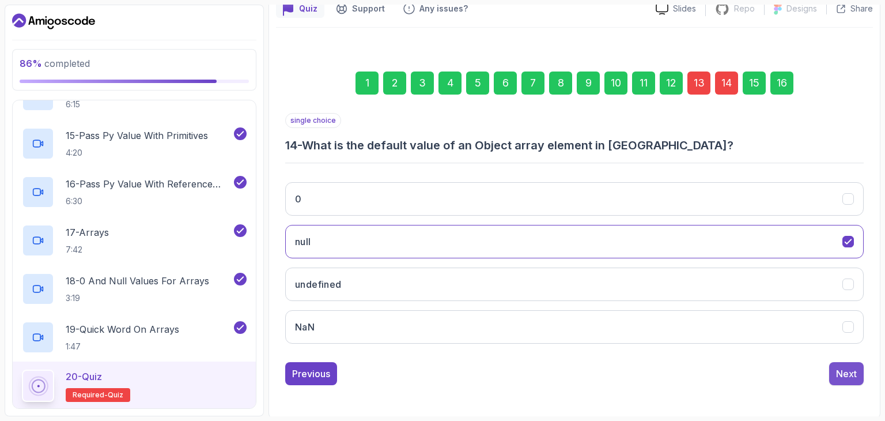
click at [845, 379] on button "Next" at bounding box center [847, 373] width 35 height 23
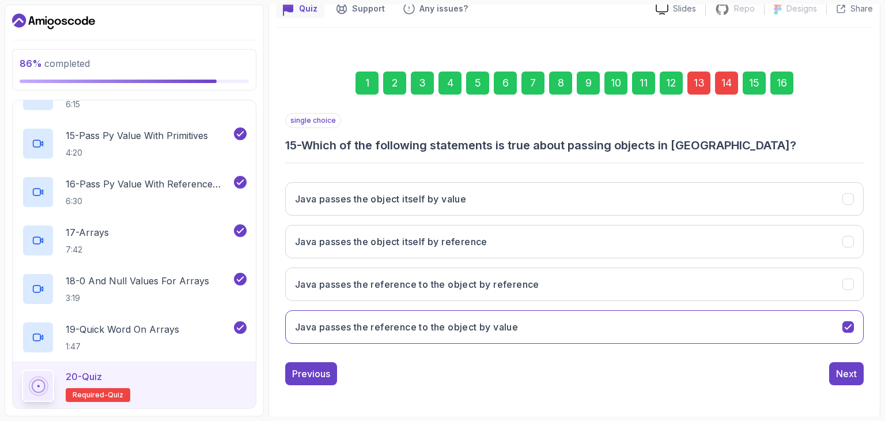
click at [784, 81] on div "16" at bounding box center [782, 82] width 23 height 23
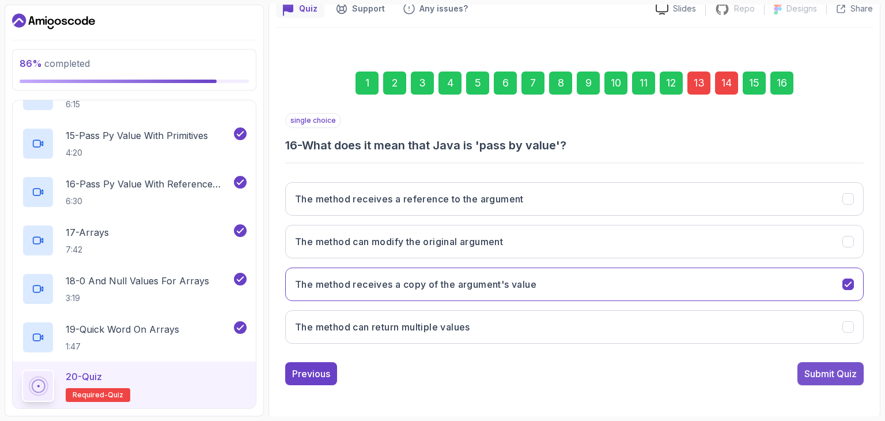
click at [812, 375] on div "Submit Quiz" at bounding box center [831, 374] width 52 height 14
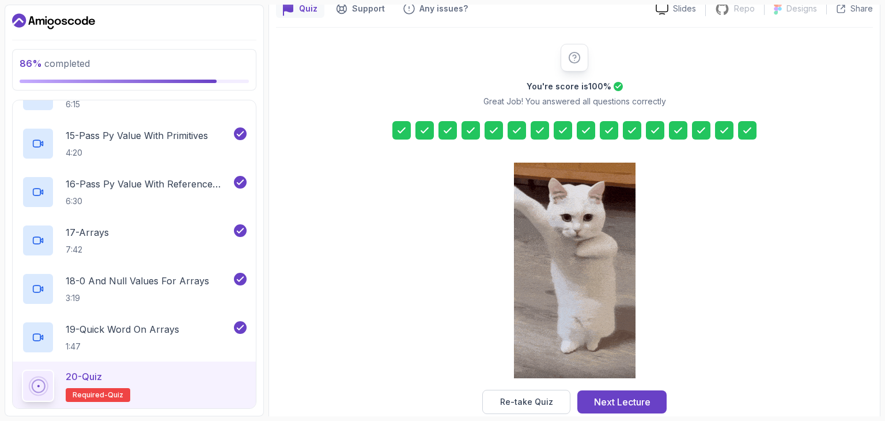
scroll to position [131, 0]
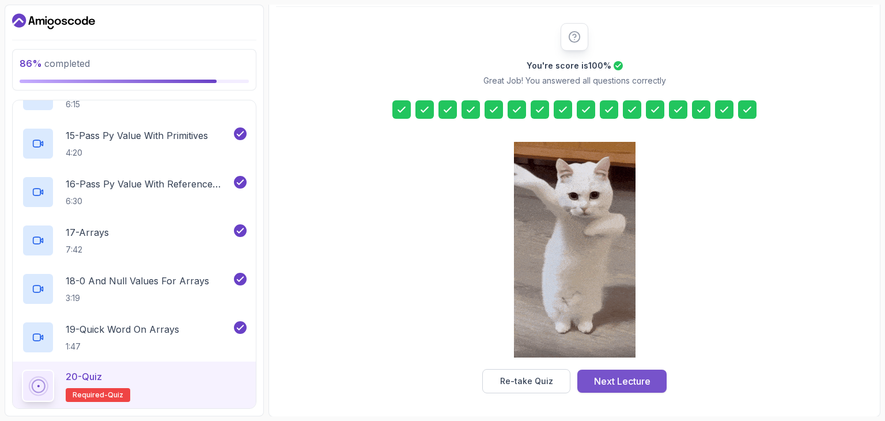
click at [632, 372] on button "Next Lecture" at bounding box center [622, 381] width 89 height 23
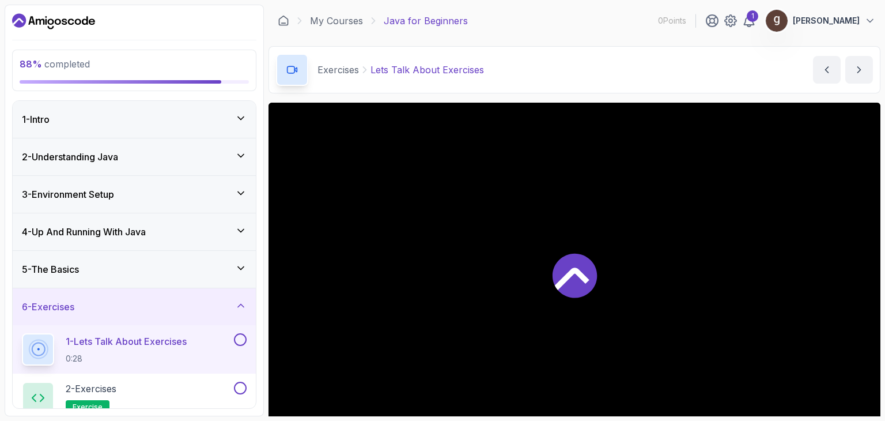
scroll to position [50, 0]
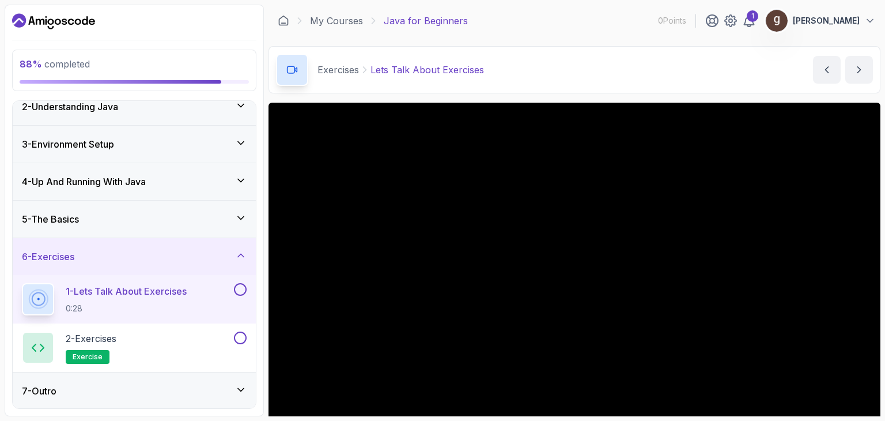
click at [240, 289] on button at bounding box center [240, 289] width 13 height 13
click at [242, 338] on button at bounding box center [240, 337] width 13 height 13
click at [245, 388] on icon at bounding box center [241, 390] width 12 height 12
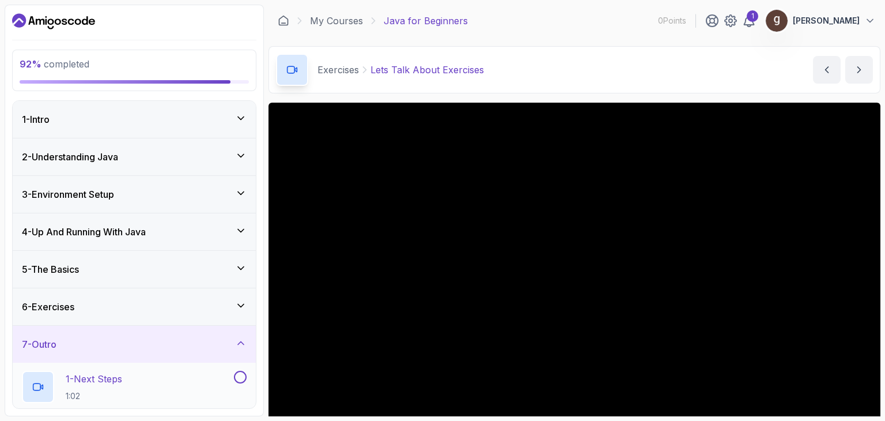
scroll to position [98, 0]
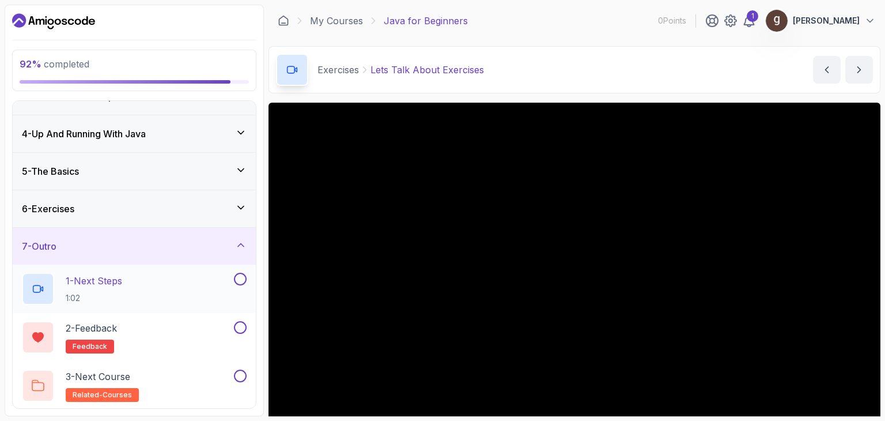
click at [239, 284] on div at bounding box center [239, 279] width 15 height 13
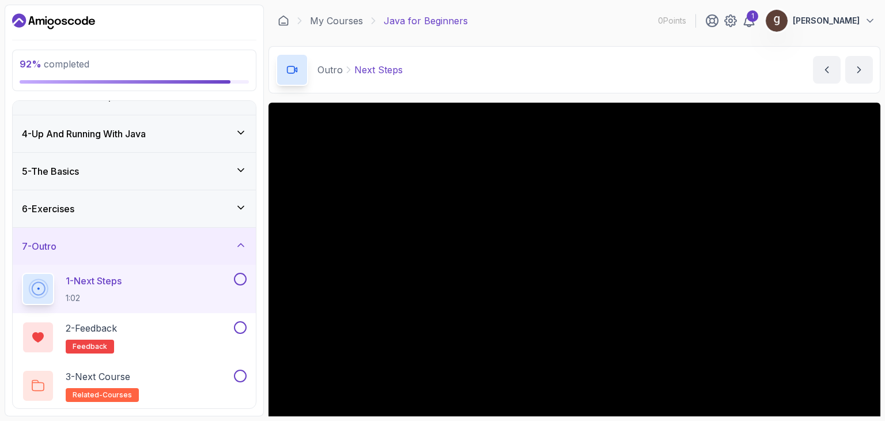
click at [241, 278] on button at bounding box center [240, 279] width 13 height 13
click at [240, 325] on button at bounding box center [240, 327] width 13 height 13
click at [242, 375] on button at bounding box center [240, 376] width 13 height 13
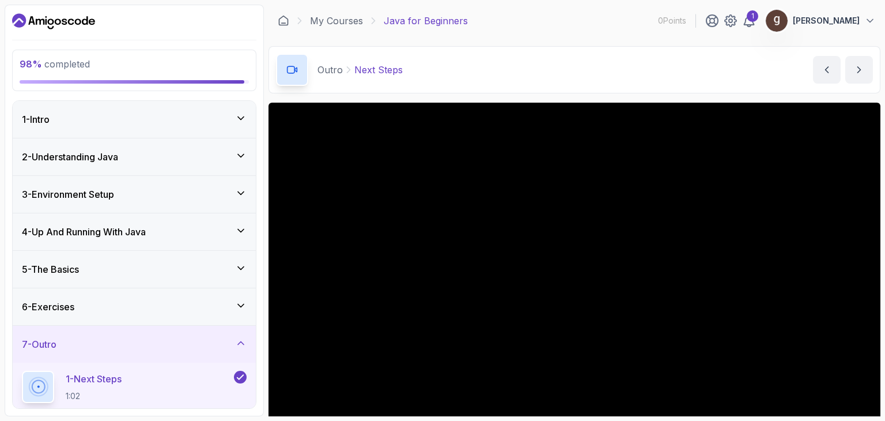
scroll to position [98, 0]
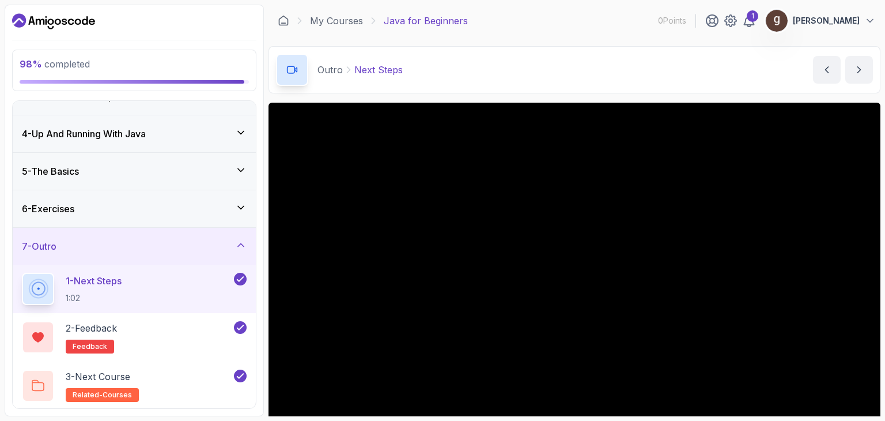
click at [242, 207] on icon at bounding box center [241, 207] width 6 height 3
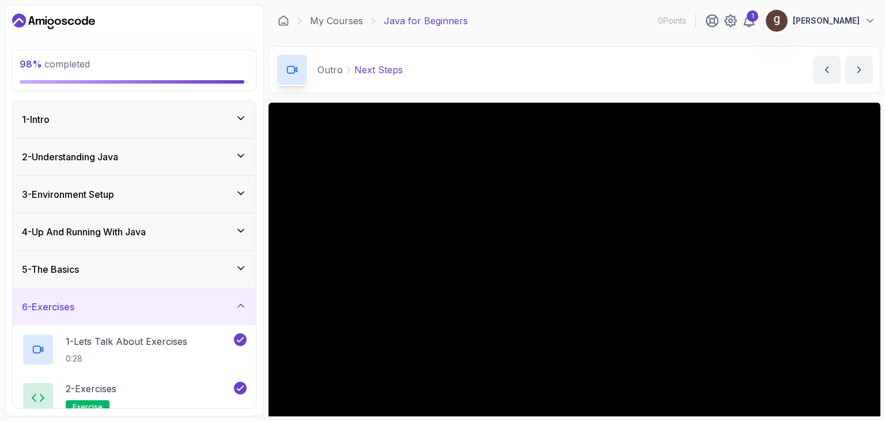
scroll to position [50, 0]
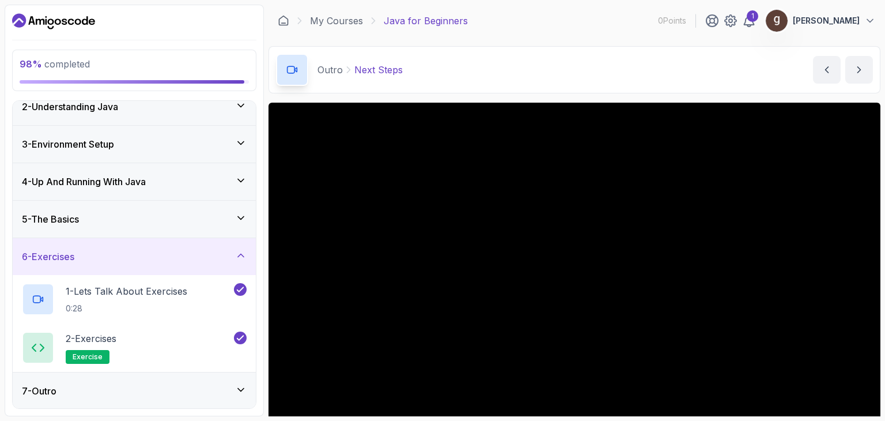
click at [239, 389] on icon at bounding box center [241, 390] width 12 height 12
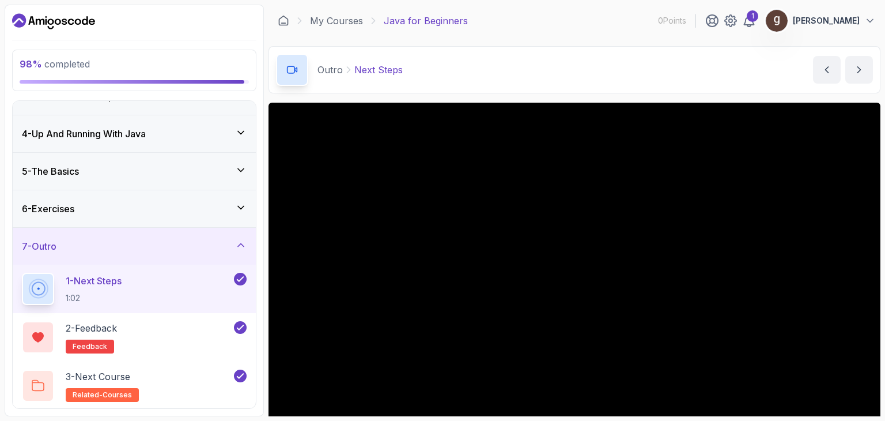
scroll to position [0, 0]
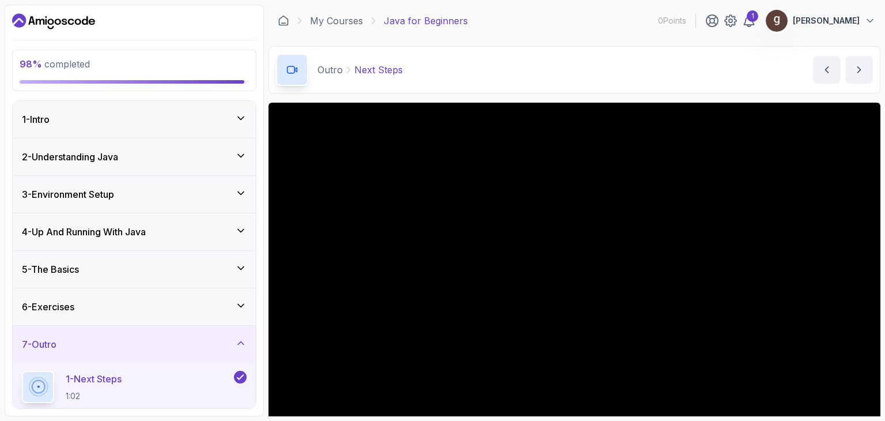
click at [242, 267] on icon at bounding box center [241, 267] width 6 height 3
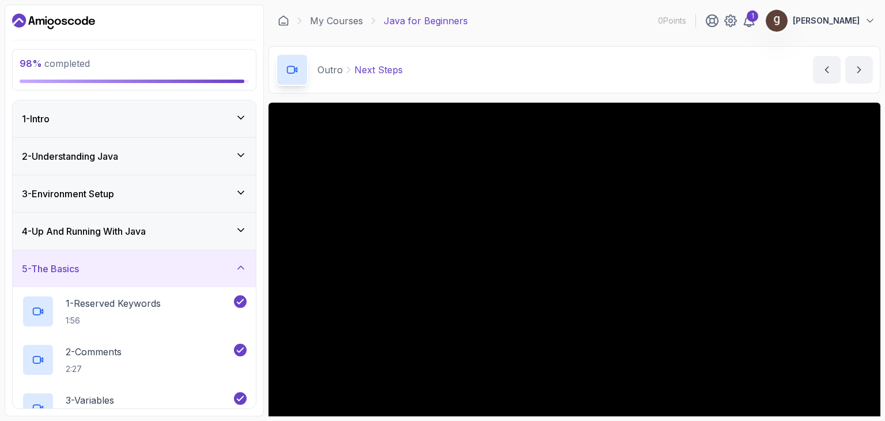
click at [243, 227] on icon at bounding box center [241, 230] width 12 height 12
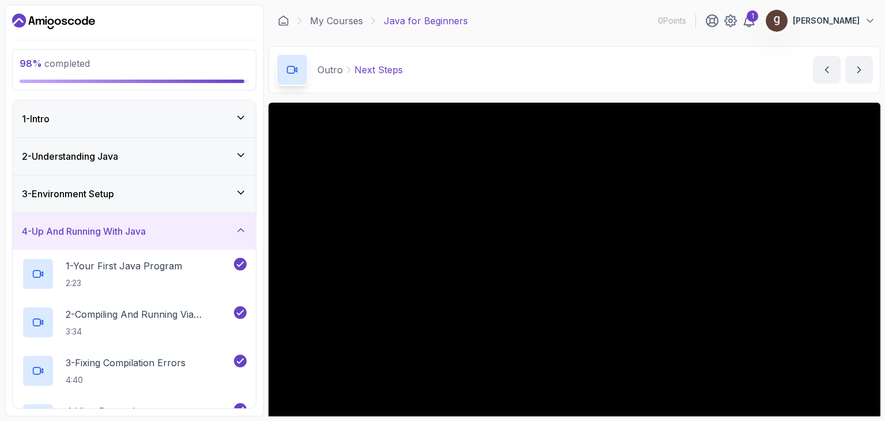
click at [240, 191] on icon at bounding box center [241, 193] width 12 height 12
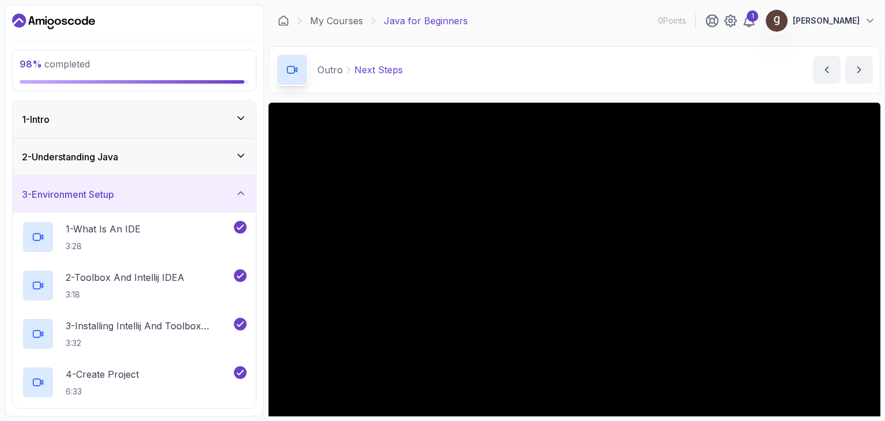
click at [243, 150] on icon at bounding box center [241, 156] width 12 height 12
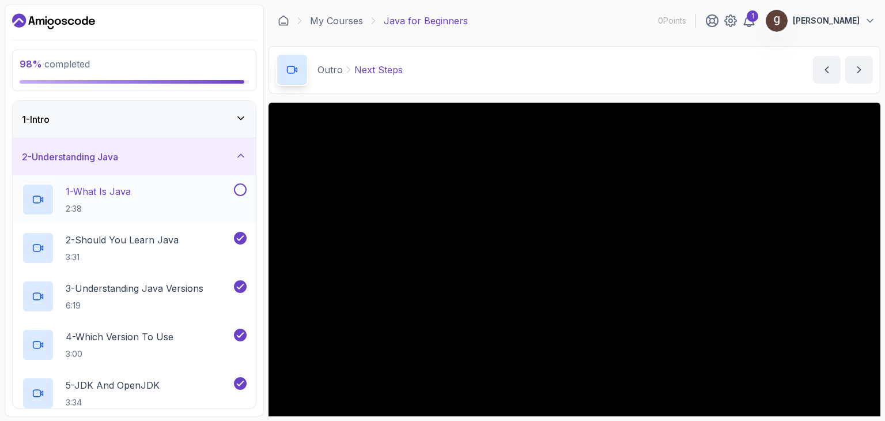
click at [242, 185] on button at bounding box center [240, 189] width 13 height 13
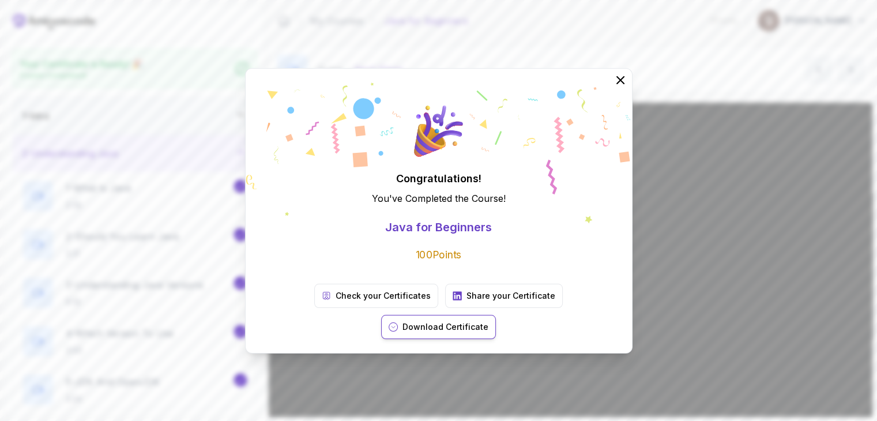
click at [488, 321] on p "Download Certificate" at bounding box center [445, 327] width 86 height 12
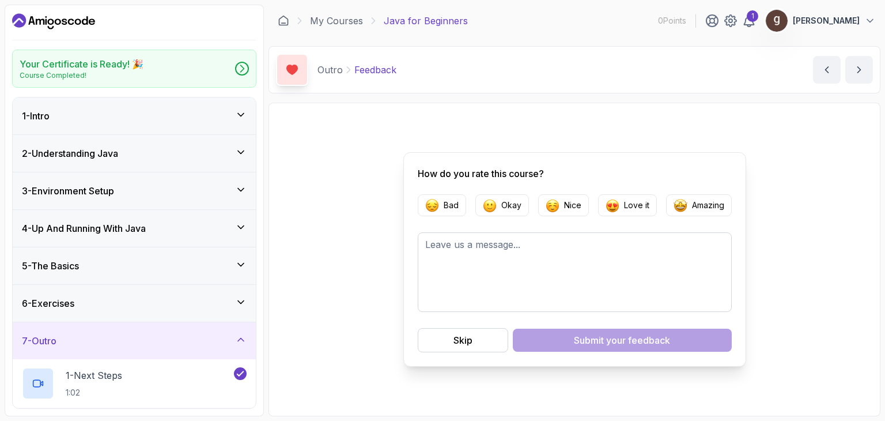
click at [801, 5] on div "My Courses Java for Beginners 0 Points 1 [PERSON_NAME]" at bounding box center [575, 21] width 612 height 32
